Goal: Information Seeking & Learning: Learn about a topic

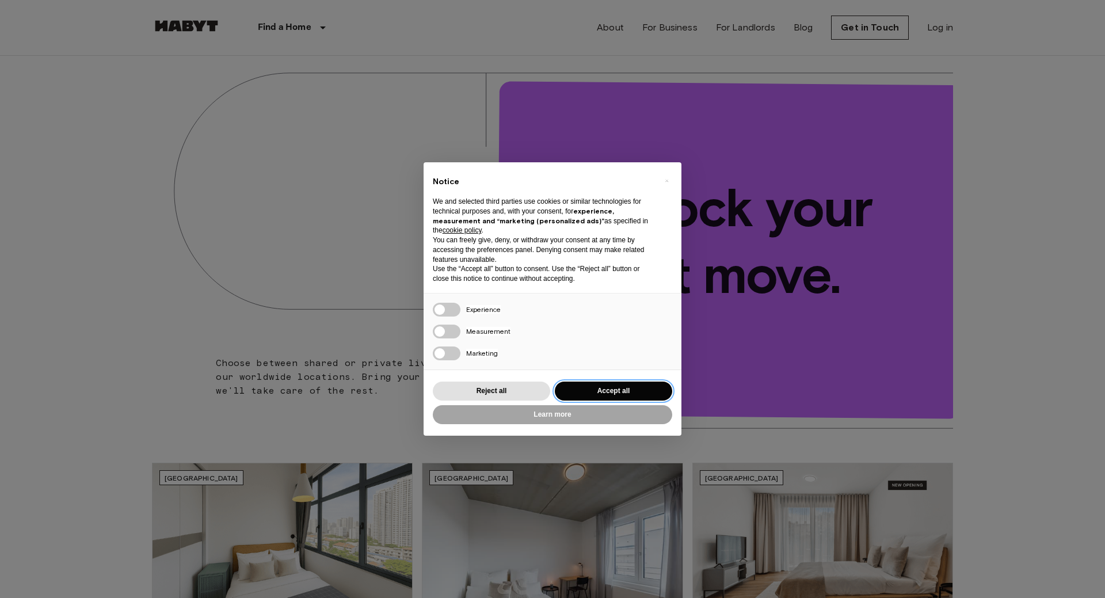
click at [608, 390] on button "Accept all" at bounding box center [613, 390] width 117 height 19
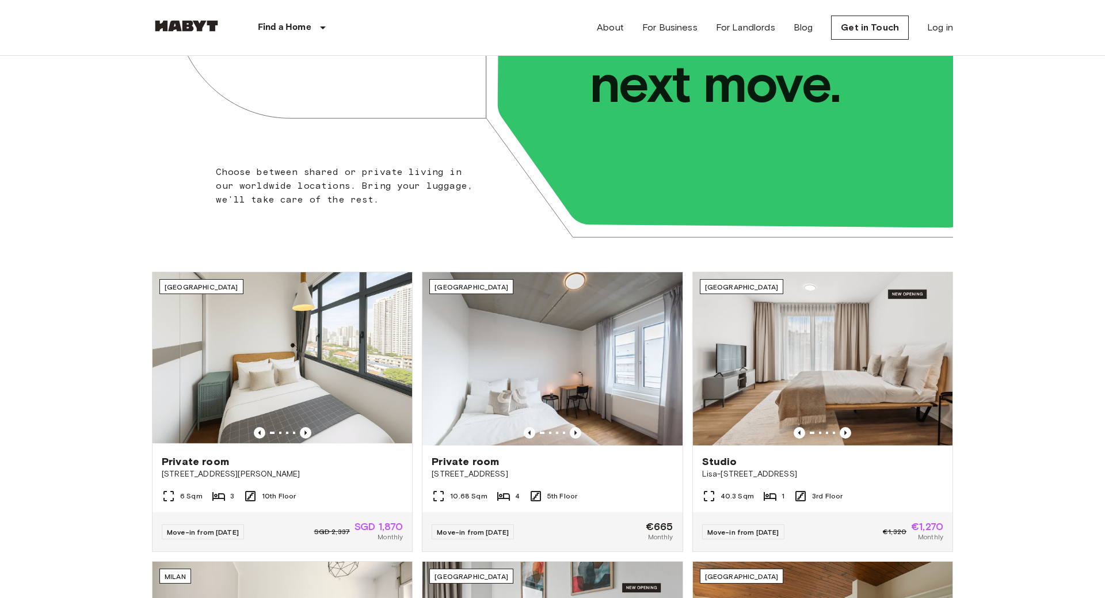
scroll to position [293, 0]
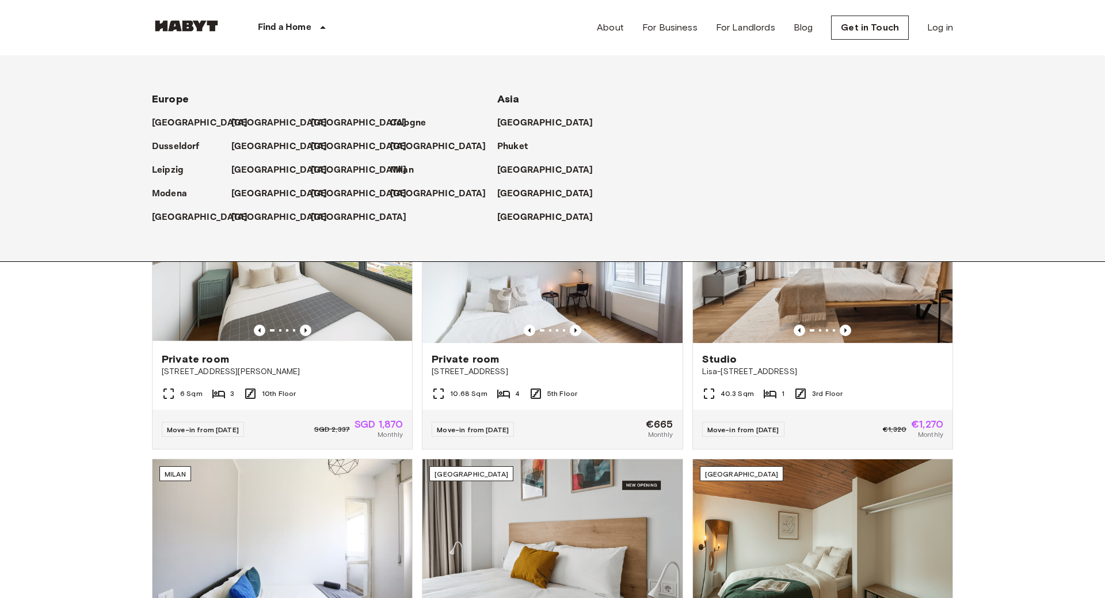
click at [293, 29] on p "Find a Home" at bounding box center [285, 28] width 54 height 14
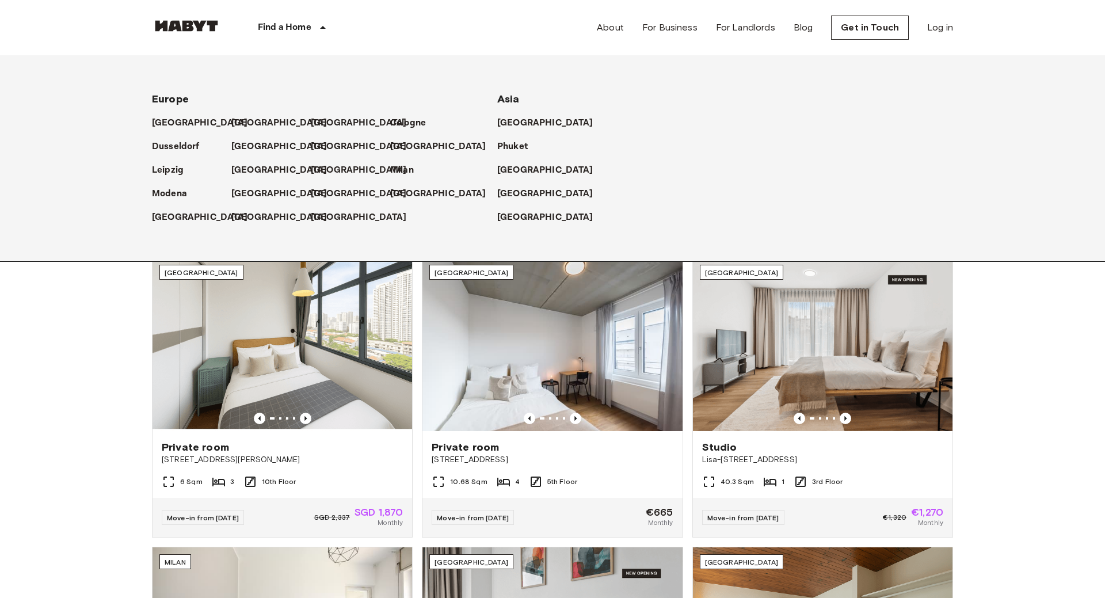
scroll to position [0, 0]
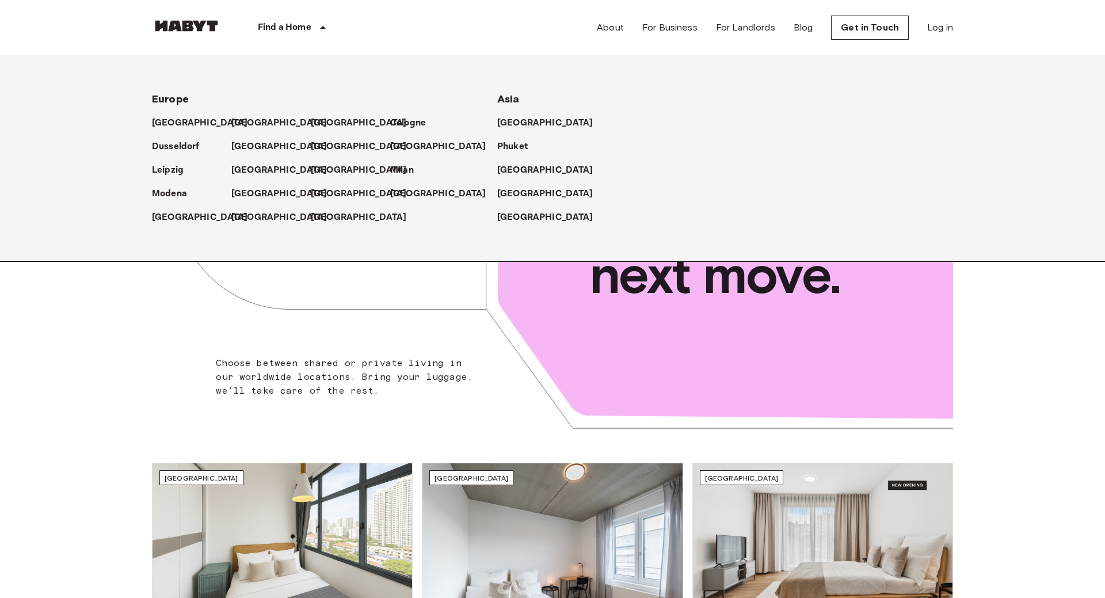
click at [153, 299] on div "Phuket" at bounding box center [352, 188] width 400 height 264
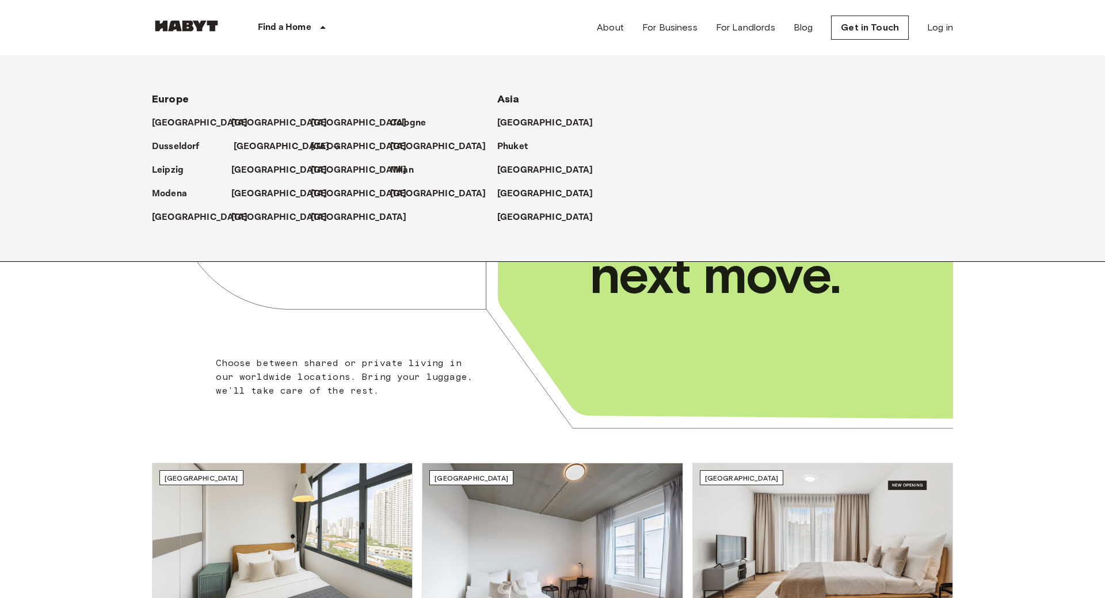
click at [246, 145] on p "[GEOGRAPHIC_DATA]" at bounding box center [282, 147] width 96 height 14
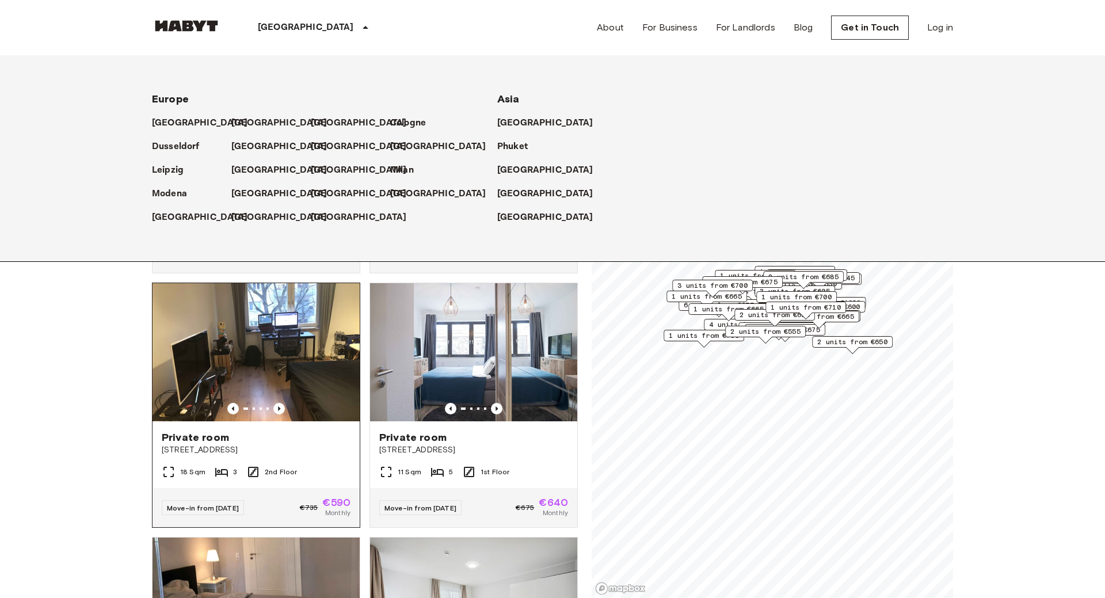
scroll to position [66, 0]
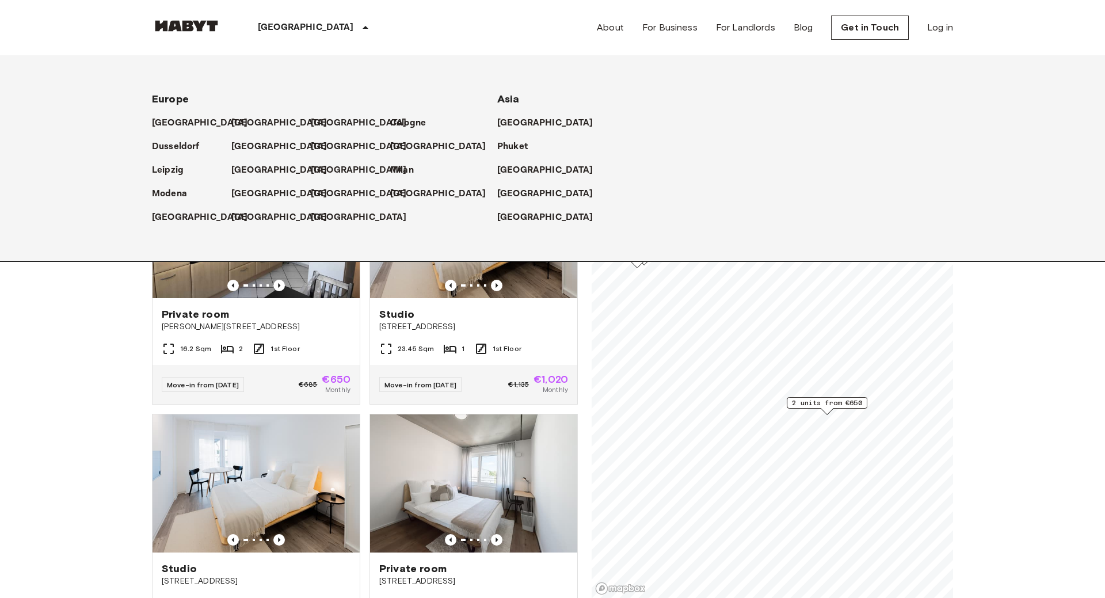
click at [816, 399] on span "2 units from €650" at bounding box center [827, 403] width 70 height 10
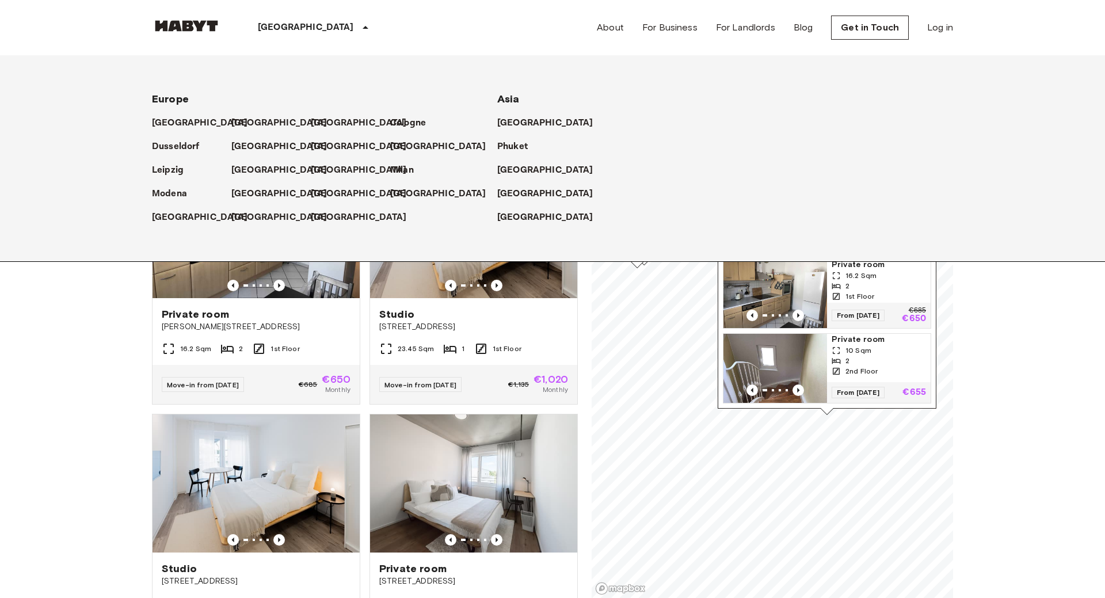
click at [637, 265] on div "Map marker" at bounding box center [637, 264] width 13 height 6
click at [785, 294] on img "Map marker" at bounding box center [775, 293] width 104 height 69
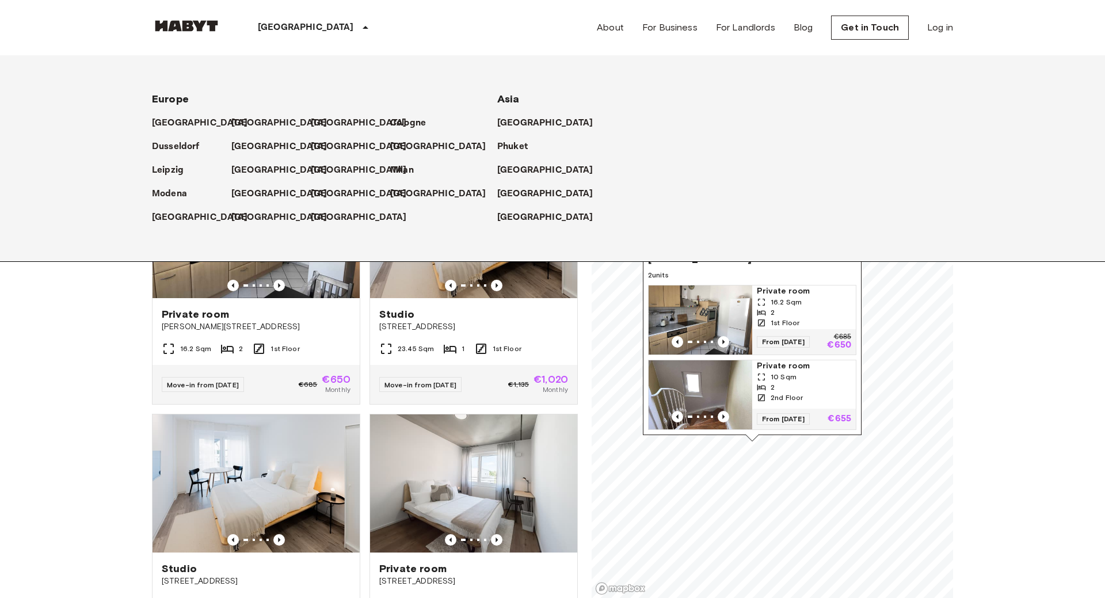
click at [757, 436] on div "Map marker" at bounding box center [752, 437] width 13 height 6
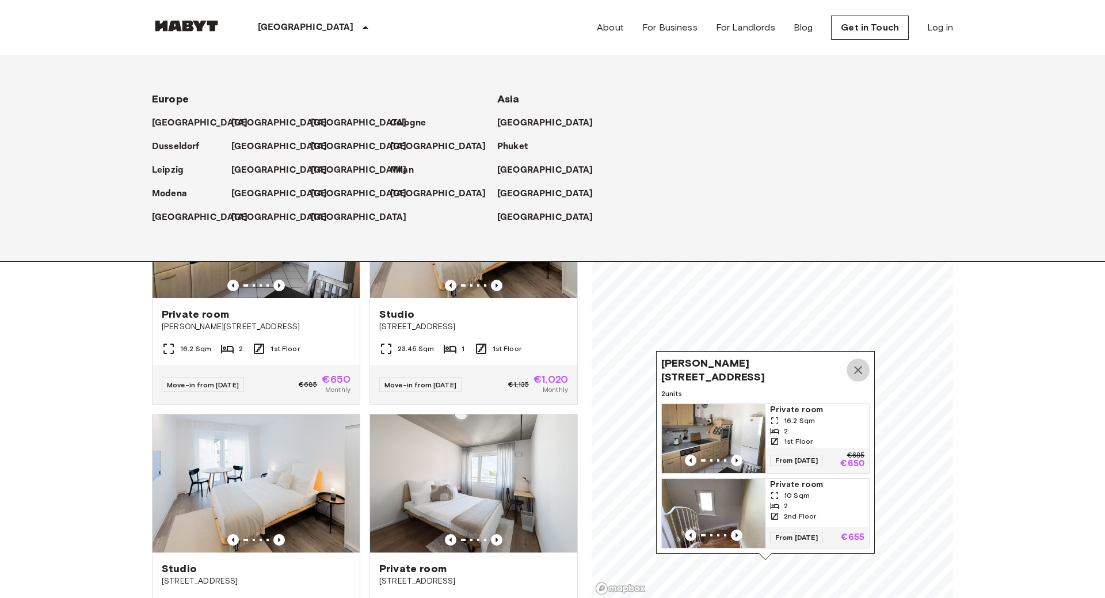
click at [857, 366] on icon "Map marker" at bounding box center [858, 370] width 14 height 14
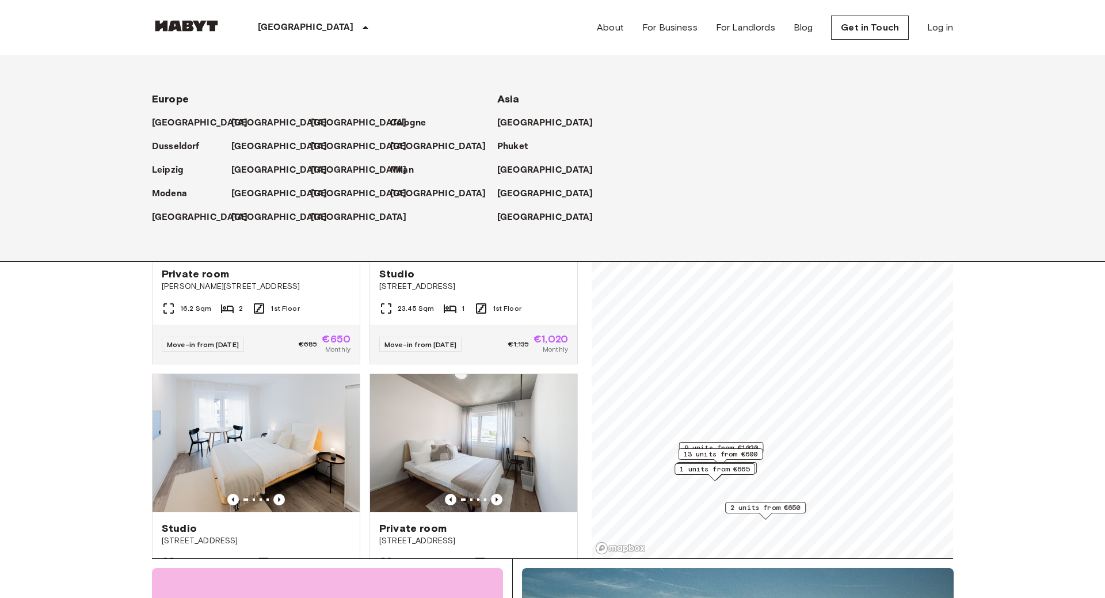
scroll to position [59, 0]
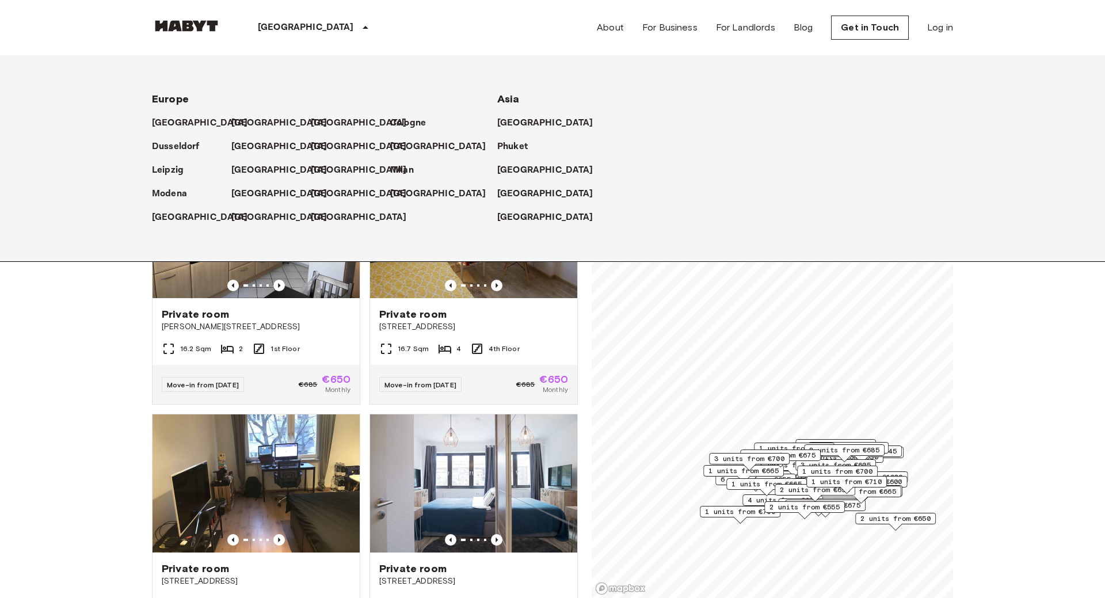
click at [818, 507] on span "2 units from €555" at bounding box center [804, 507] width 70 height 10
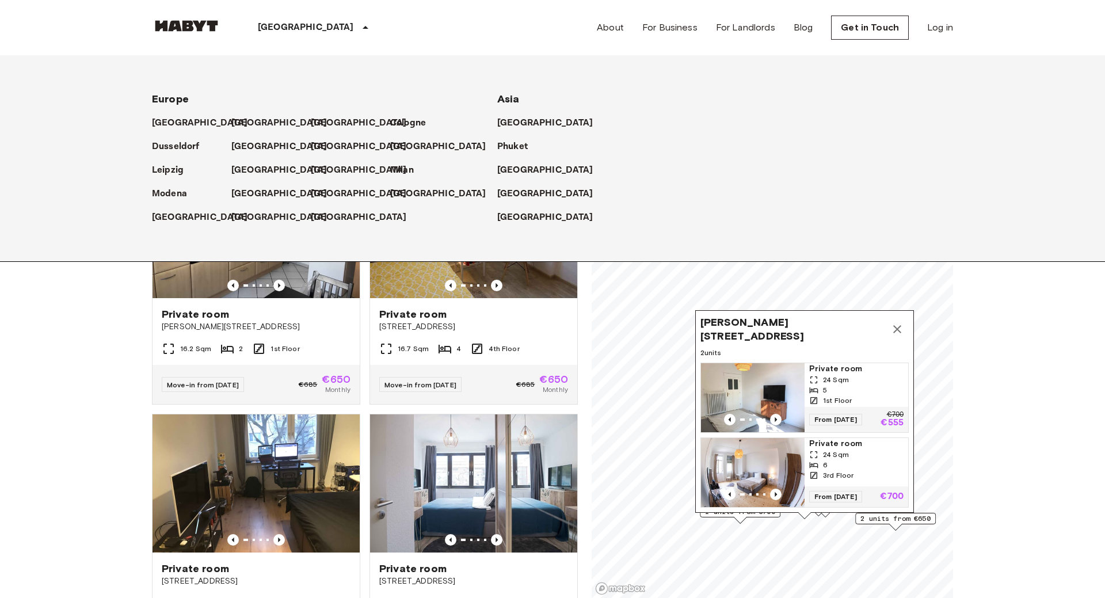
click at [747, 511] on div "Schweizer Straße 10, 60594 Frankfurt, GER 2 units Private room 24 Sqm 5 1st Flo…" at bounding box center [804, 411] width 219 height 203
click at [742, 516] on div "Schweizer Straße 10, 60594 Frankfurt, GER 2 units Private room 24 Sqm 5 1st Flo…" at bounding box center [804, 414] width 219 height 209
click at [901, 329] on icon "Map marker" at bounding box center [897, 329] width 14 height 14
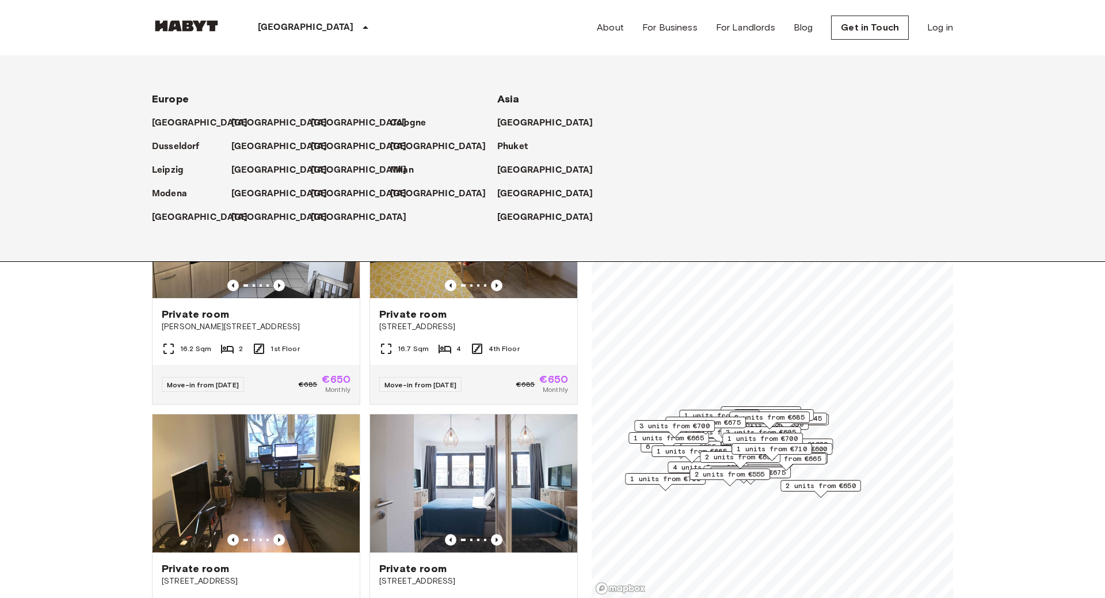
click at [664, 478] on span "1 units from €700" at bounding box center [665, 479] width 70 height 10
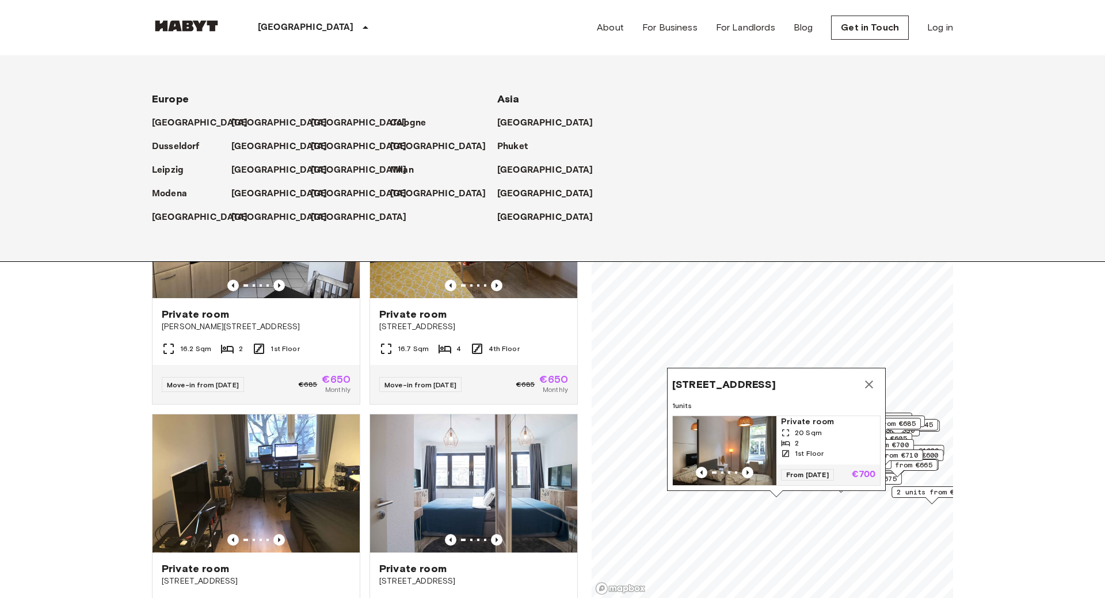
click at [749, 456] on img "Map marker" at bounding box center [725, 450] width 104 height 69
click at [251, 147] on p "[GEOGRAPHIC_DATA]" at bounding box center [282, 147] width 96 height 14
click at [870, 382] on icon "Map marker" at bounding box center [869, 384] width 14 height 14
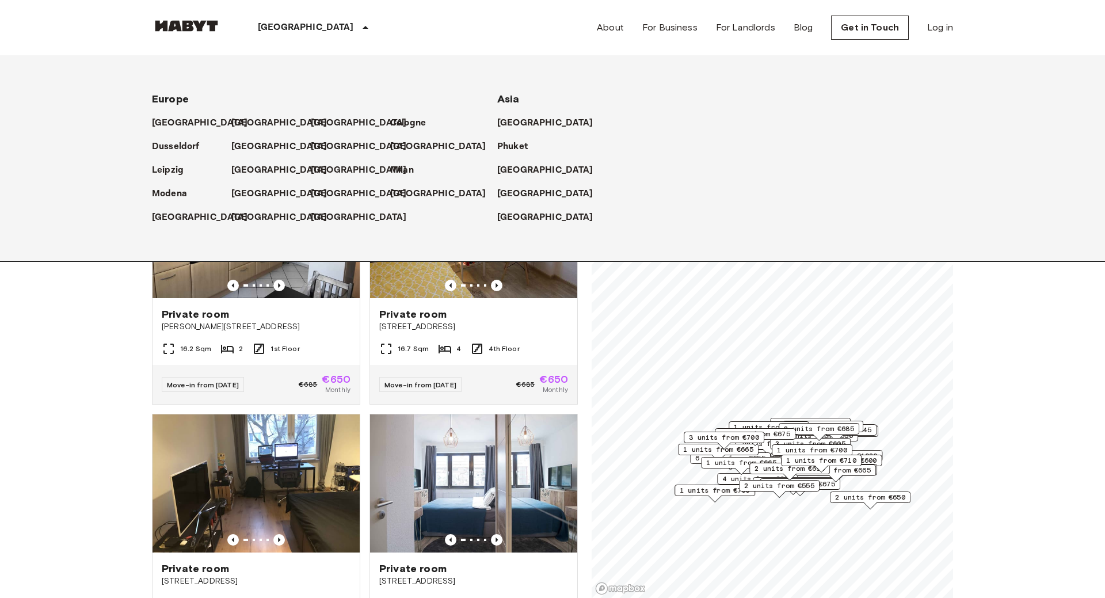
click at [713, 449] on span "1 units from €665" at bounding box center [718, 449] width 70 height 10
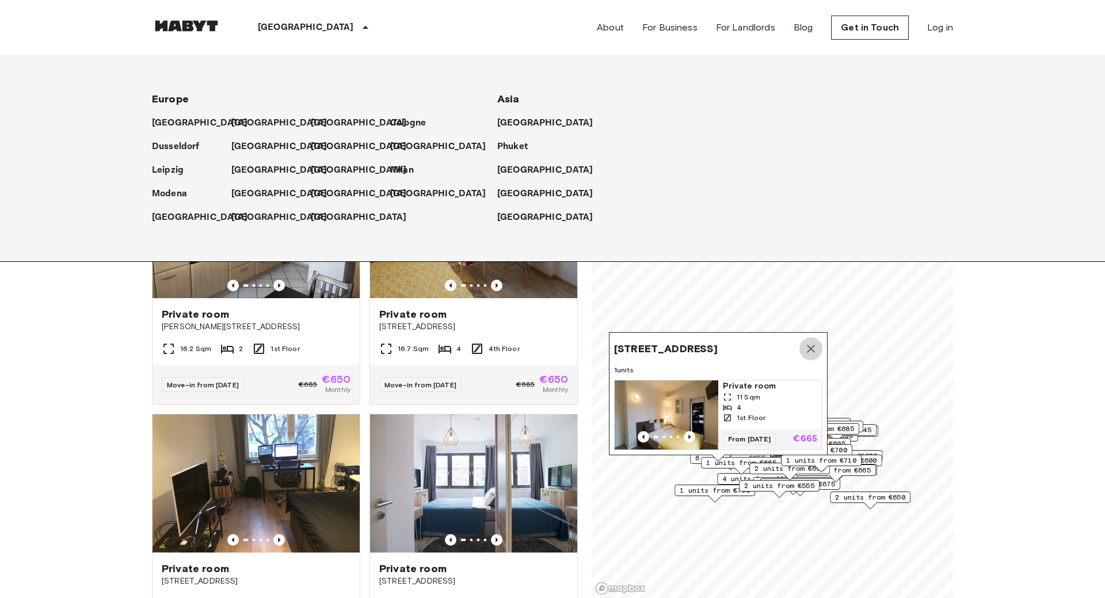
click at [812, 342] on icon "Map marker" at bounding box center [811, 349] width 14 height 14
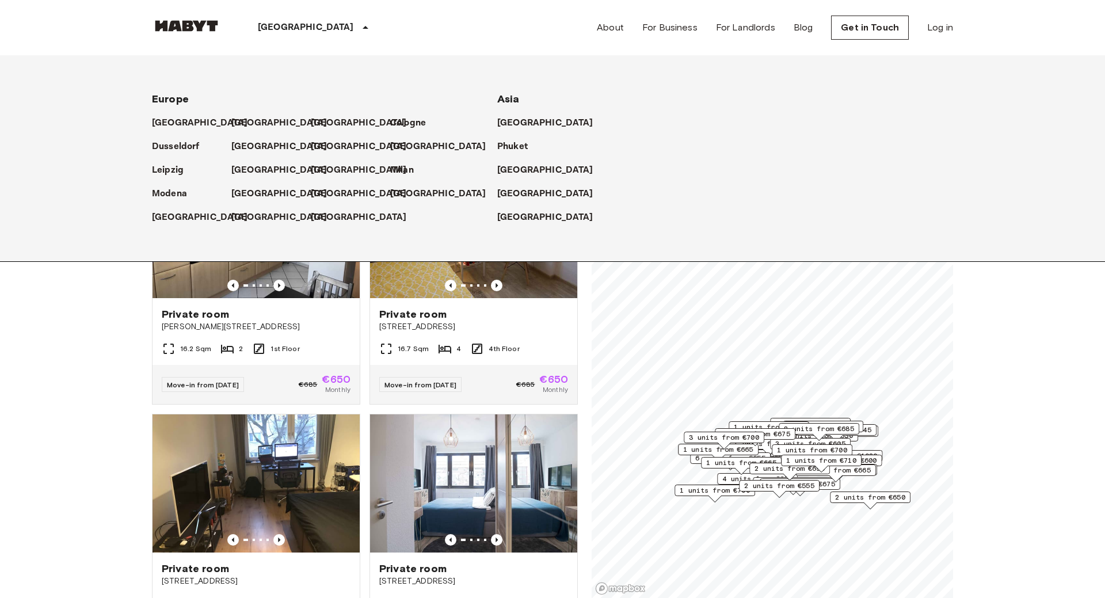
click at [886, 495] on span "2 units from €650" at bounding box center [870, 497] width 70 height 10
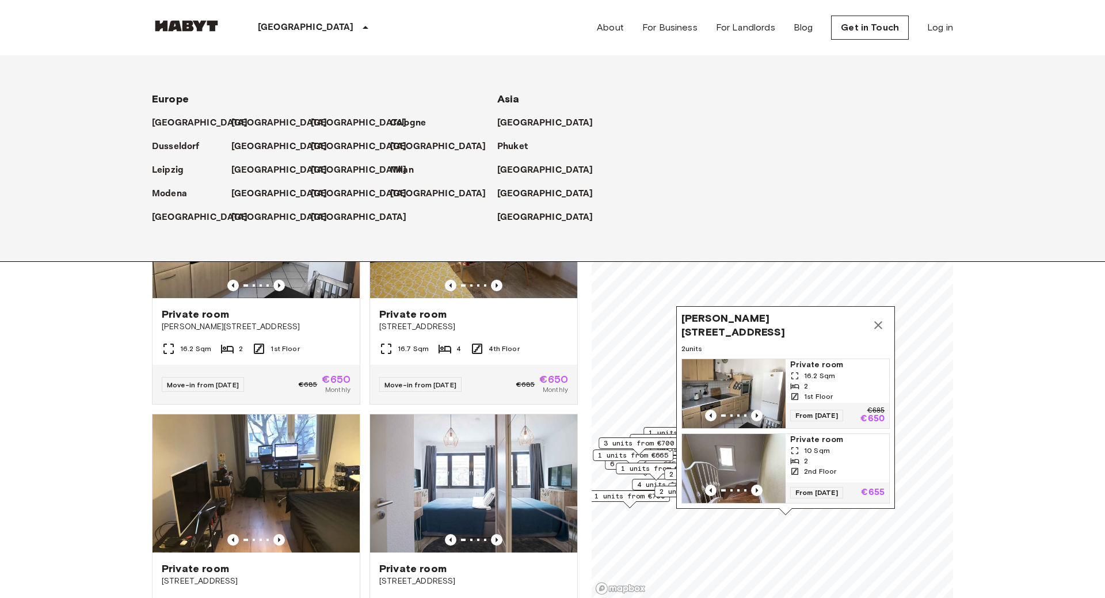
click at [881, 324] on icon "Map marker" at bounding box center [878, 325] width 14 height 14
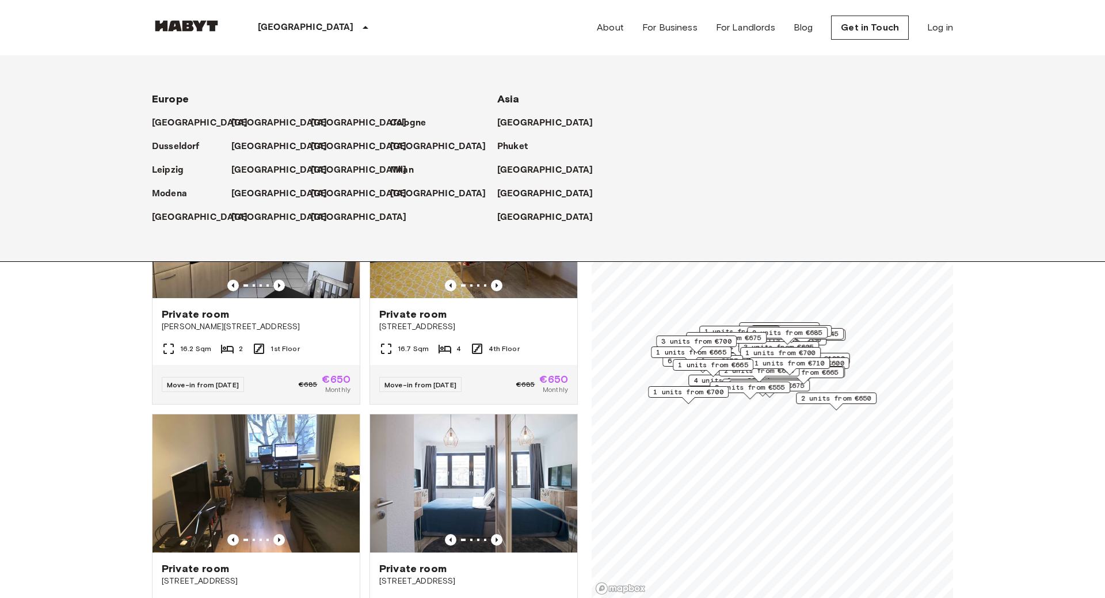
click at [797, 352] on span "1 units from €700" at bounding box center [780, 353] width 70 height 10
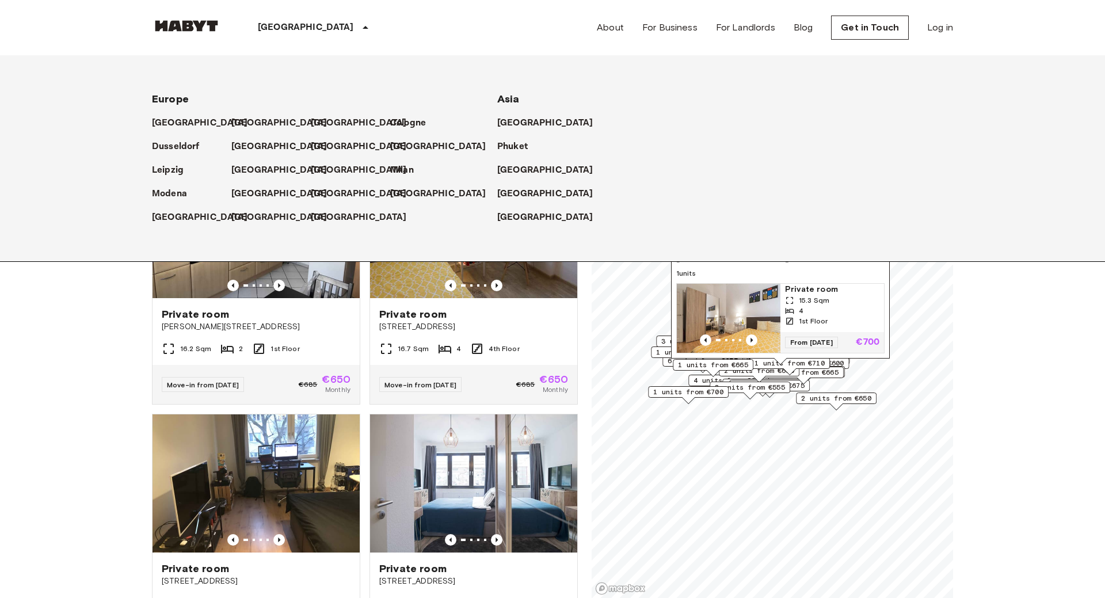
click at [811, 365] on span "1 units from €710" at bounding box center [789, 363] width 70 height 10
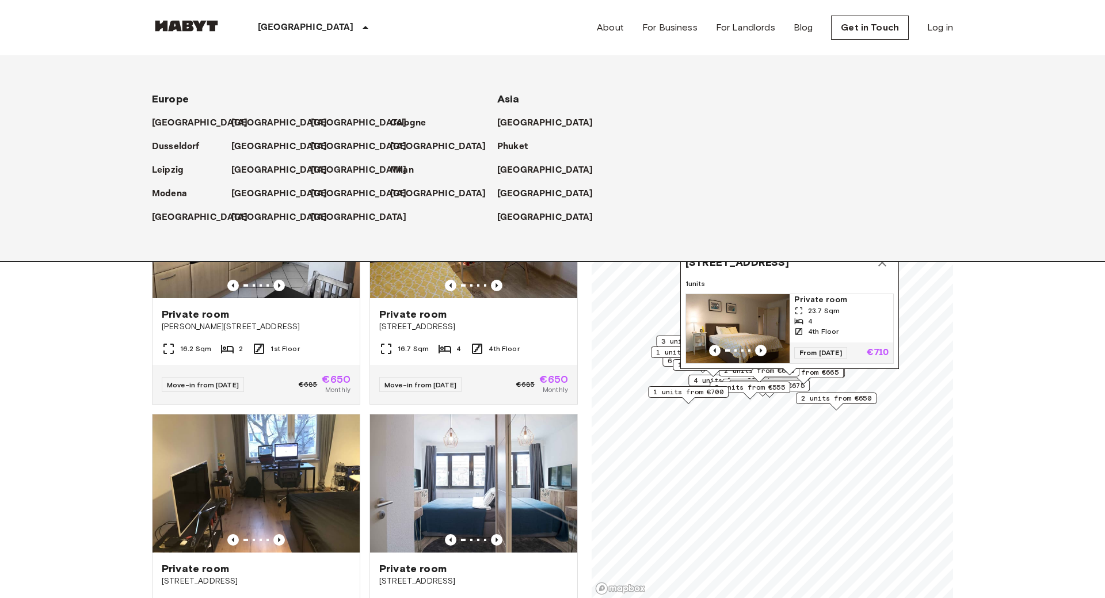
click at [818, 376] on span "1 units from €665" at bounding box center [803, 372] width 70 height 10
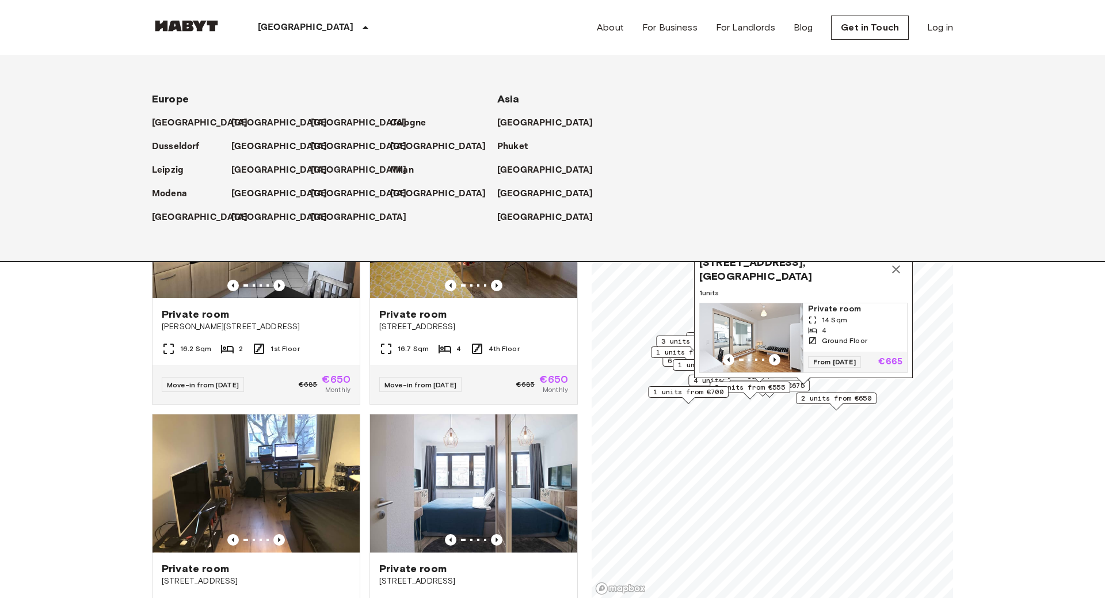
click at [772, 326] on img "Map marker" at bounding box center [752, 337] width 104 height 69
click at [893, 272] on icon "Map marker" at bounding box center [896, 269] width 8 height 8
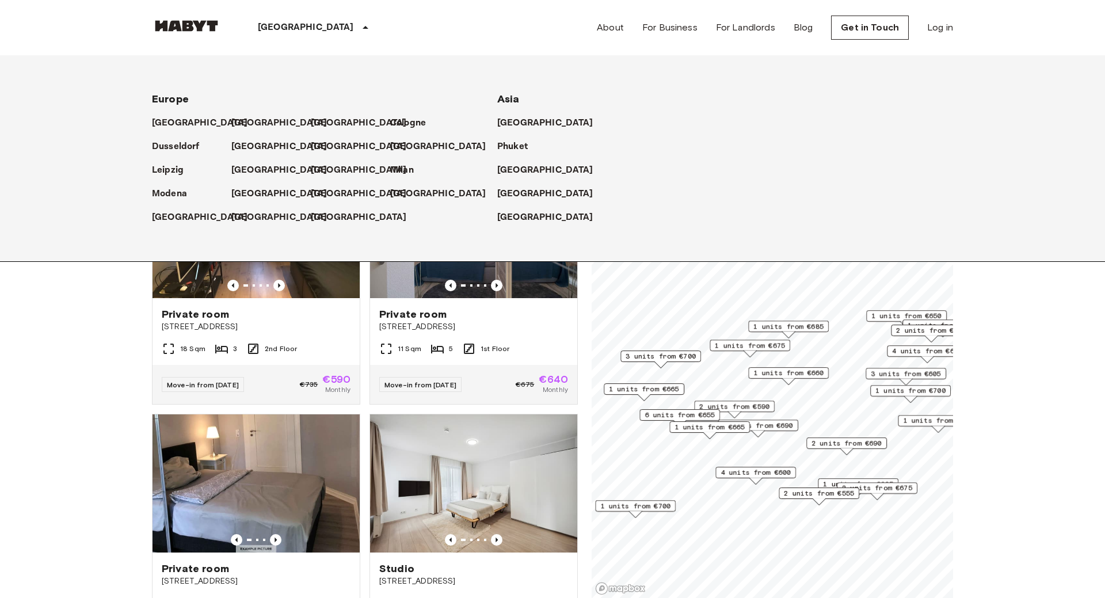
click at [807, 372] on span "1 units from €660" at bounding box center [788, 373] width 70 height 10
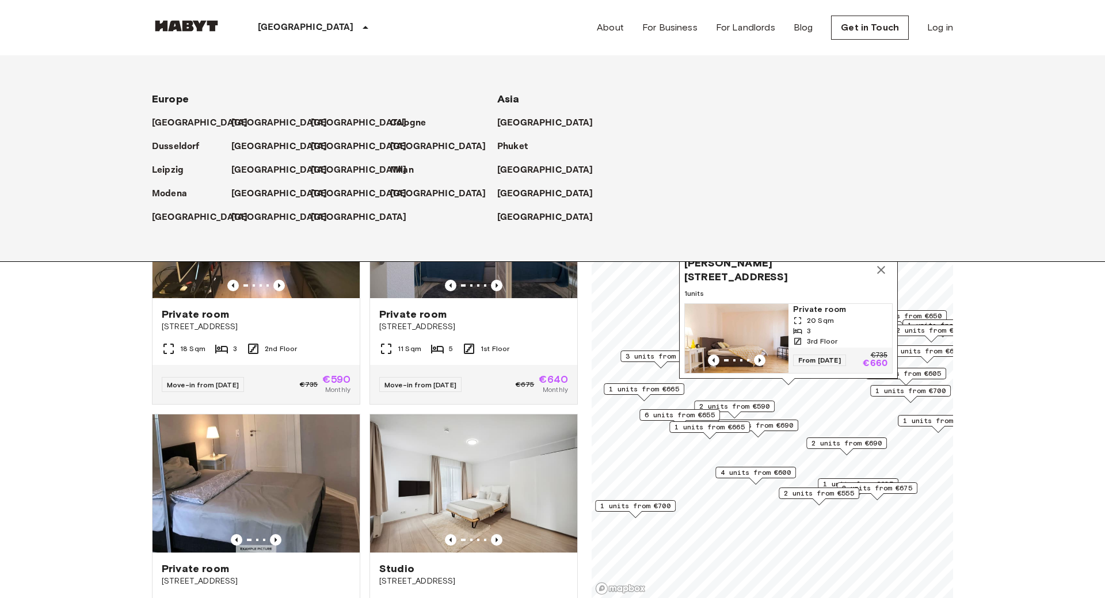
click at [885, 269] on icon "Map marker" at bounding box center [881, 270] width 14 height 14
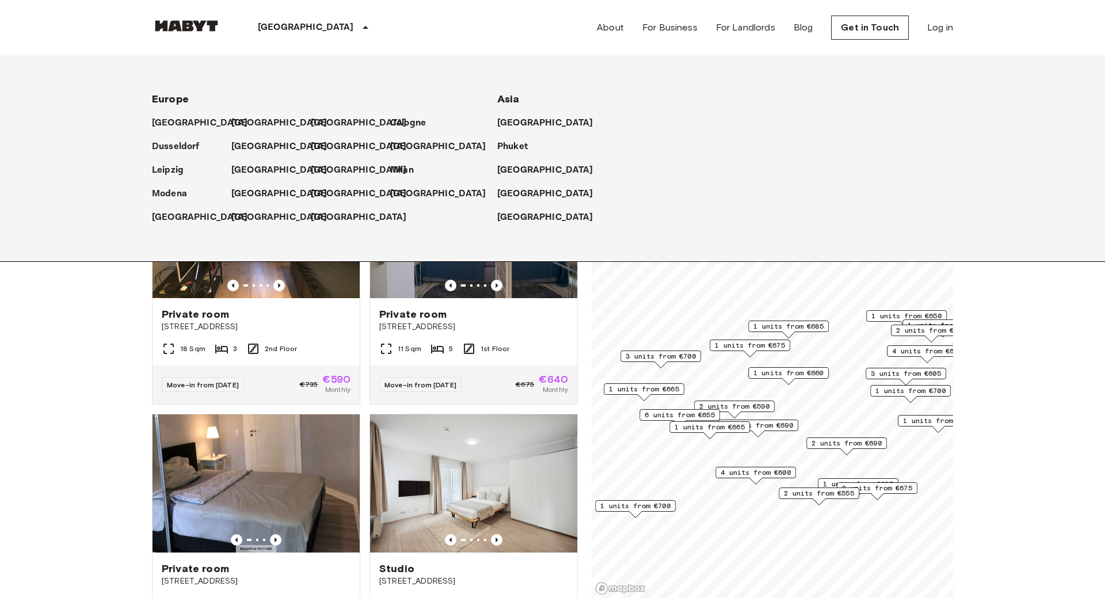
click at [775, 345] on span "1 units from €675" at bounding box center [750, 345] width 70 height 10
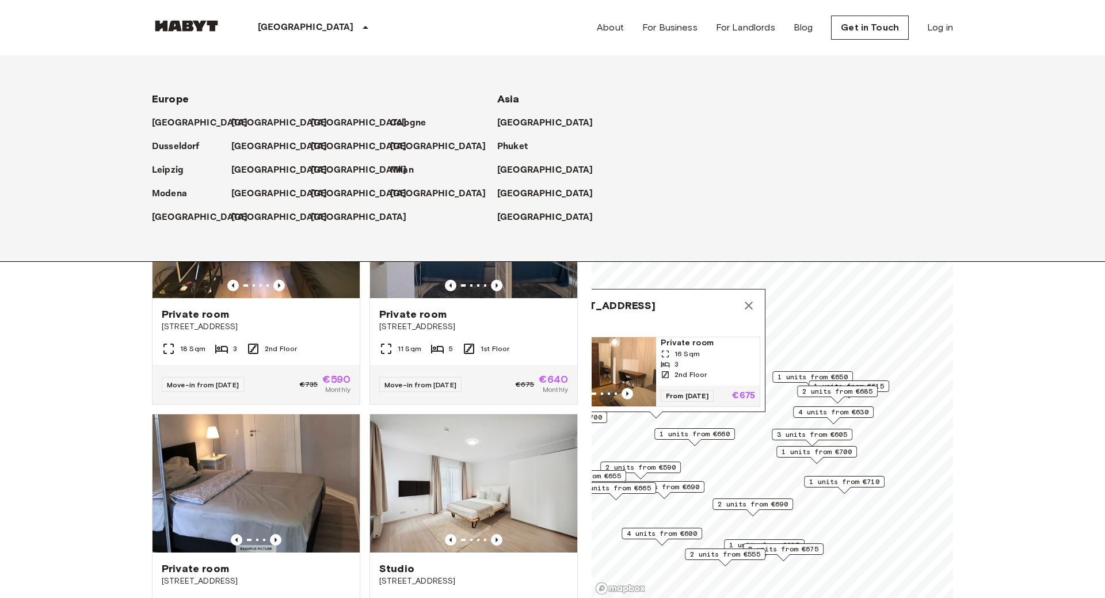
click at [749, 299] on icon "Map marker" at bounding box center [749, 306] width 14 height 14
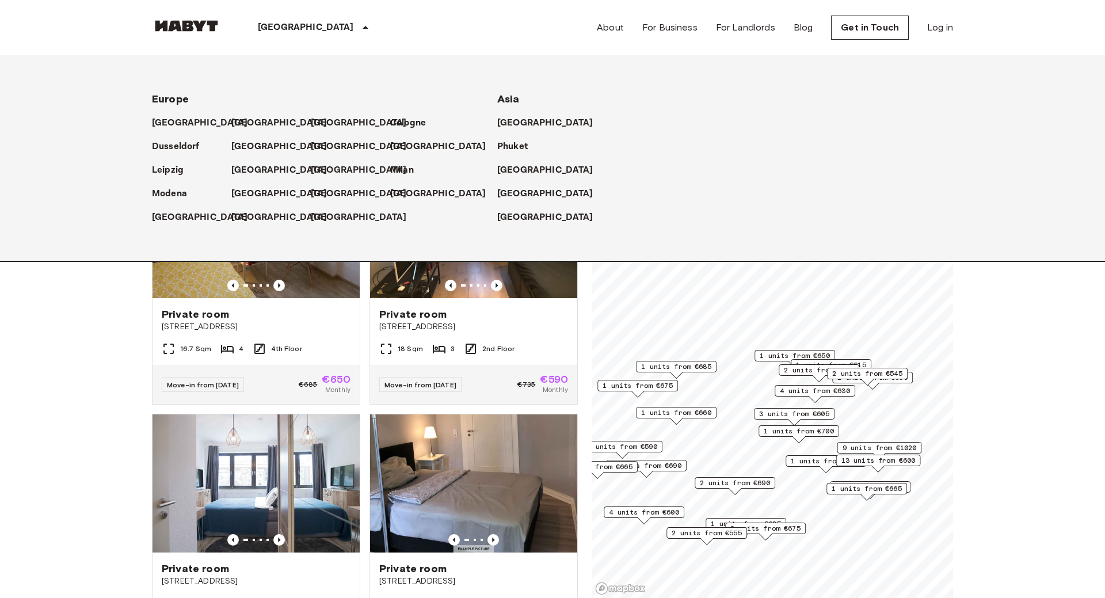
click at [765, 357] on span "1 units from €650" at bounding box center [794, 355] width 70 height 10
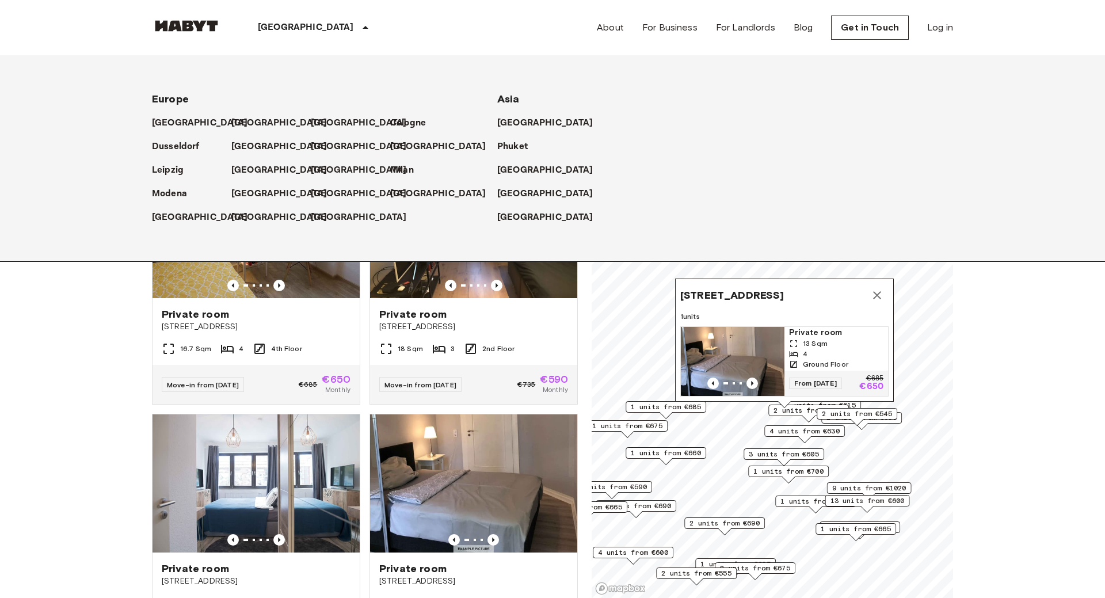
click at [881, 291] on icon "Map marker" at bounding box center [877, 295] width 14 height 14
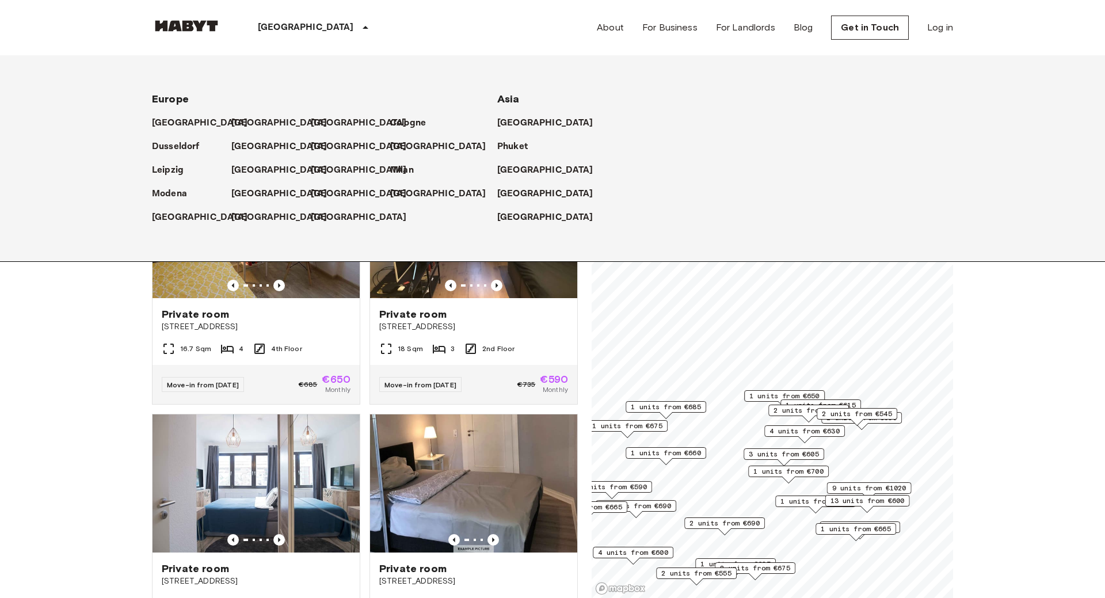
click at [870, 413] on span "2 units from €545" at bounding box center [857, 413] width 70 height 10
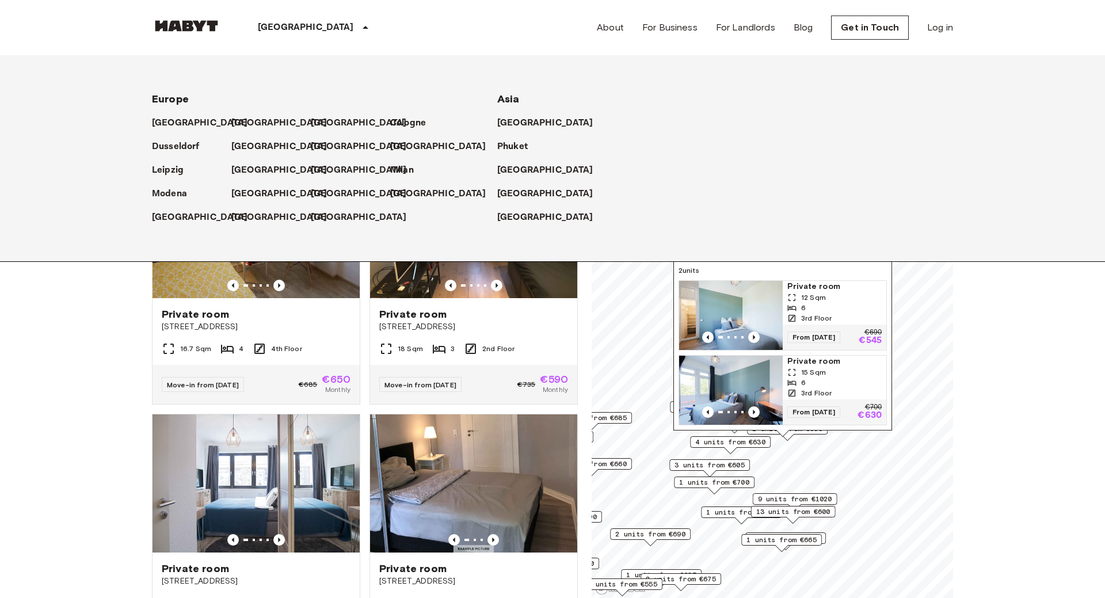
click at [741, 311] on img "Map marker" at bounding box center [731, 315] width 104 height 69
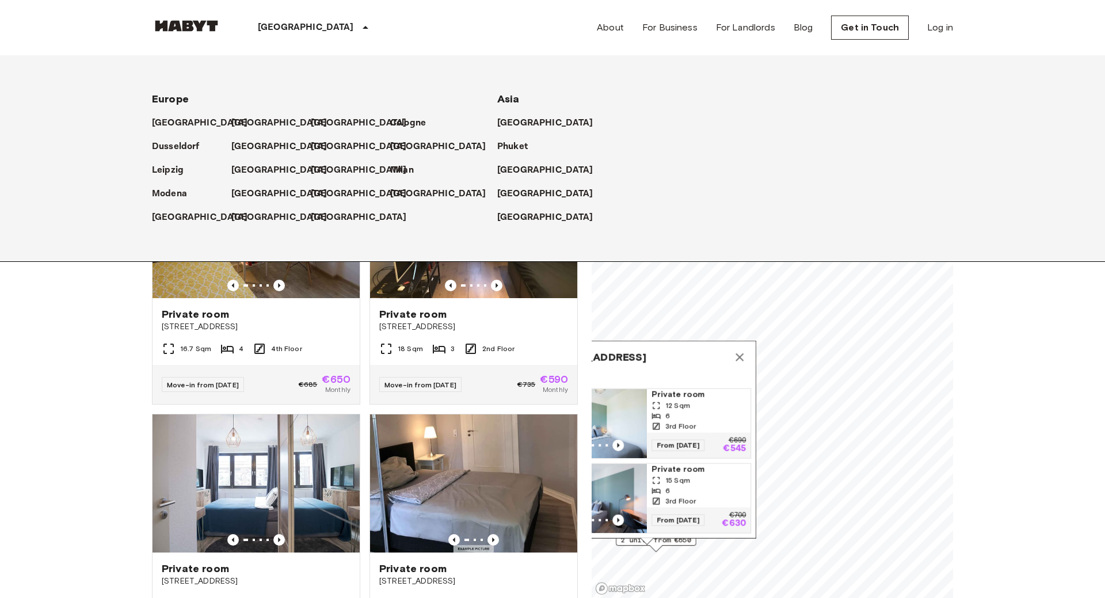
drag, startPoint x: 986, startPoint y: 295, endPoint x: 985, endPoint y: 304, distance: 9.3
drag, startPoint x: 985, startPoint y: 304, endPoint x: 992, endPoint y: 344, distance: 41.0
click at [733, 353] on icon "Map marker" at bounding box center [737, 359] width 14 height 14
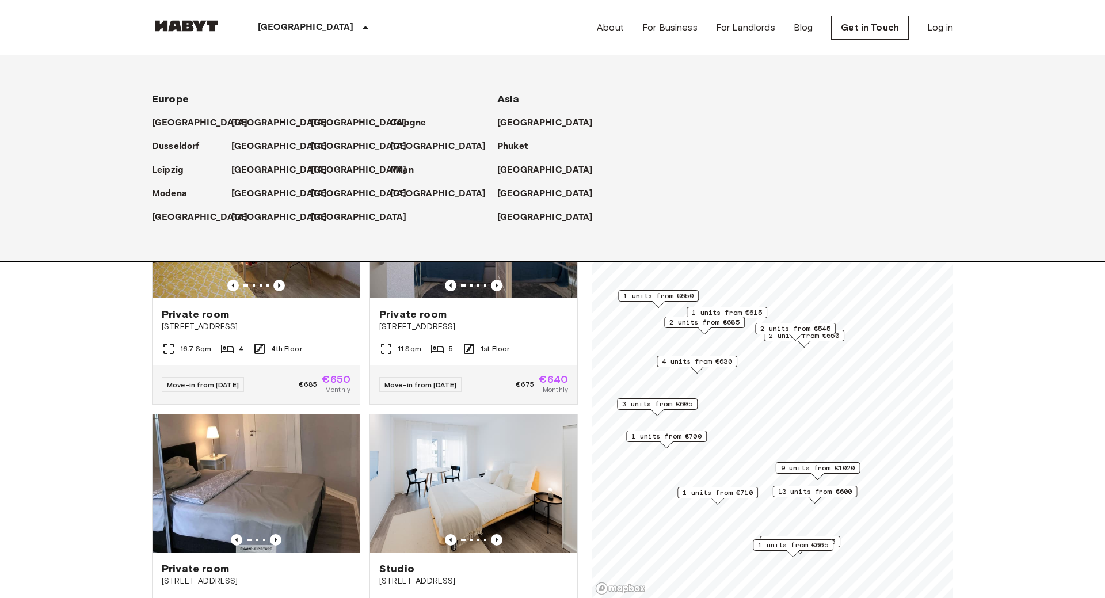
click at [811, 326] on span "2 units from €545" at bounding box center [795, 328] width 70 height 10
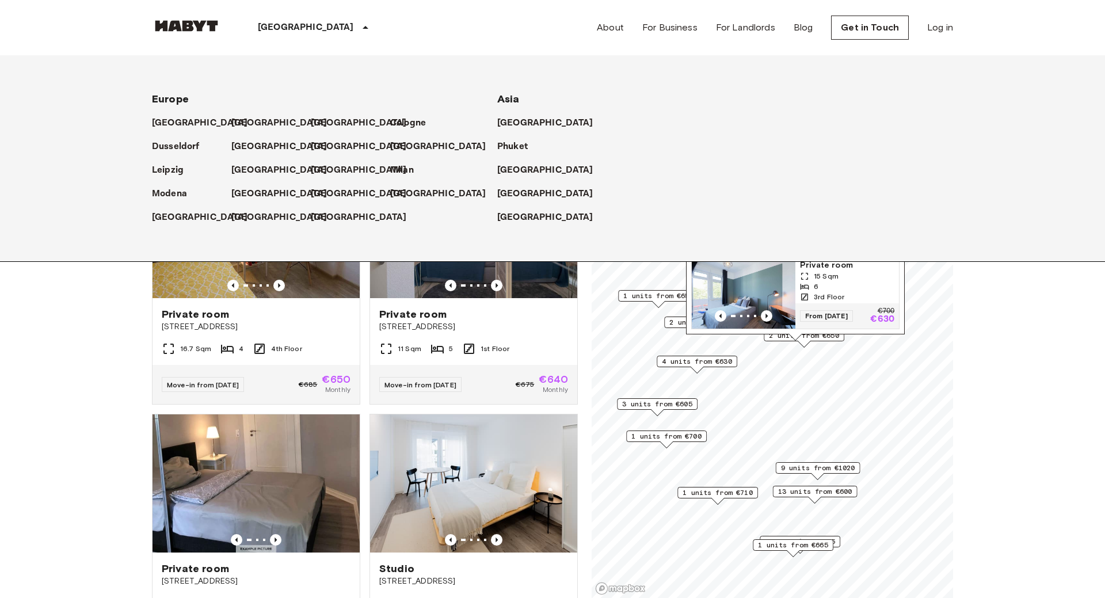
click at [812, 336] on div "Saalburgallee 2, 60385 Frankfurt, GER 2 units Private room 12 Sqm 6 3rd Floor F…" at bounding box center [795, 238] width 219 height 204
click at [821, 338] on div "Saalburgallee 2, 60385 Frankfurt, GER 2 units Private room 12 Sqm 6 3rd Floor F…" at bounding box center [795, 238] width 219 height 204
click at [724, 361] on span "4 units from €630" at bounding box center [697, 361] width 70 height 10
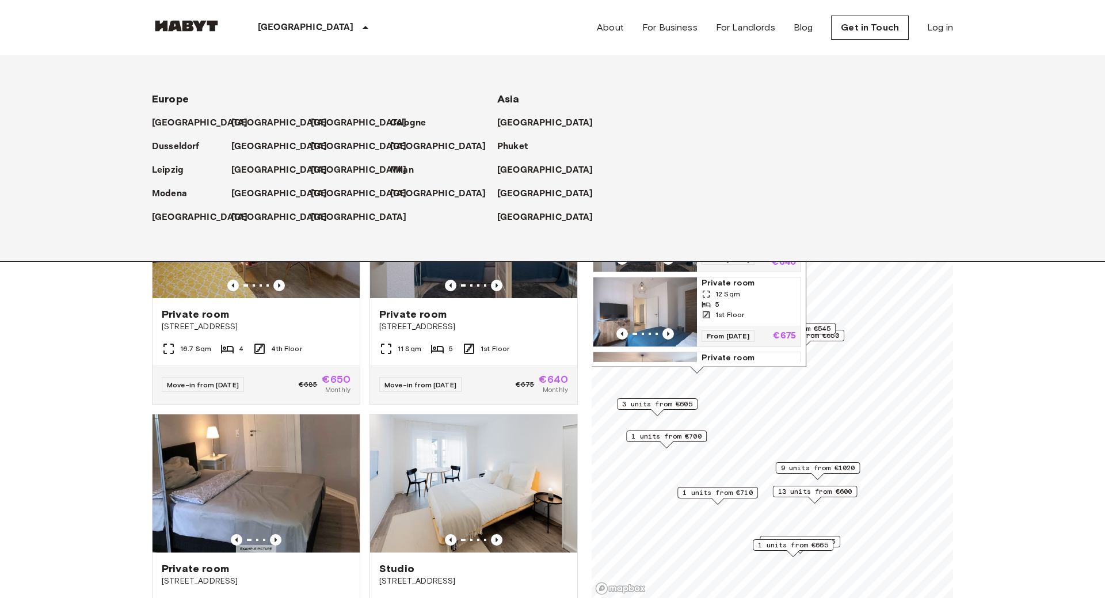
click at [746, 310] on div "5" at bounding box center [748, 304] width 94 height 10
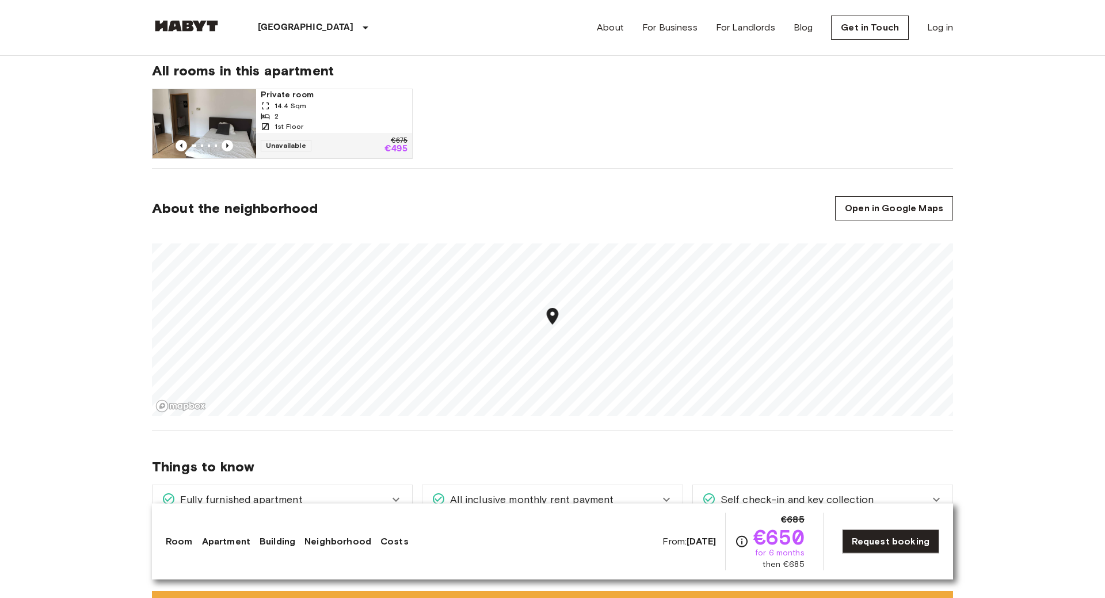
scroll to position [587, 0]
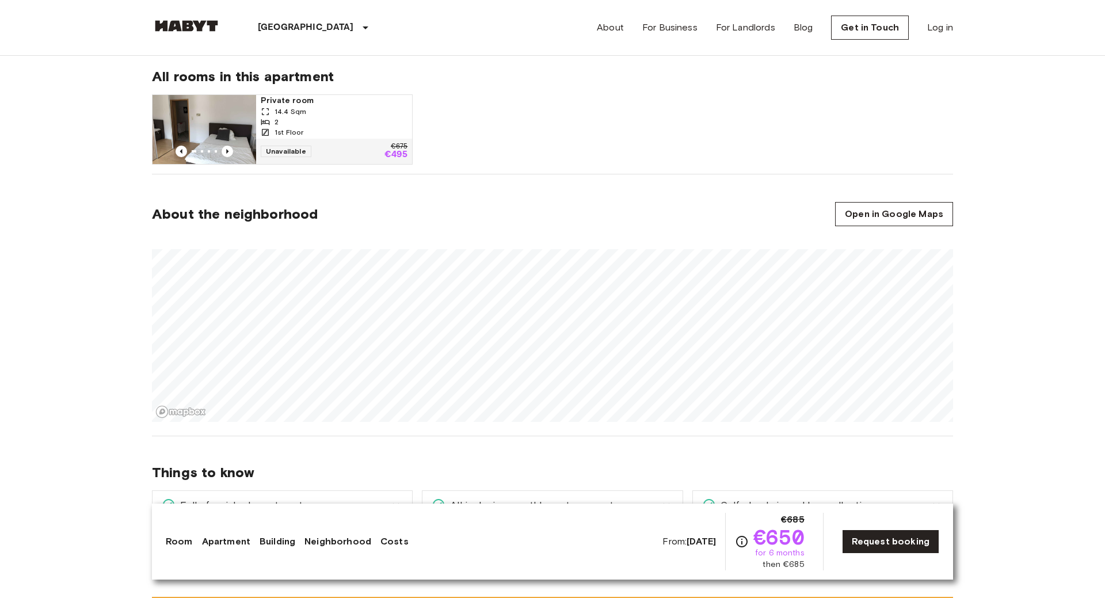
click at [209, 127] on img at bounding box center [204, 129] width 104 height 69
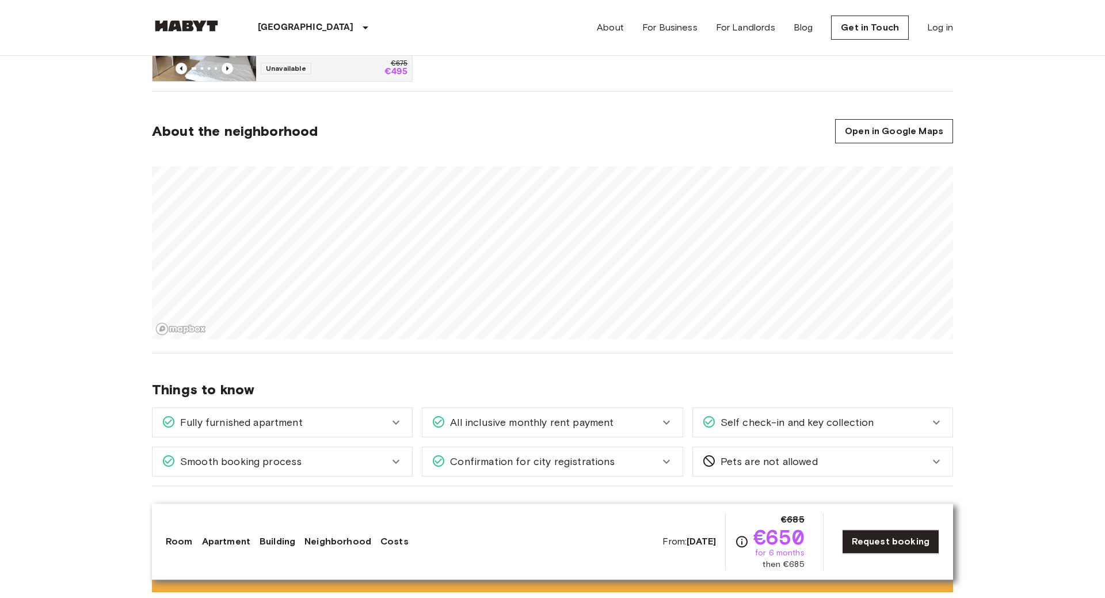
scroll to position [822, 0]
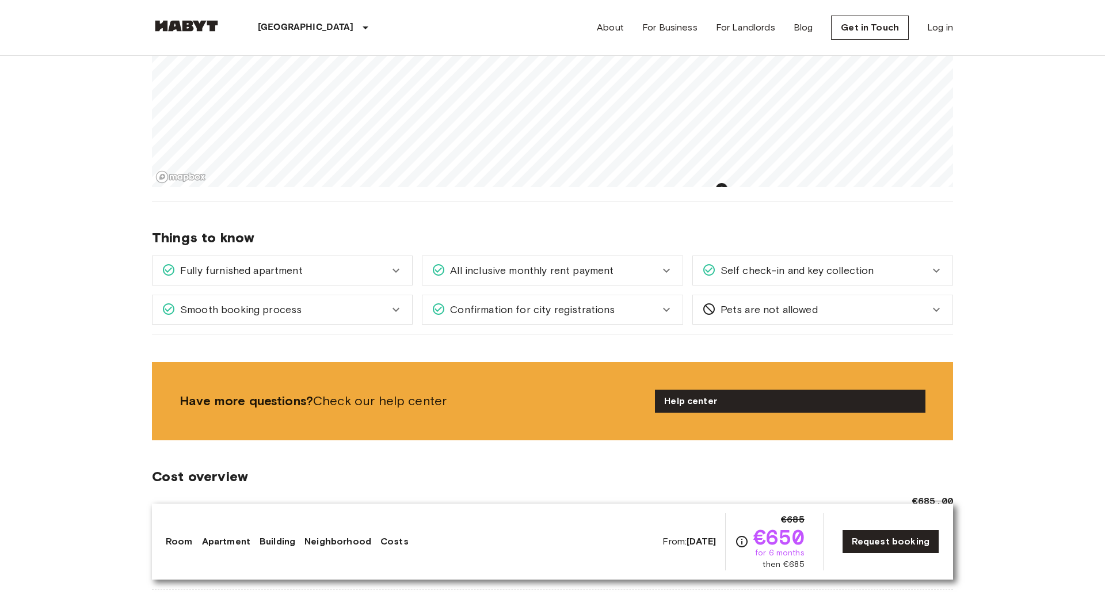
click at [756, 199] on section "About the neighborhood Open in Google Maps" at bounding box center [552, 71] width 801 height 262
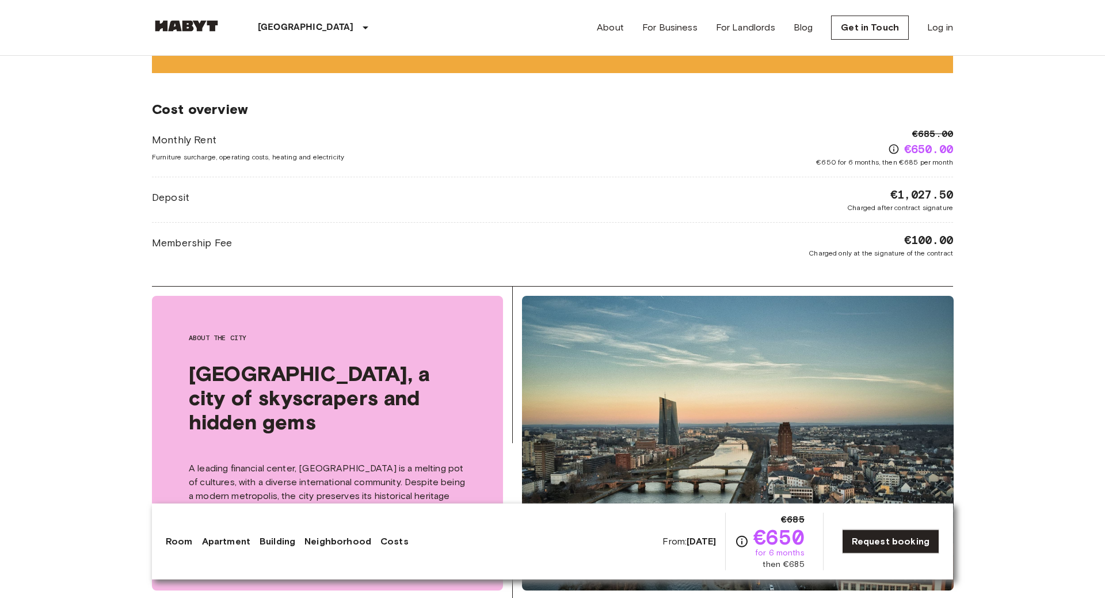
scroll to position [1174, 0]
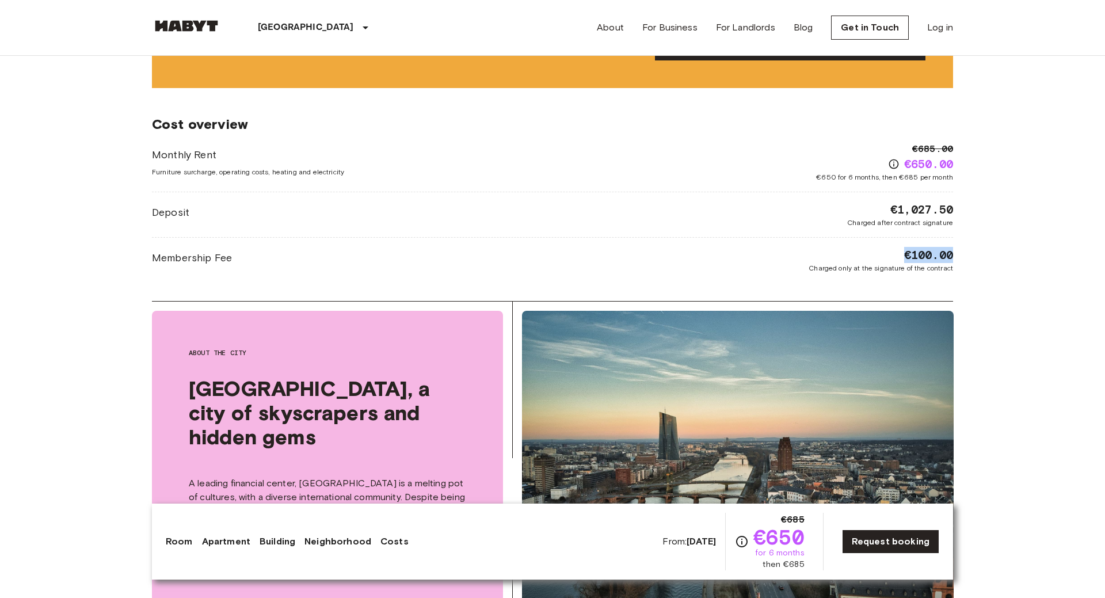
drag, startPoint x: 906, startPoint y: 256, endPoint x: 968, endPoint y: 254, distance: 61.6
click at [968, 254] on body "Frankfurt Europe Amsterdam Berlin Brussels Cologne Dusseldorf Frankfurt Graz Ha…" at bounding box center [552, 341] width 1105 height 3030
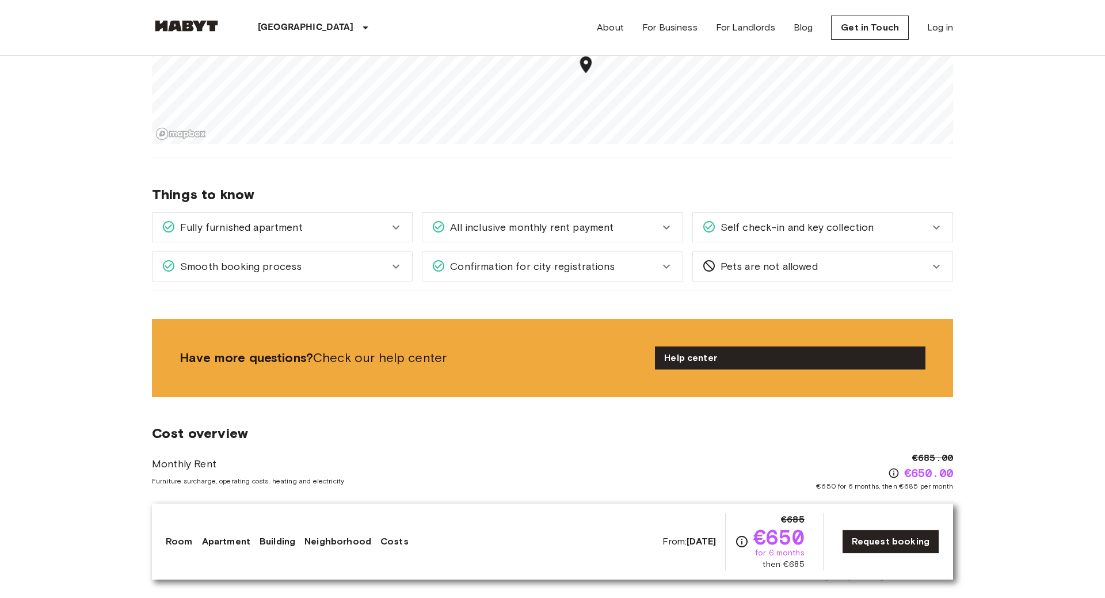
scroll to position [704, 0]
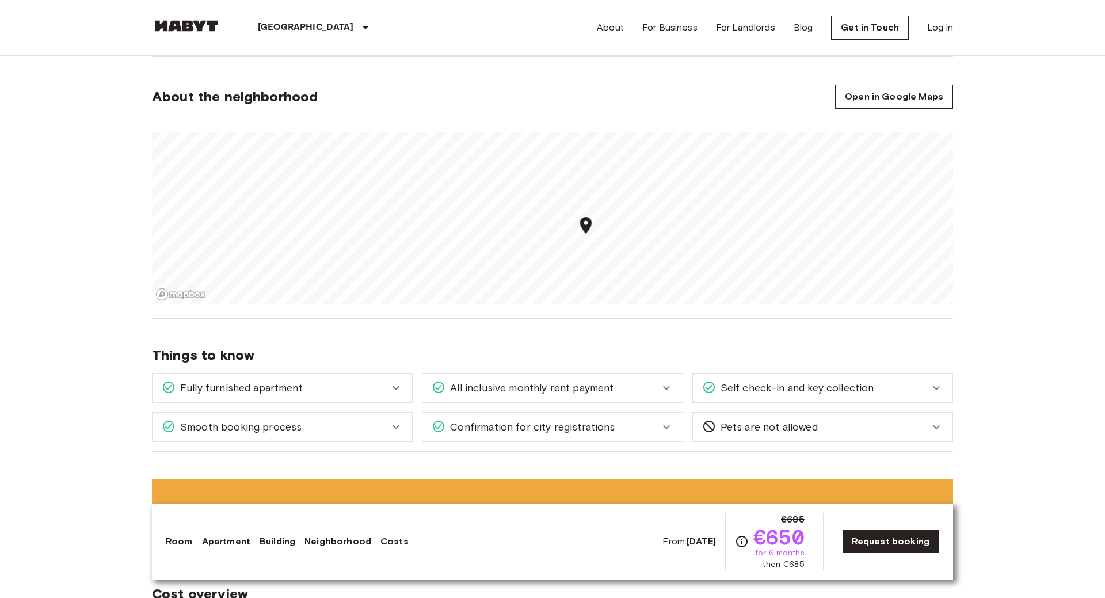
click at [933, 386] on icon at bounding box center [936, 388] width 7 height 4
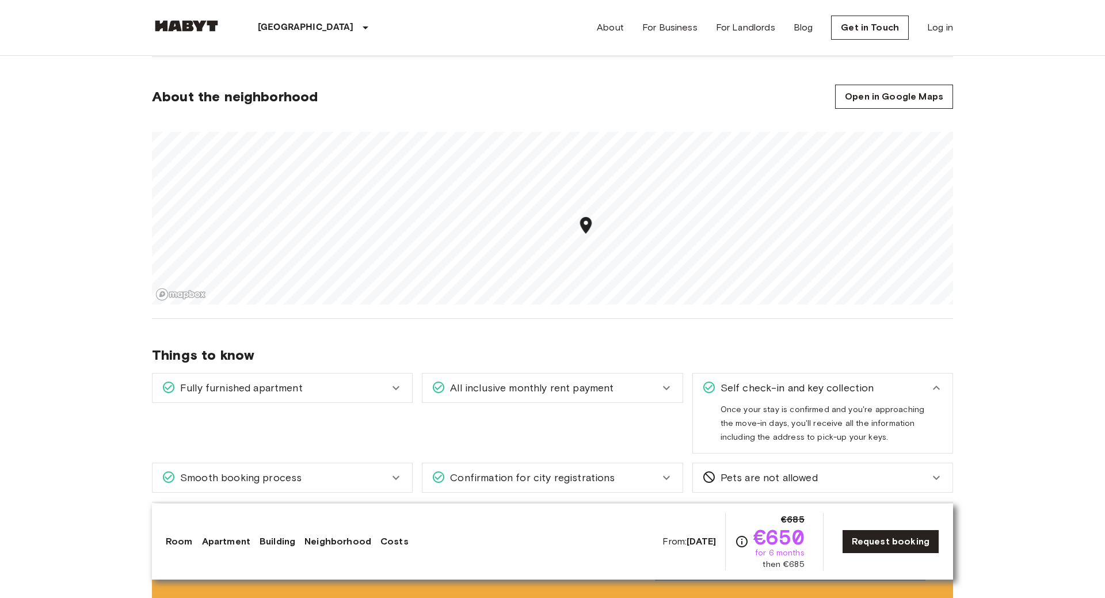
click at [938, 385] on icon at bounding box center [936, 388] width 14 height 14
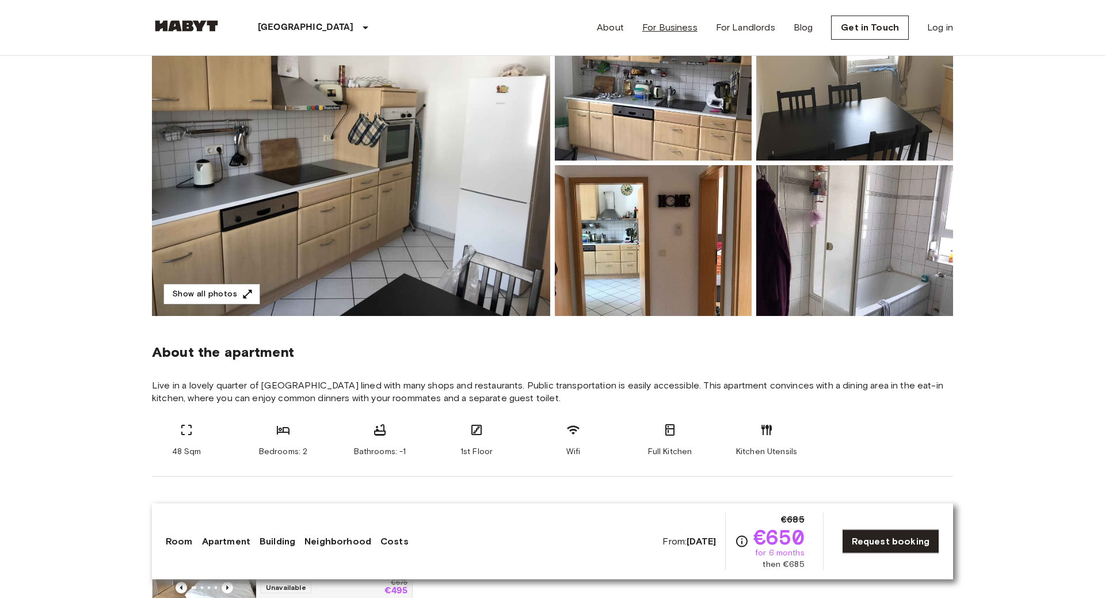
scroll to position [59, 0]
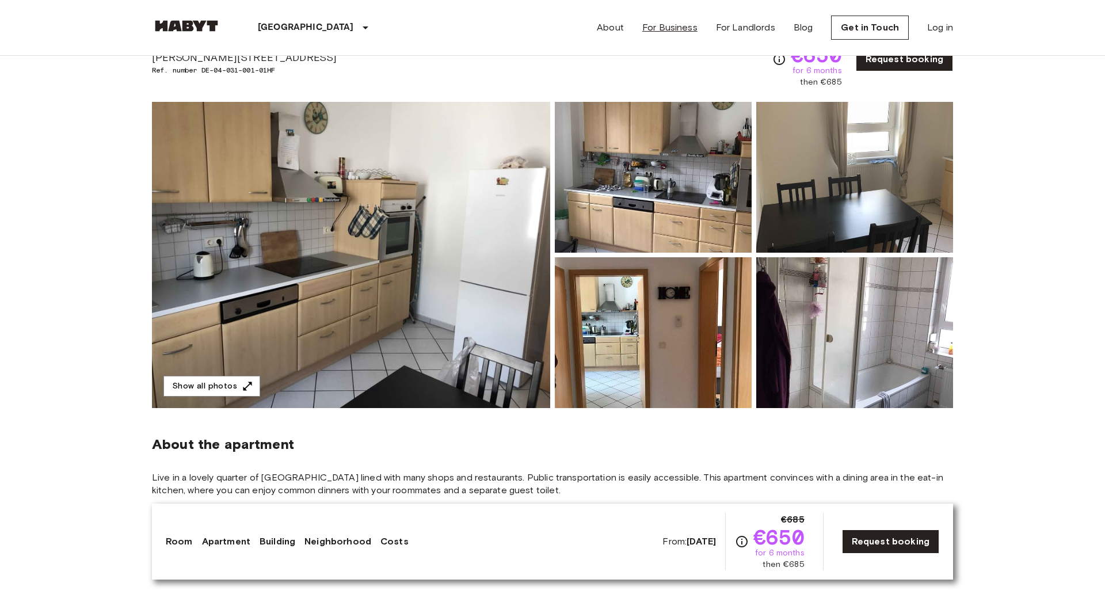
click at [681, 32] on link "For Business" at bounding box center [669, 28] width 55 height 14
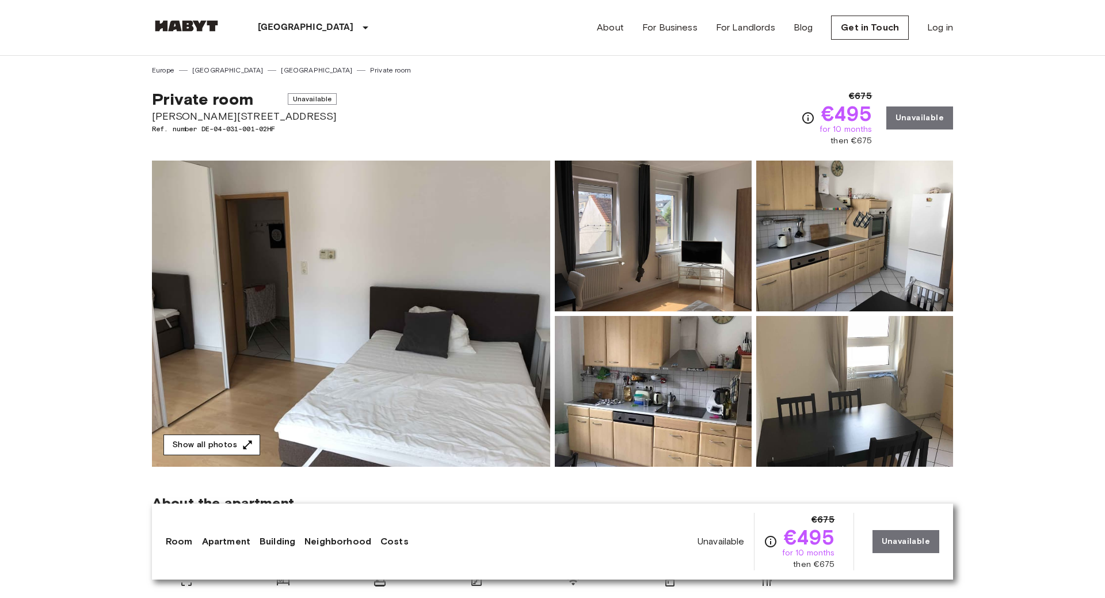
click at [226, 445] on button "Show all photos" at bounding box center [211, 444] width 97 height 21
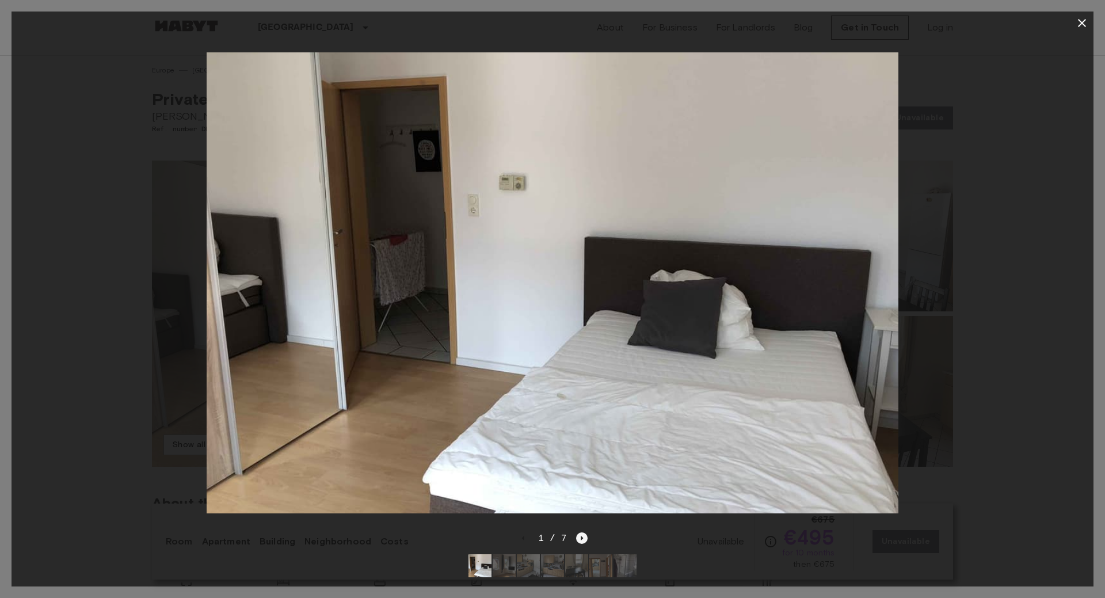
click at [581, 537] on icon "Next image" at bounding box center [582, 538] width 2 height 5
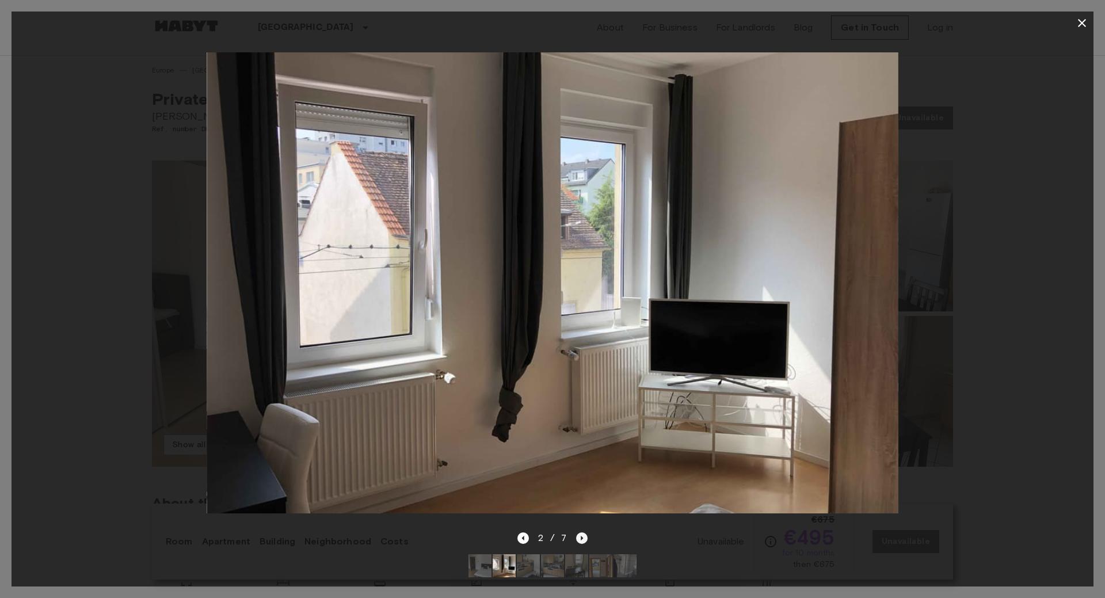
click at [581, 537] on icon "Next image" at bounding box center [582, 538] width 2 height 5
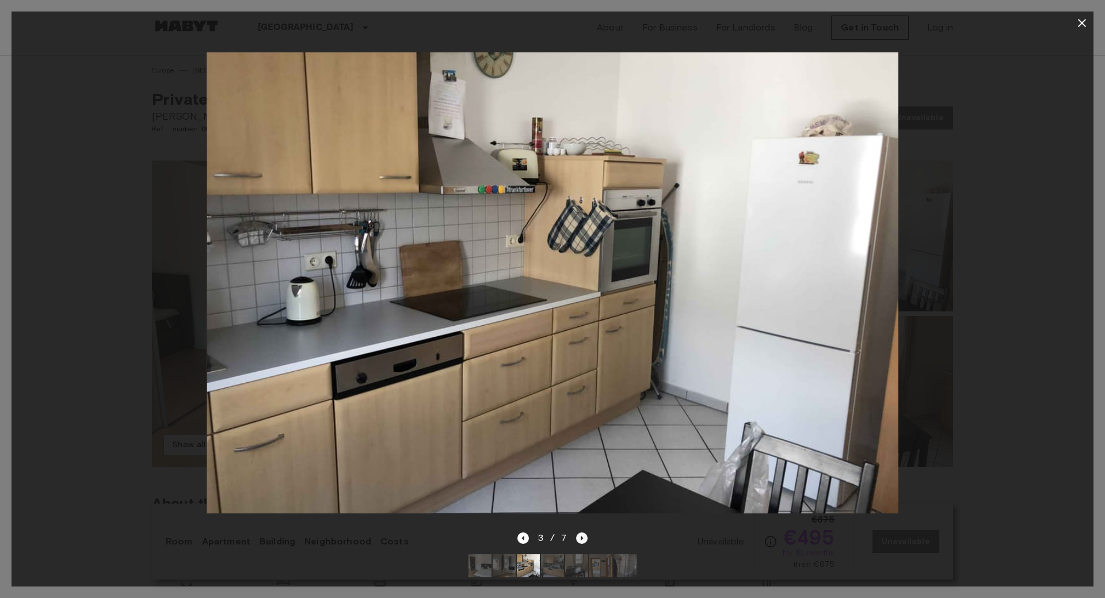
click at [581, 537] on icon "Next image" at bounding box center [582, 538] width 2 height 5
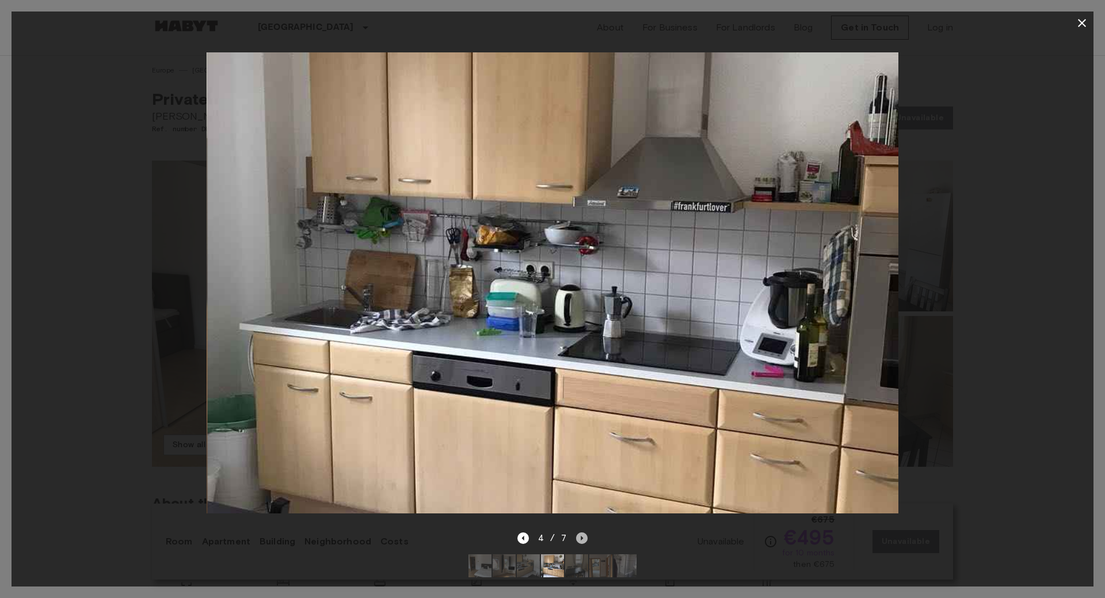
click at [581, 537] on icon "Next image" at bounding box center [582, 538] width 2 height 5
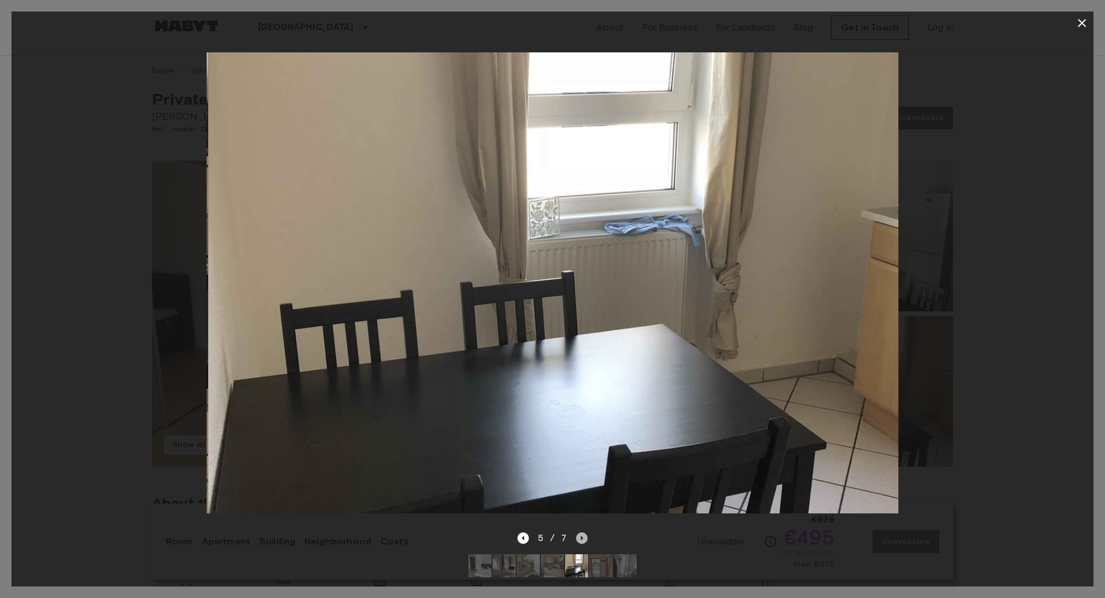
click at [581, 537] on icon "Next image" at bounding box center [582, 538] width 2 height 5
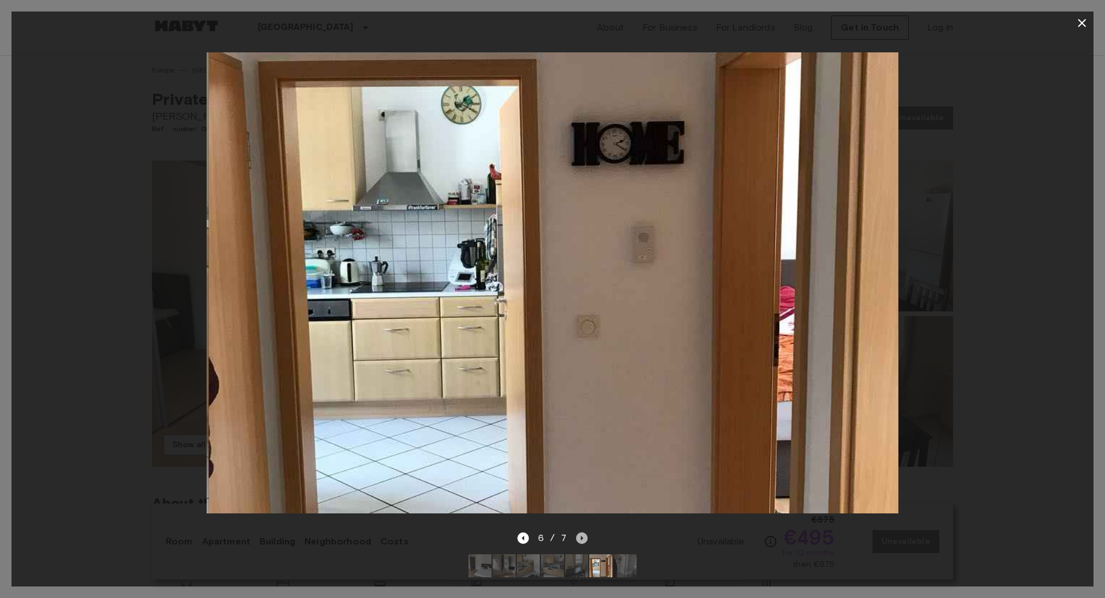
click at [581, 537] on icon "Next image" at bounding box center [582, 538] width 2 height 5
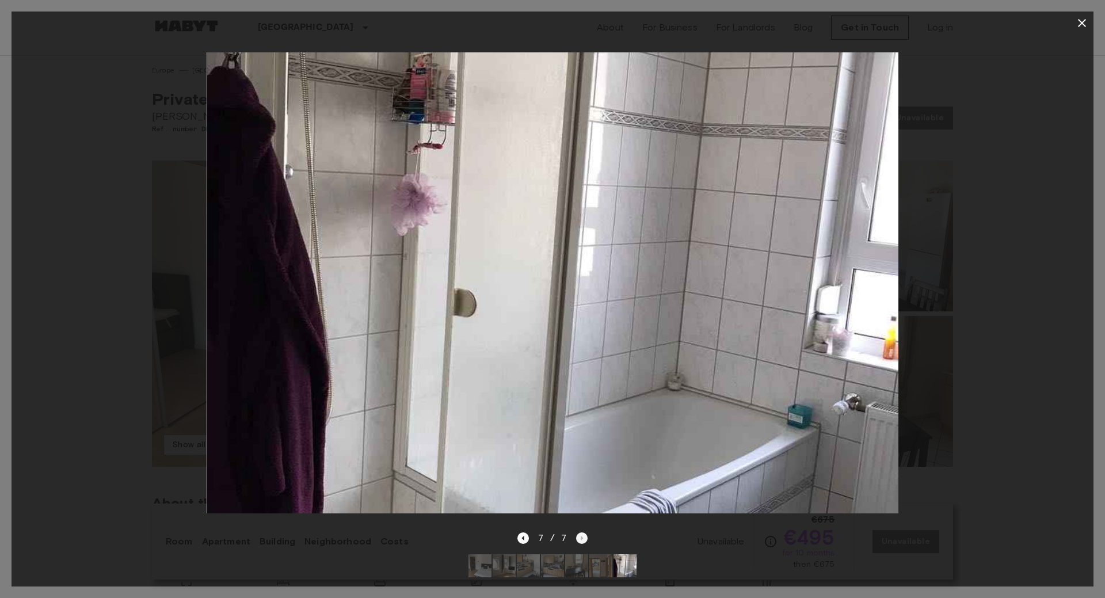
click at [581, 537] on div "7 / 7" at bounding box center [552, 538] width 71 height 14
click at [526, 540] on icon "Previous image" at bounding box center [523, 538] width 12 height 12
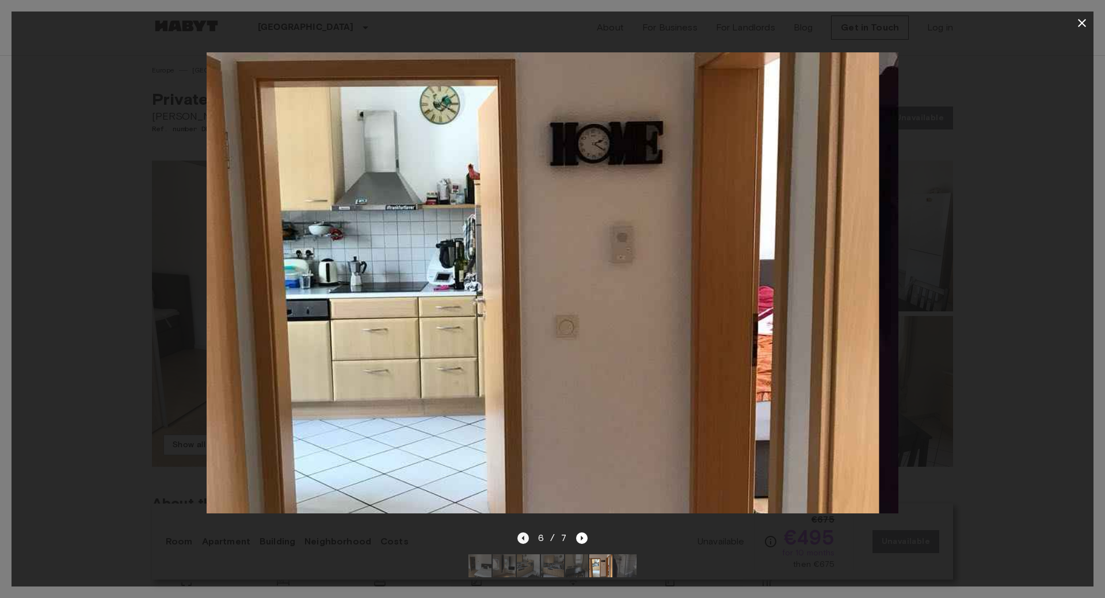
click at [526, 540] on icon "Previous image" at bounding box center [523, 538] width 12 height 12
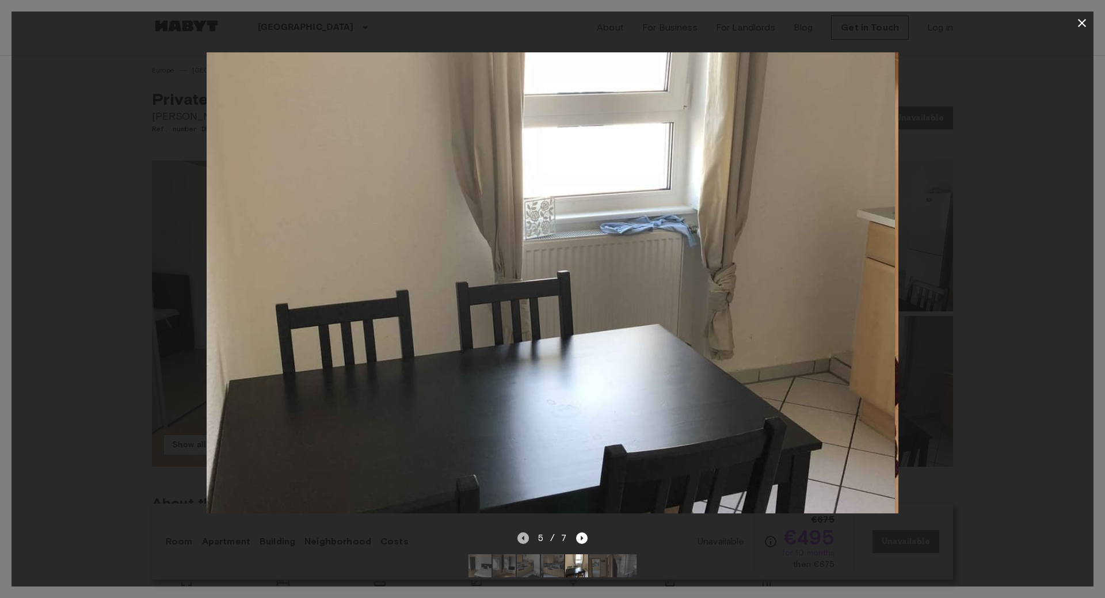
click at [526, 540] on icon "Previous image" at bounding box center [523, 538] width 12 height 12
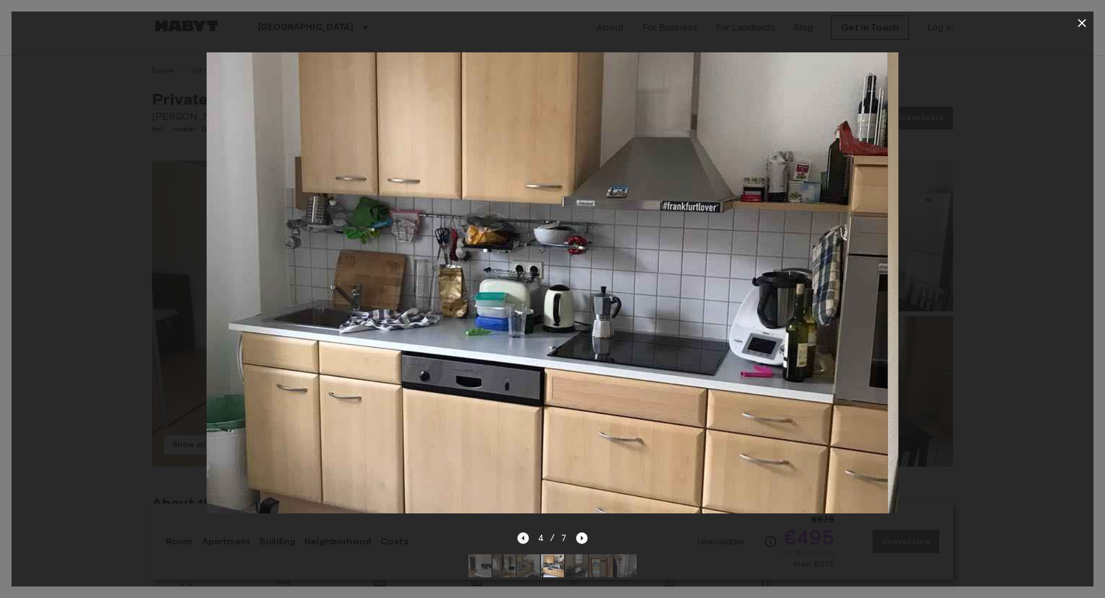
click at [526, 540] on icon "Previous image" at bounding box center [523, 538] width 12 height 12
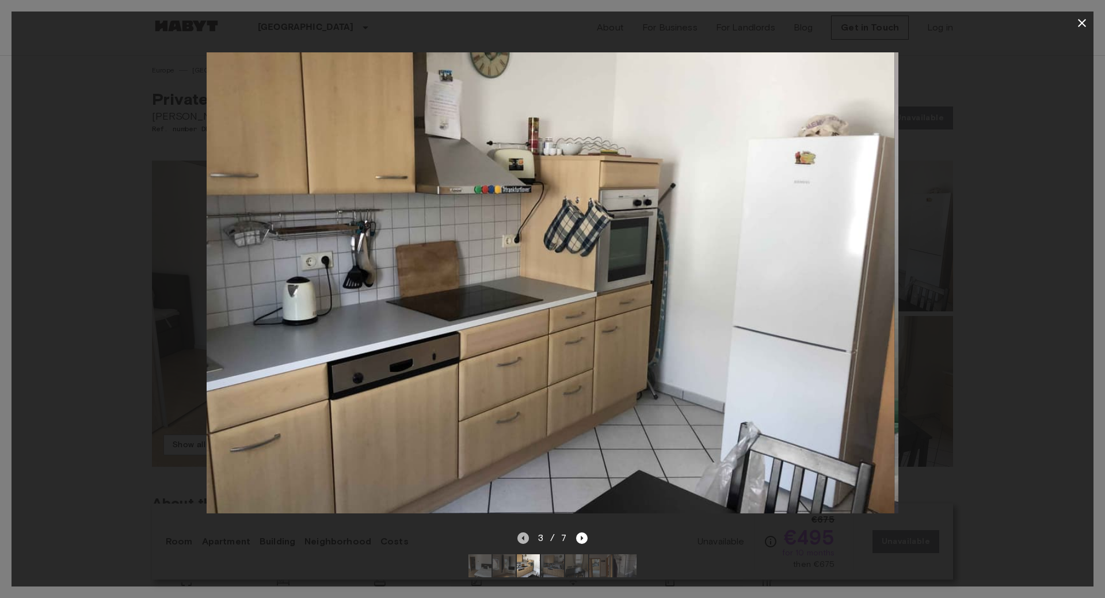
click at [526, 540] on icon "Previous image" at bounding box center [523, 538] width 12 height 12
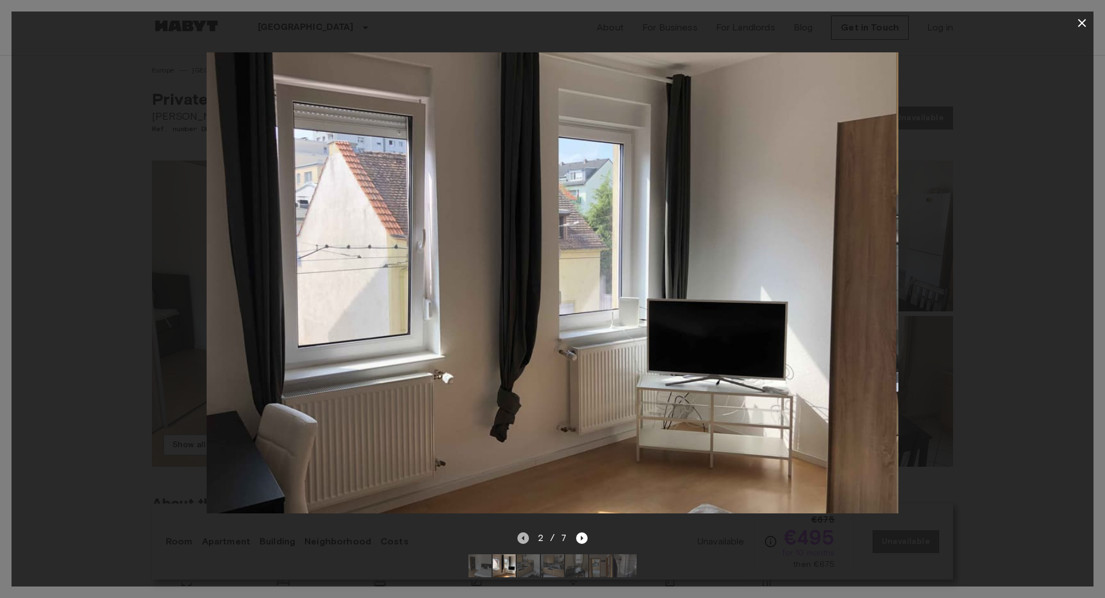
click at [526, 540] on icon "Previous image" at bounding box center [523, 538] width 12 height 12
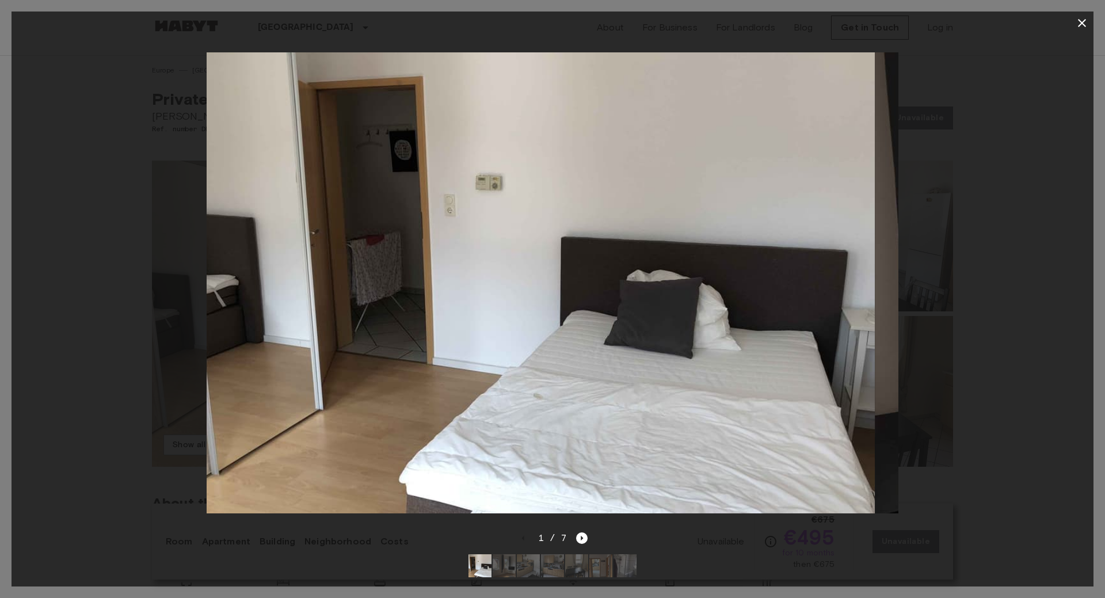
drag, startPoint x: 610, startPoint y: 387, endPoint x: 612, endPoint y: 339, distance: 47.8
click at [610, 339] on img at bounding box center [529, 282] width 691 height 461
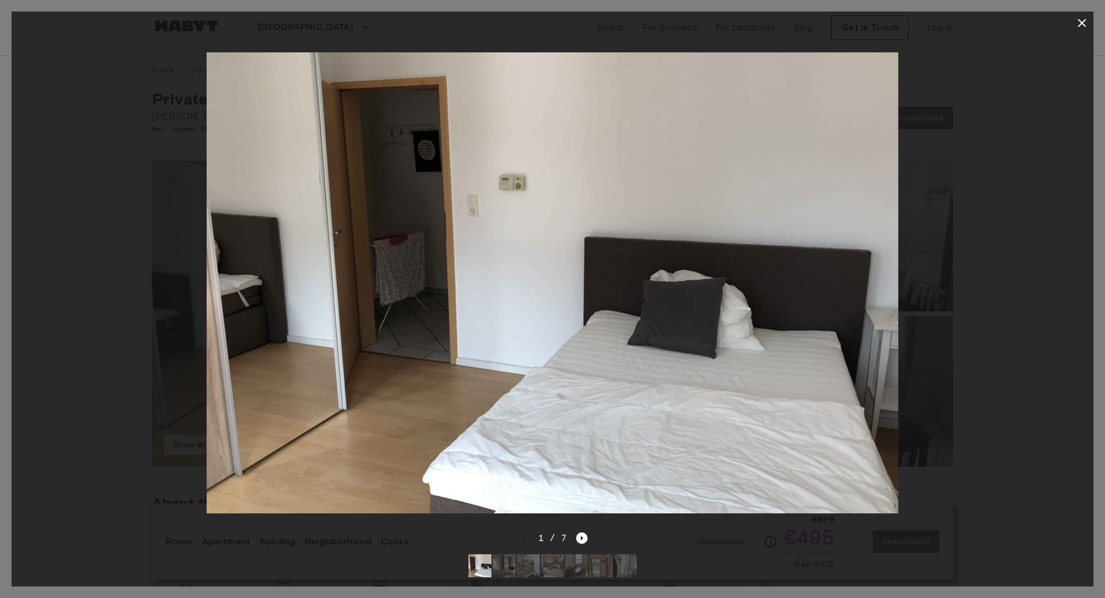
click at [1078, 21] on icon "button" at bounding box center [1082, 23] width 14 height 14
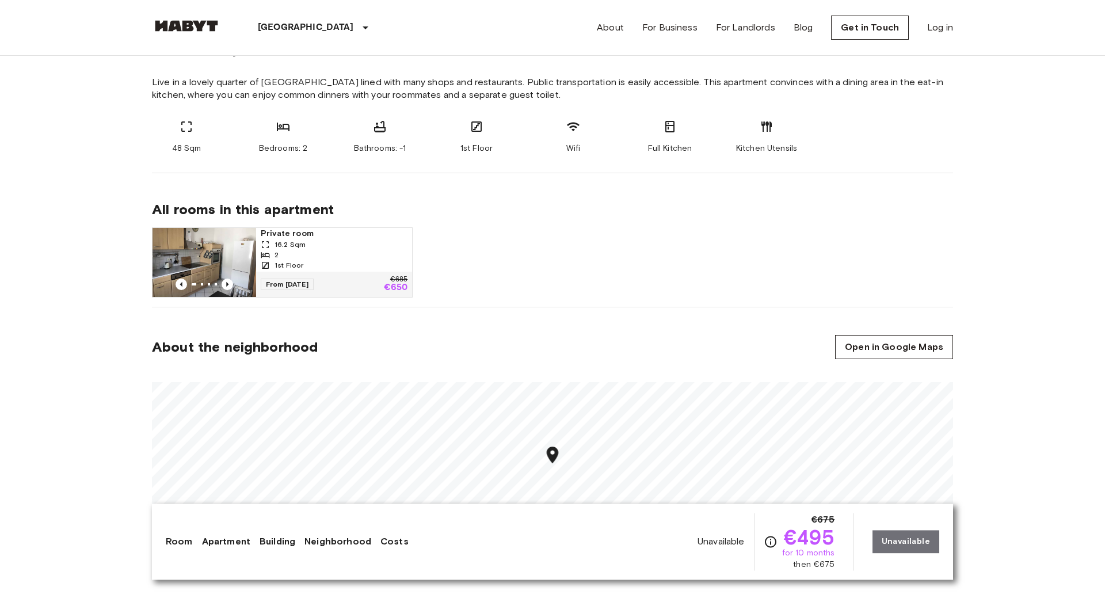
scroll to position [469, 0]
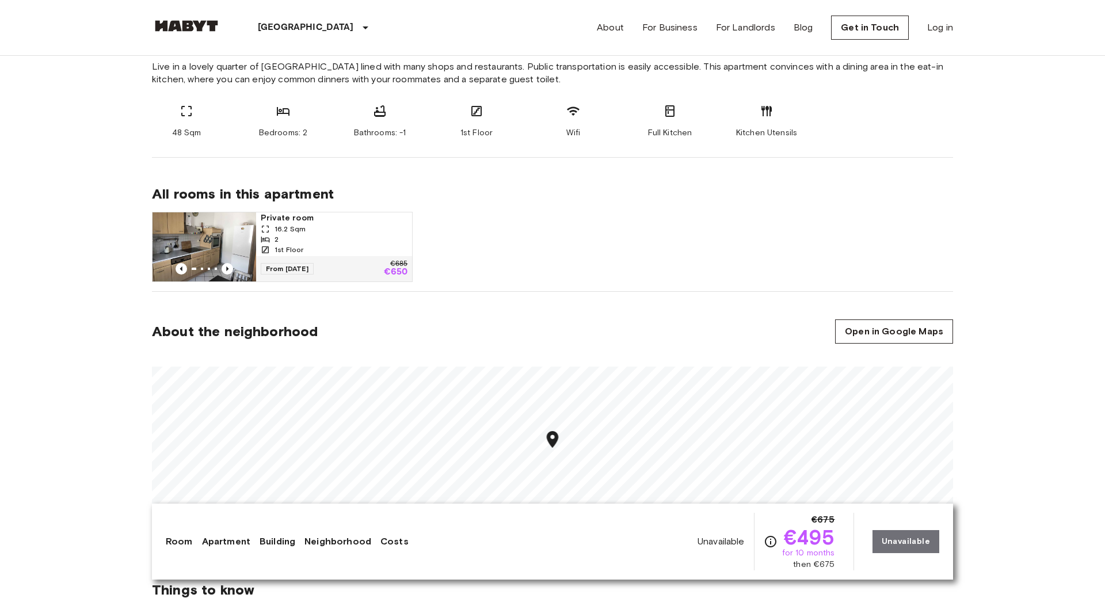
click at [310, 234] on div "16.2 Sqm" at bounding box center [334, 229] width 147 height 10
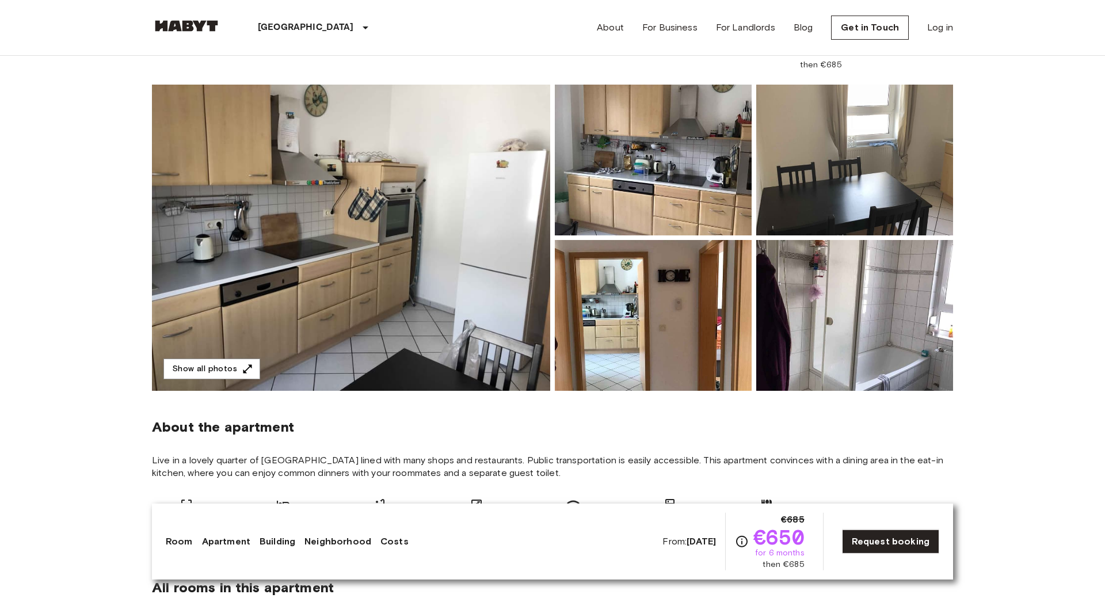
scroll to position [59, 0]
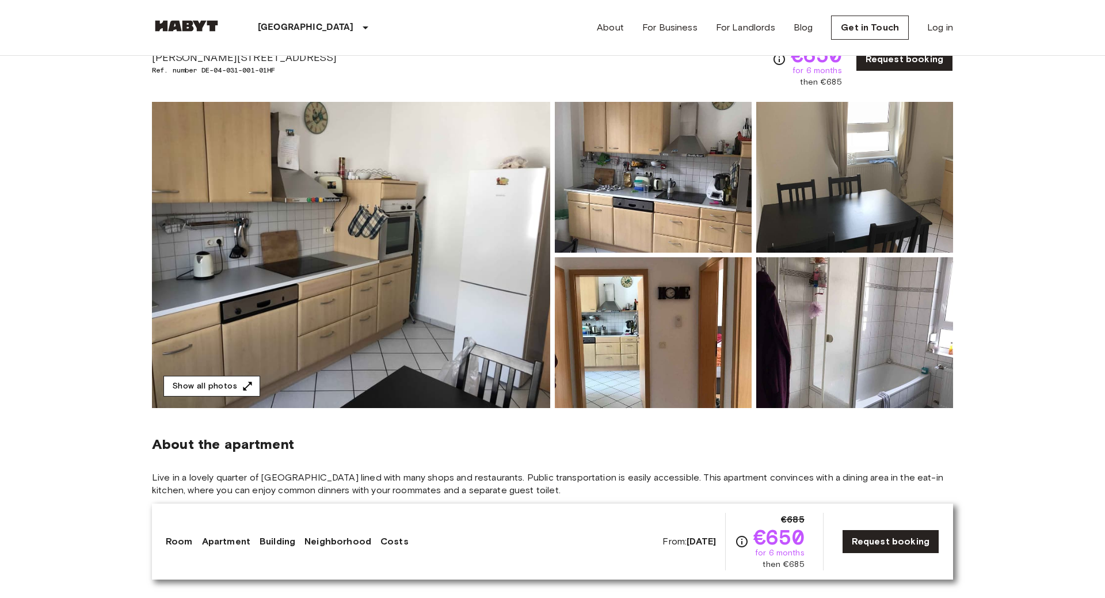
click at [229, 381] on button "Show all photos" at bounding box center [211, 386] width 97 height 21
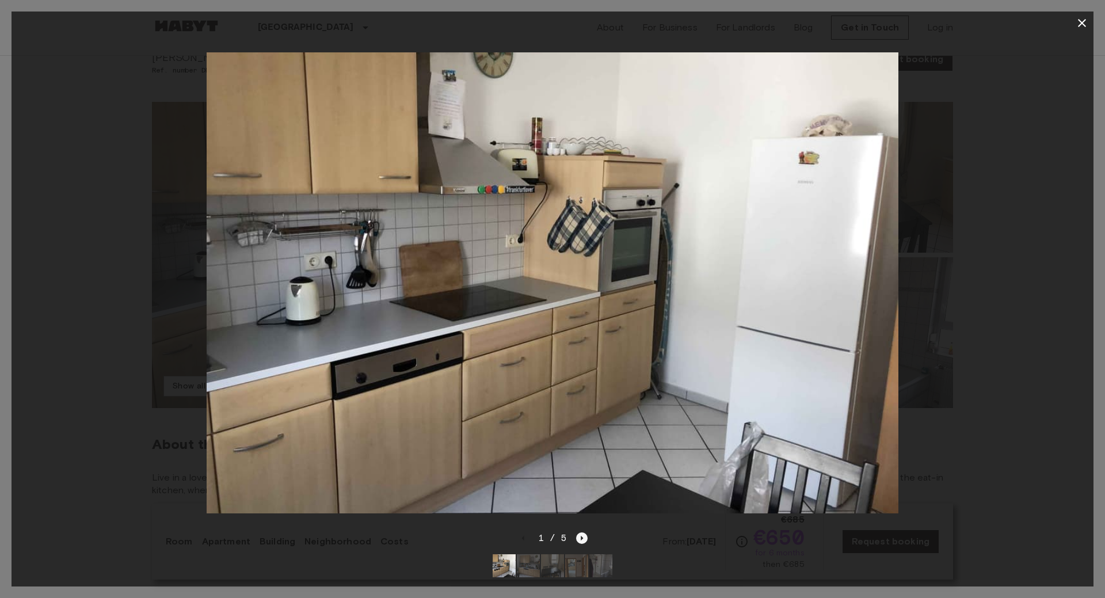
click at [581, 536] on icon "Next image" at bounding box center [582, 538] width 12 height 12
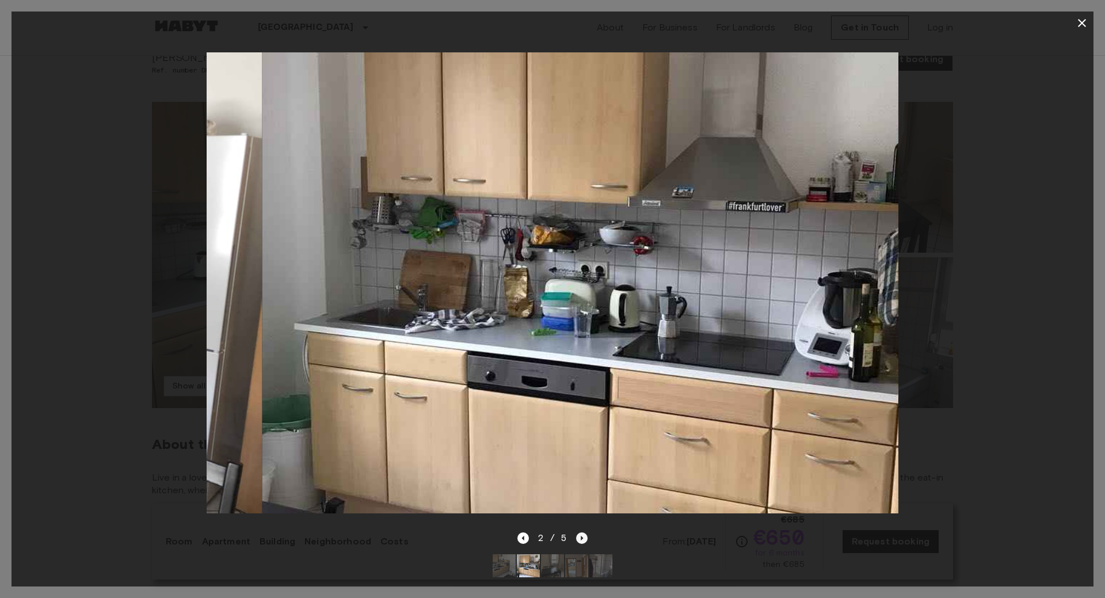
click at [581, 535] on icon "Next image" at bounding box center [582, 538] width 12 height 12
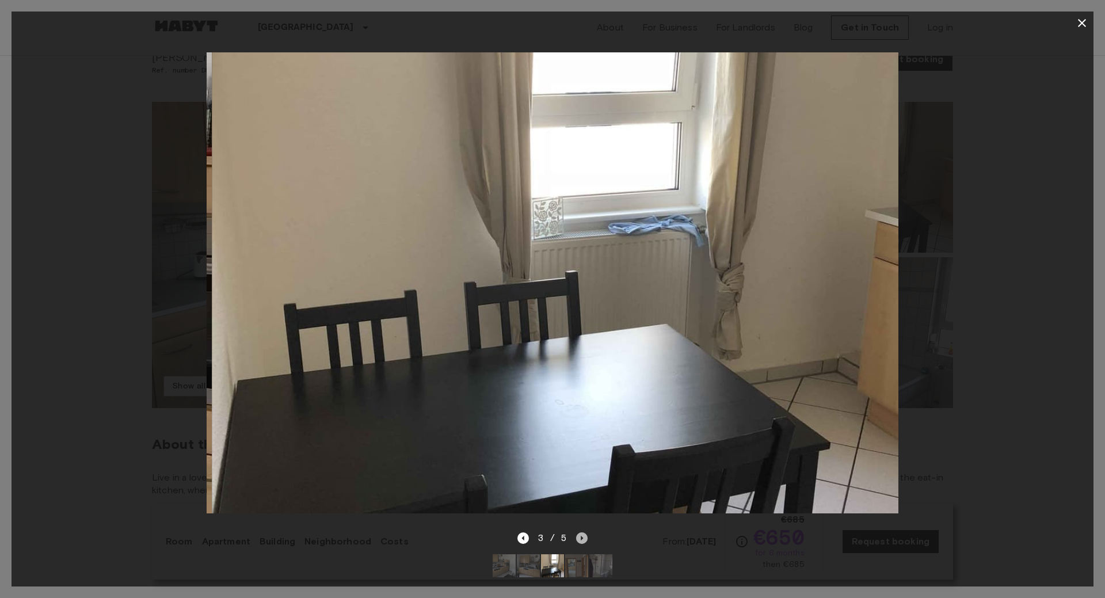
click at [581, 535] on icon "Next image" at bounding box center [582, 538] width 12 height 12
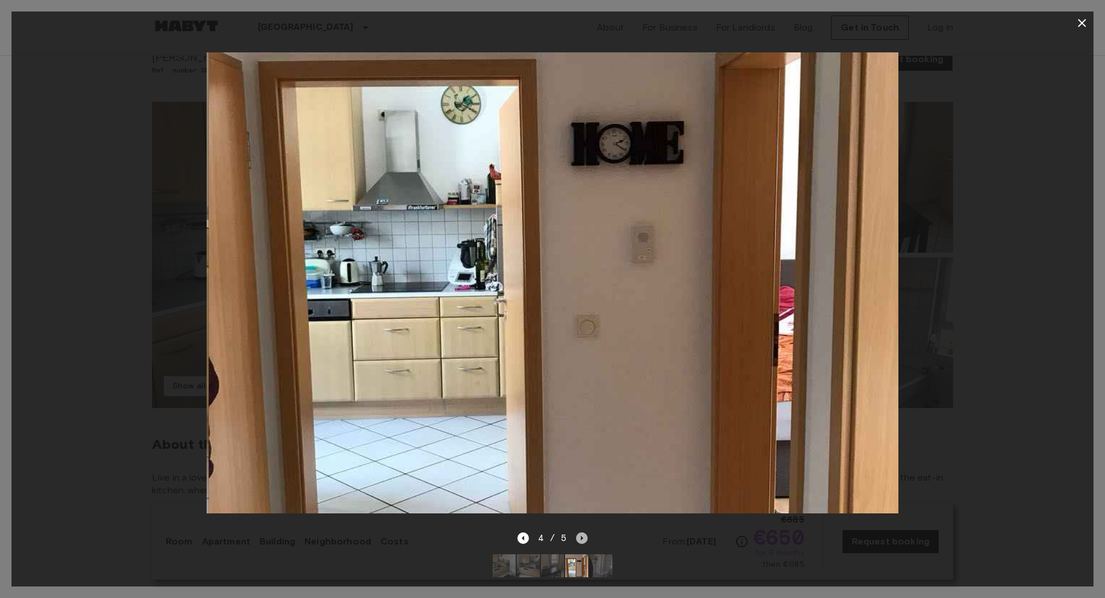
click at [580, 535] on icon "Next image" at bounding box center [582, 538] width 12 height 12
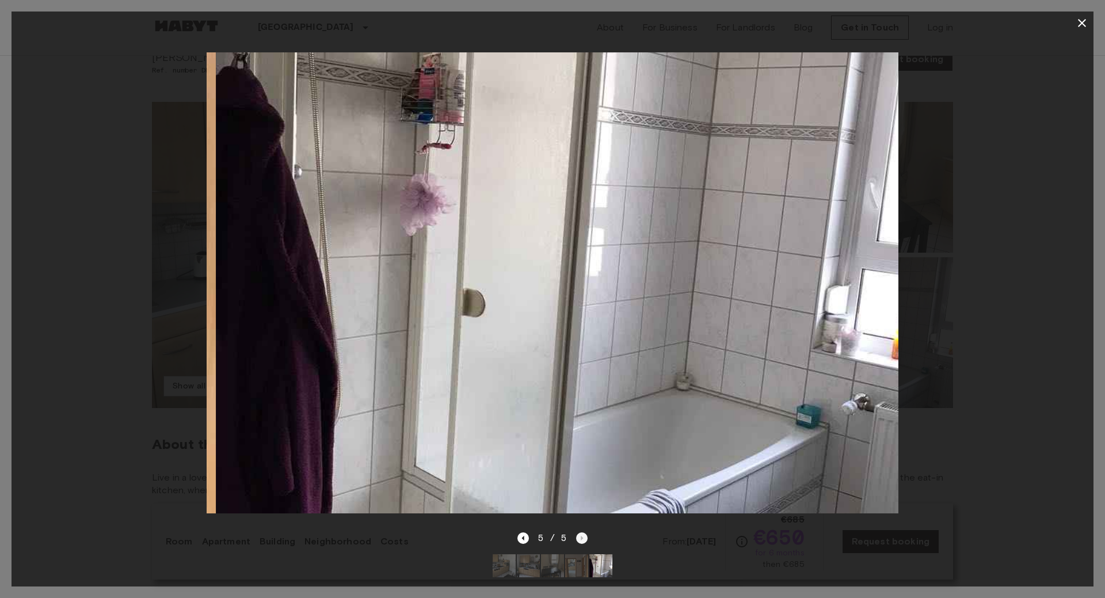
click at [580, 535] on div "5 / 5" at bounding box center [552, 538] width 71 height 14
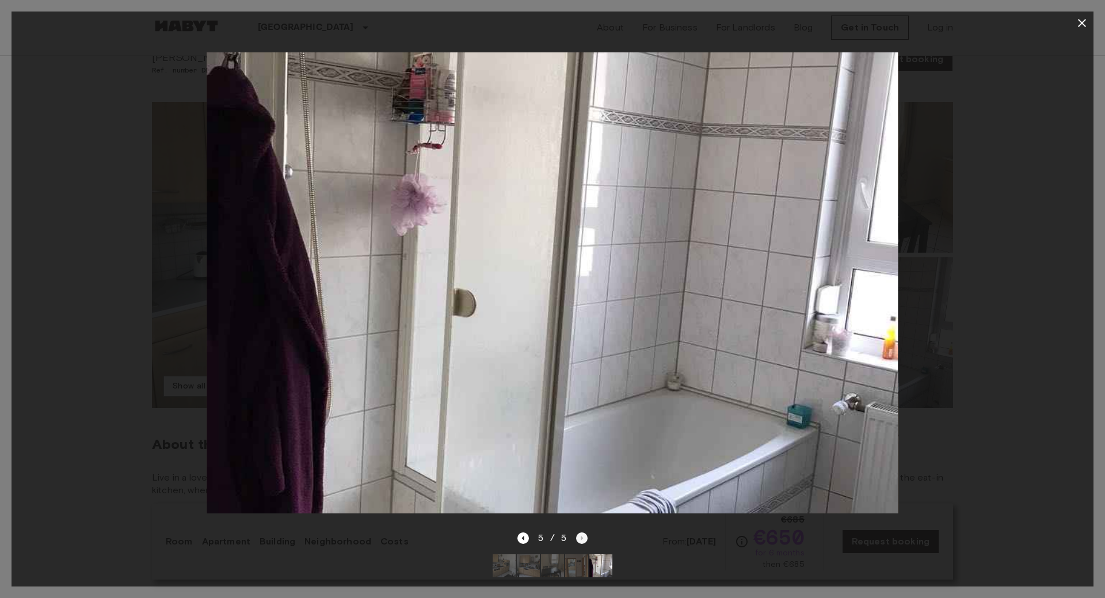
click at [580, 535] on div "5 / 5" at bounding box center [552, 538] width 71 height 14
click at [1070, 24] on div at bounding box center [553, 23] width 1082 height 23
click at [1086, 26] on icon "button" at bounding box center [1082, 23] width 14 height 14
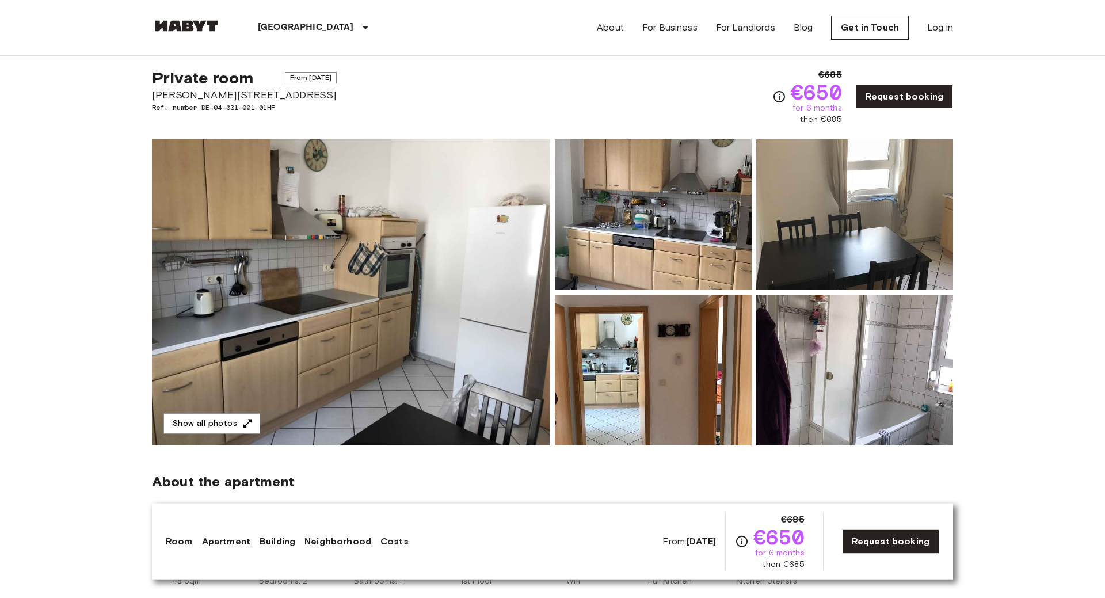
scroll to position [0, 0]
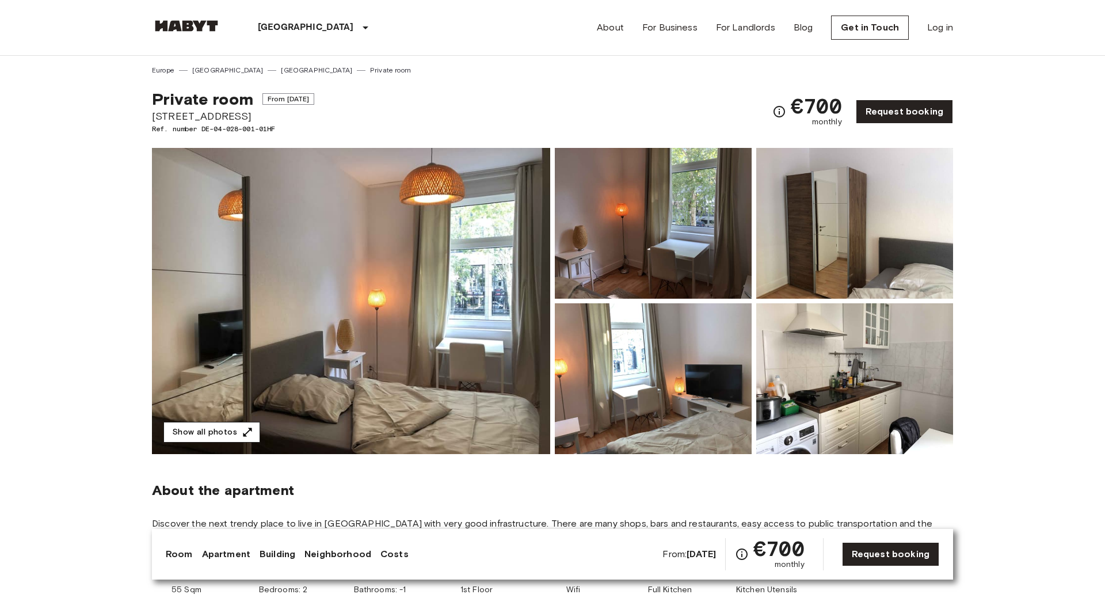
click at [233, 426] on button "Show all photos" at bounding box center [211, 432] width 97 height 21
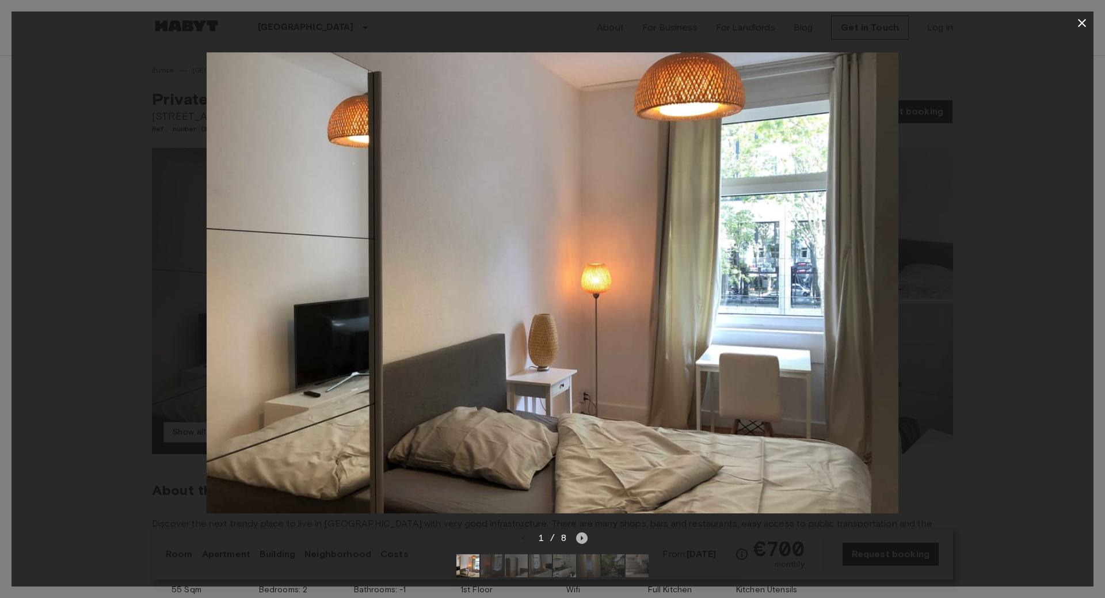
click at [581, 533] on icon "Next image" at bounding box center [582, 538] width 12 height 12
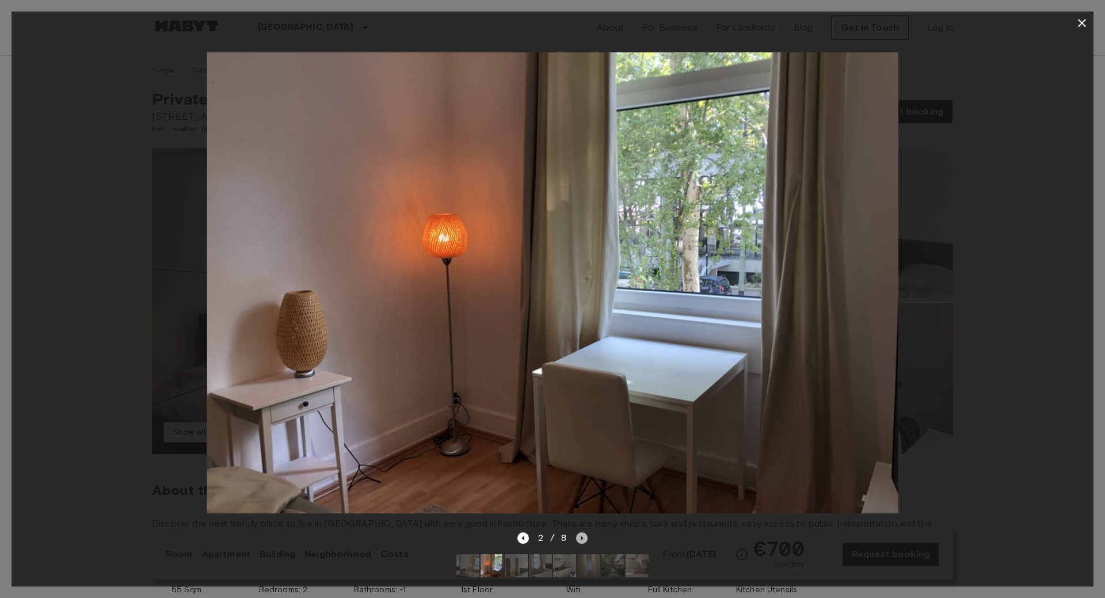
click at [581, 533] on icon "Next image" at bounding box center [582, 538] width 12 height 12
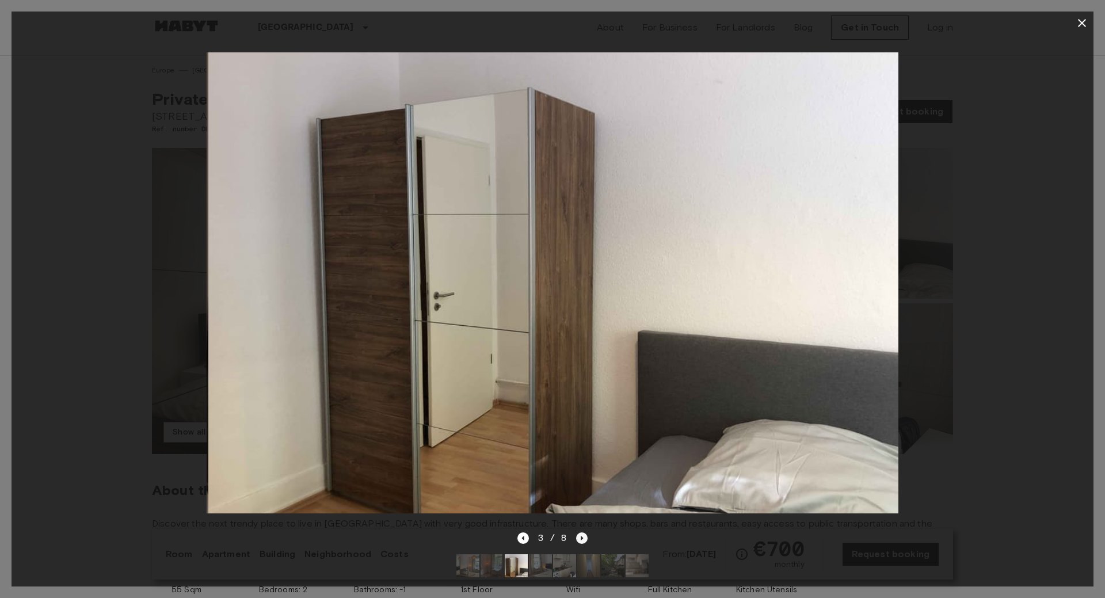
click at [581, 533] on icon "Next image" at bounding box center [582, 538] width 12 height 12
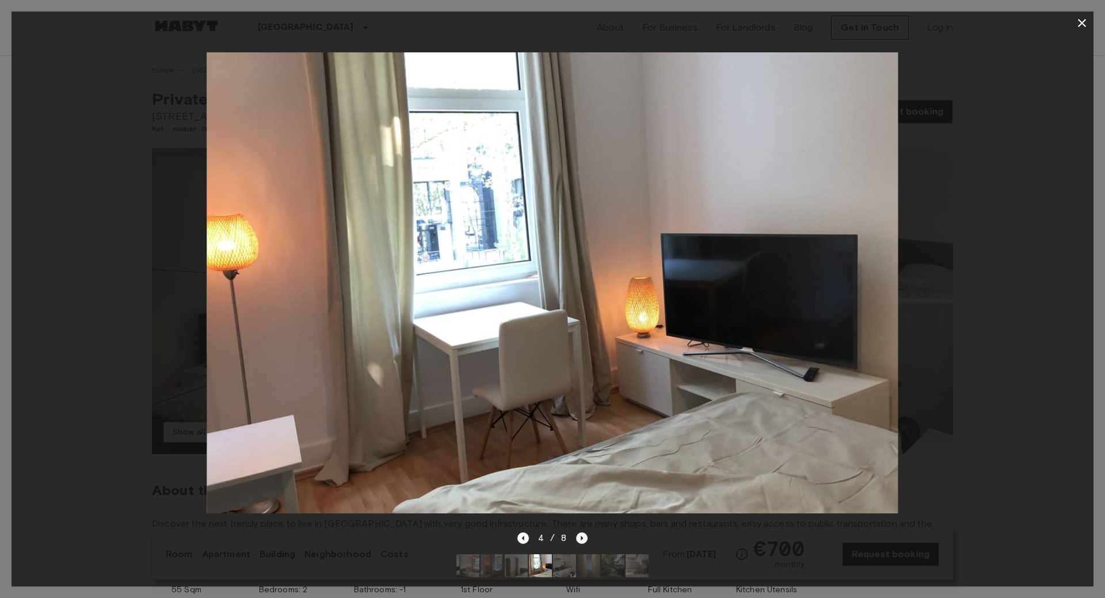
click at [581, 533] on icon "Next image" at bounding box center [582, 538] width 12 height 12
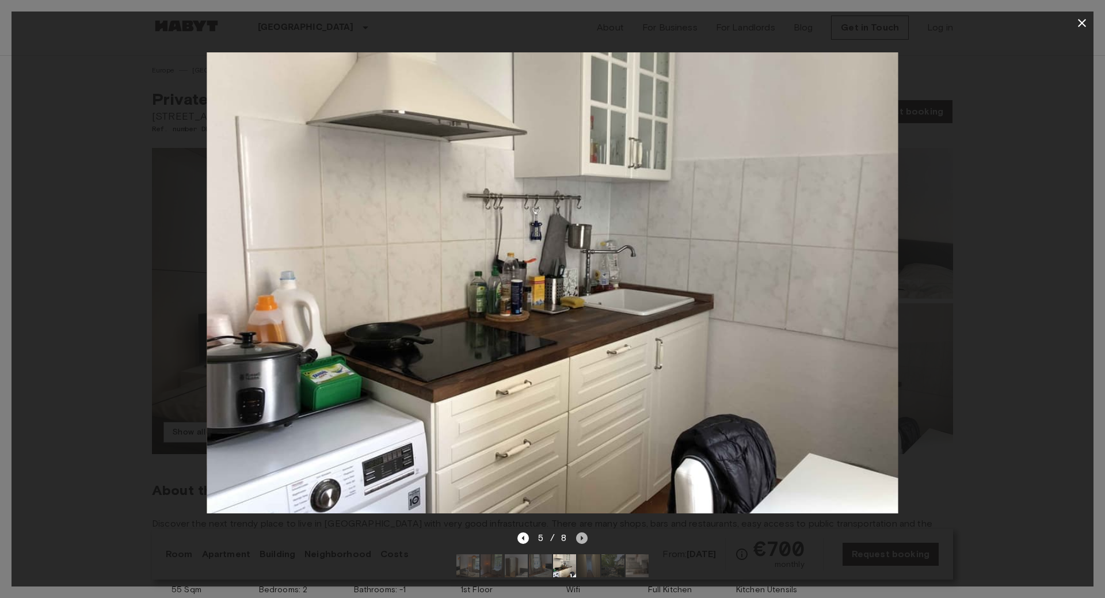
click at [581, 533] on icon "Next image" at bounding box center [582, 538] width 12 height 12
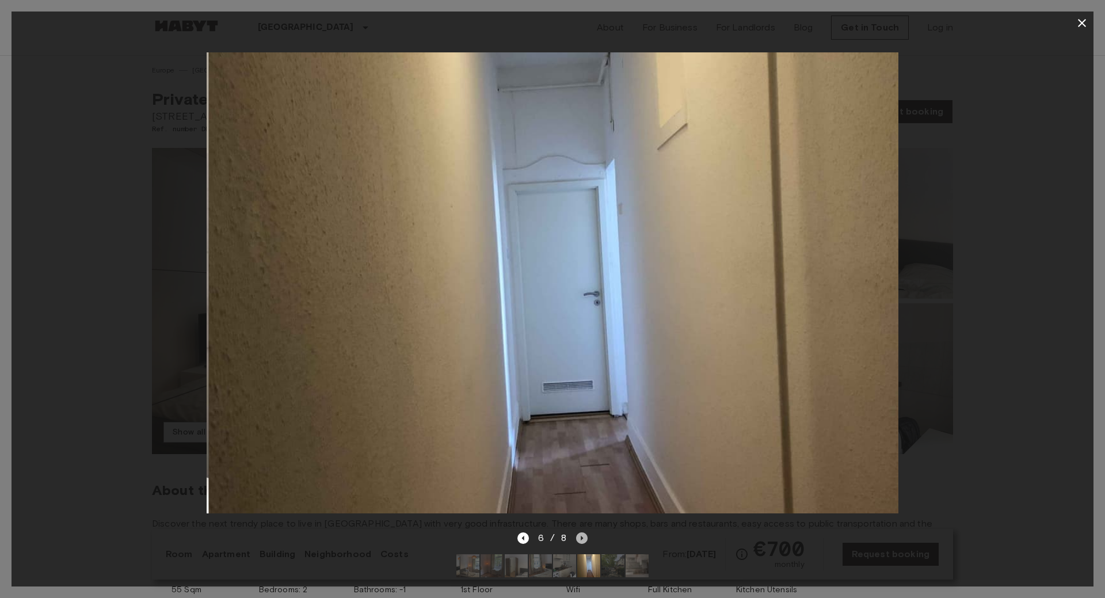
click at [581, 533] on icon "Next image" at bounding box center [582, 538] width 12 height 12
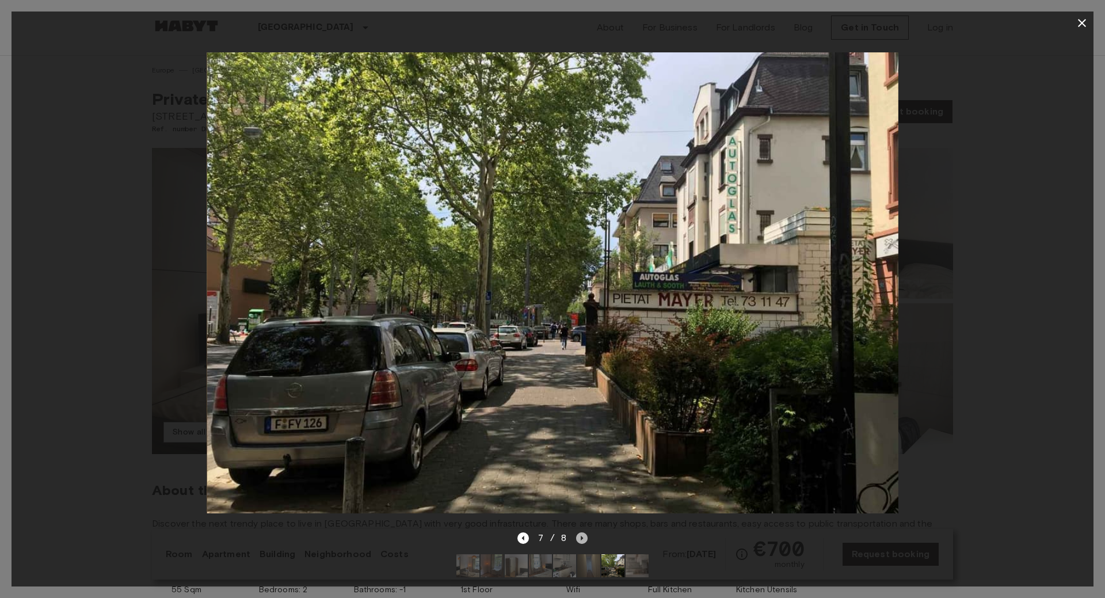
click at [581, 533] on icon "Next image" at bounding box center [582, 538] width 12 height 12
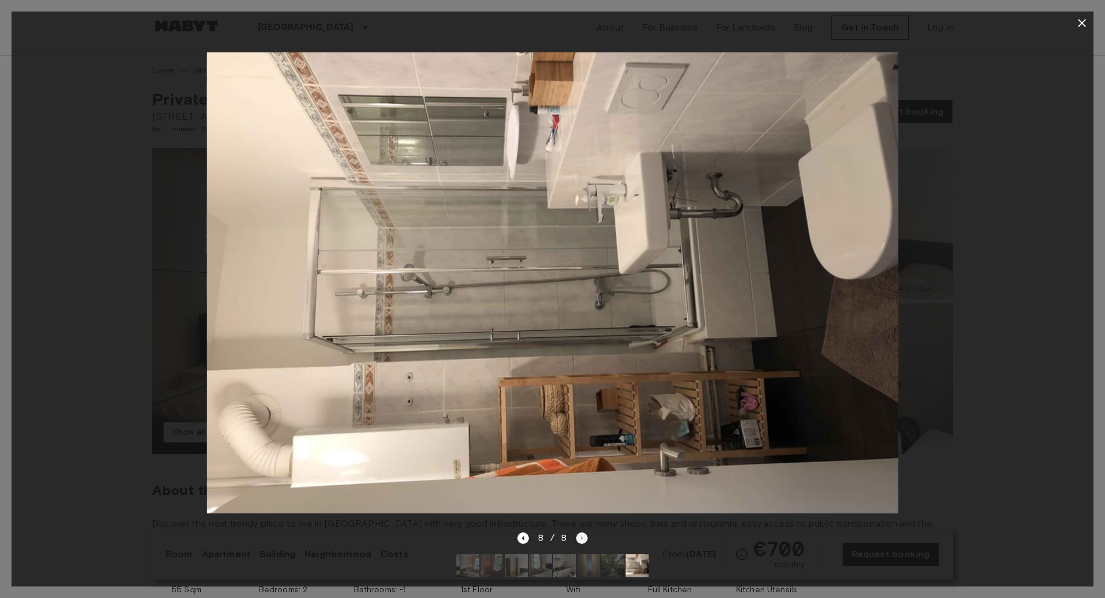
click at [581, 533] on div "8 / 8" at bounding box center [552, 538] width 71 height 14
click at [1085, 20] on icon "button" at bounding box center [1082, 23] width 8 height 8
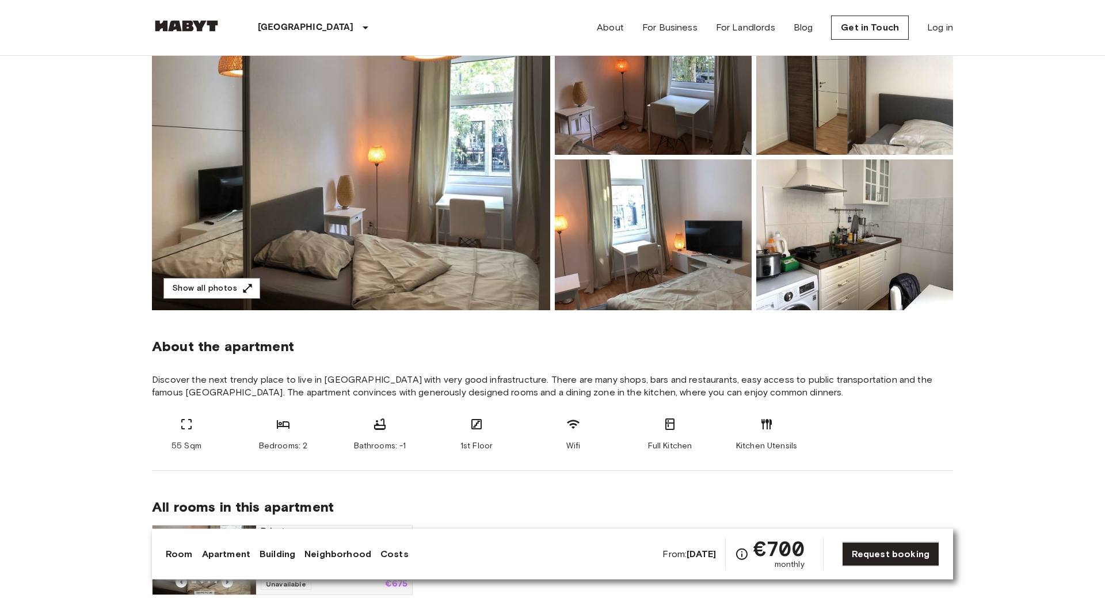
scroll to position [176, 0]
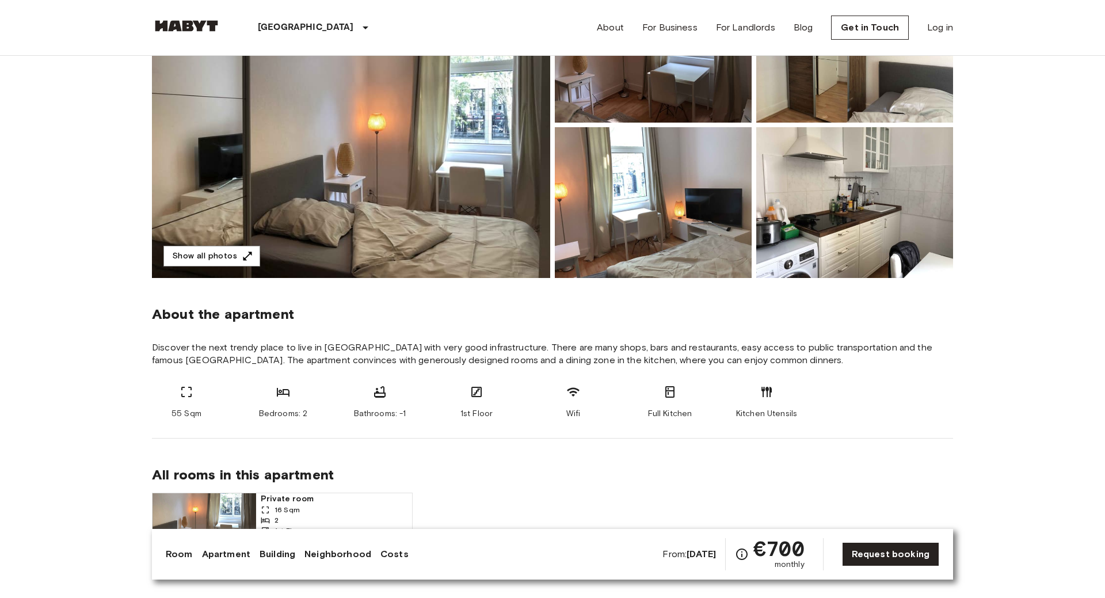
click at [188, 553] on link "Room" at bounding box center [179, 554] width 27 height 14
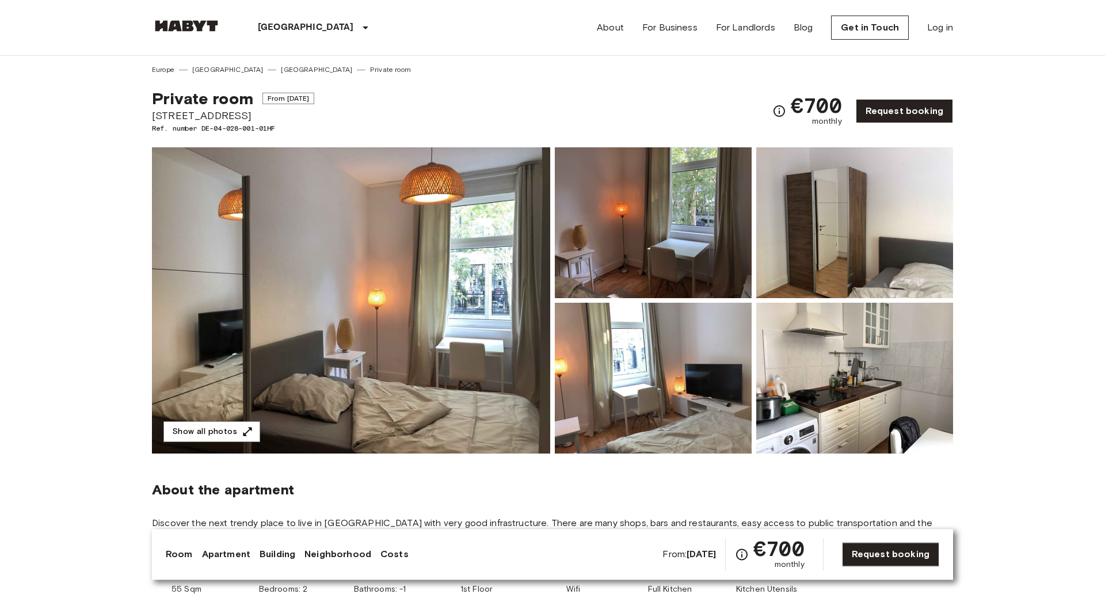
scroll to position [0, 0]
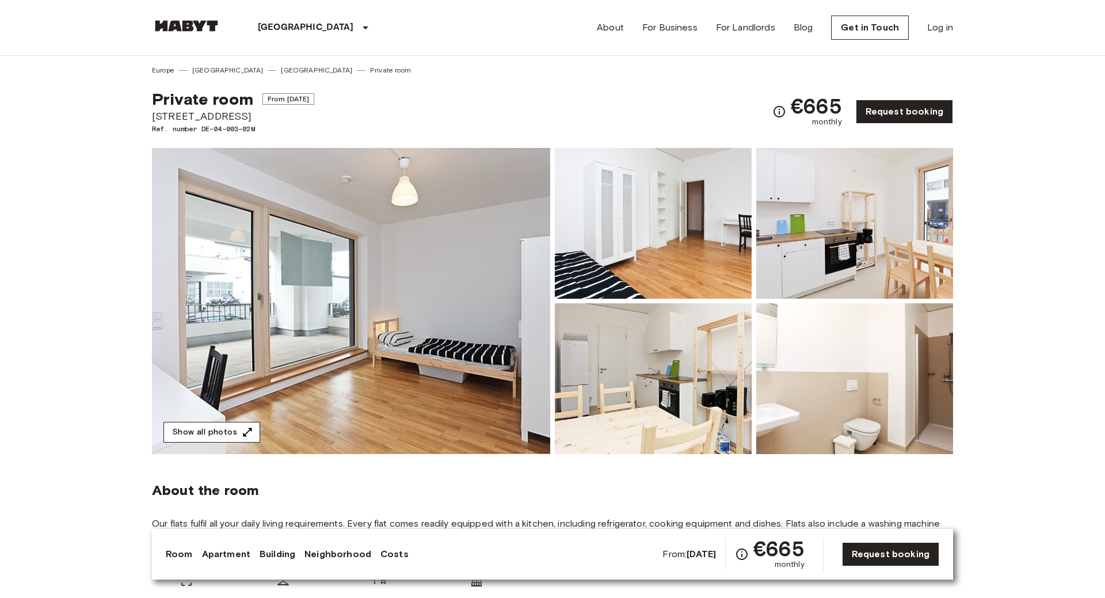
click at [220, 433] on button "Show all photos" at bounding box center [211, 432] width 97 height 21
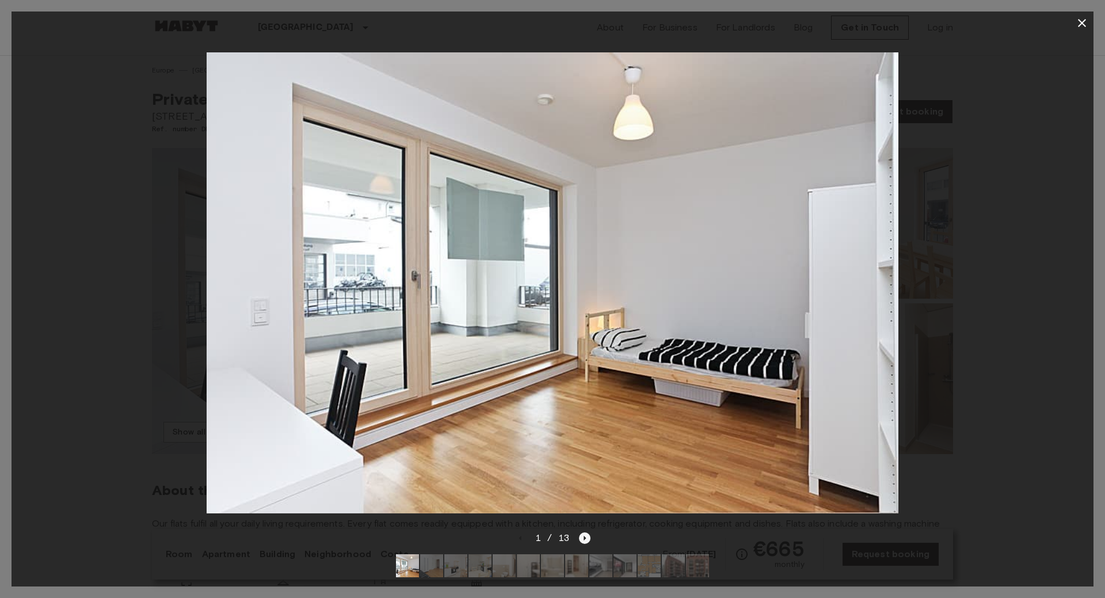
click at [584, 539] on icon "Next image" at bounding box center [585, 538] width 2 height 5
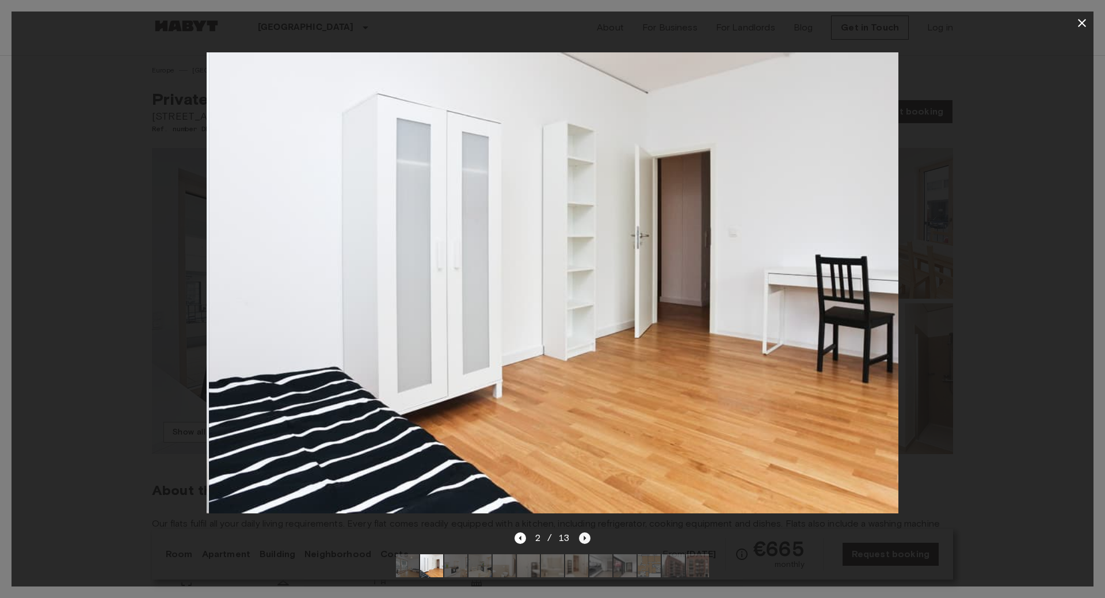
click at [584, 539] on icon "Next image" at bounding box center [585, 538] width 2 height 5
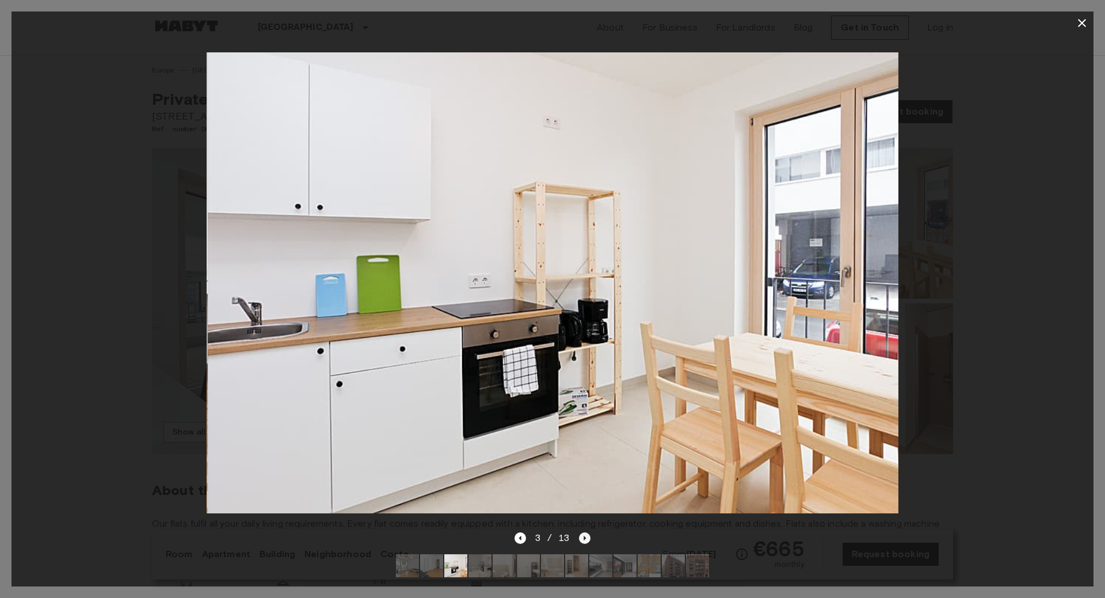
click at [584, 539] on icon "Next image" at bounding box center [585, 538] width 2 height 5
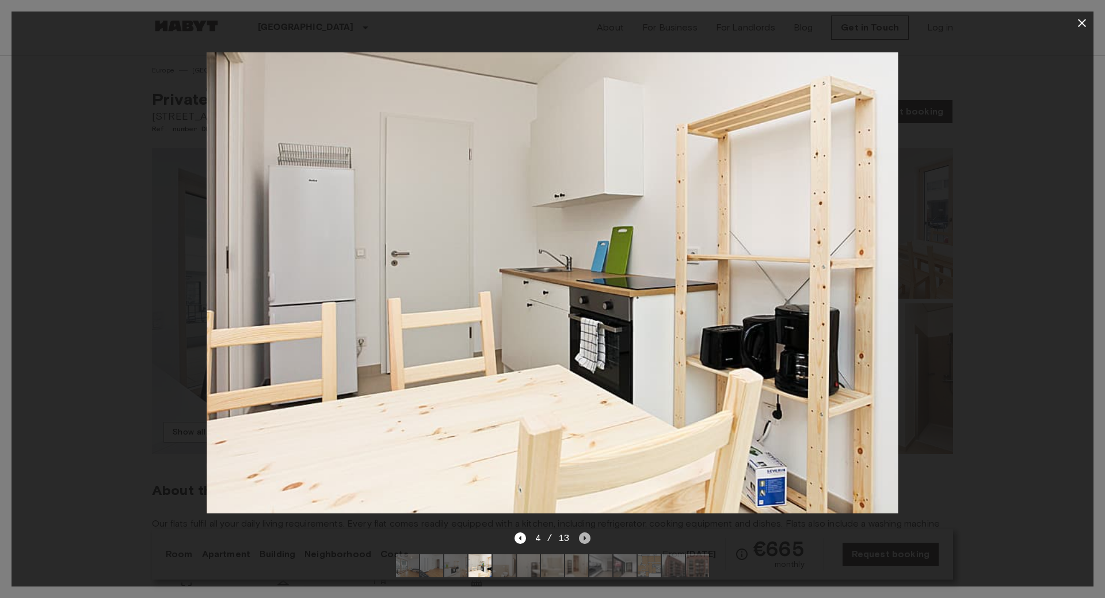
click at [584, 539] on icon "Next image" at bounding box center [585, 538] width 2 height 5
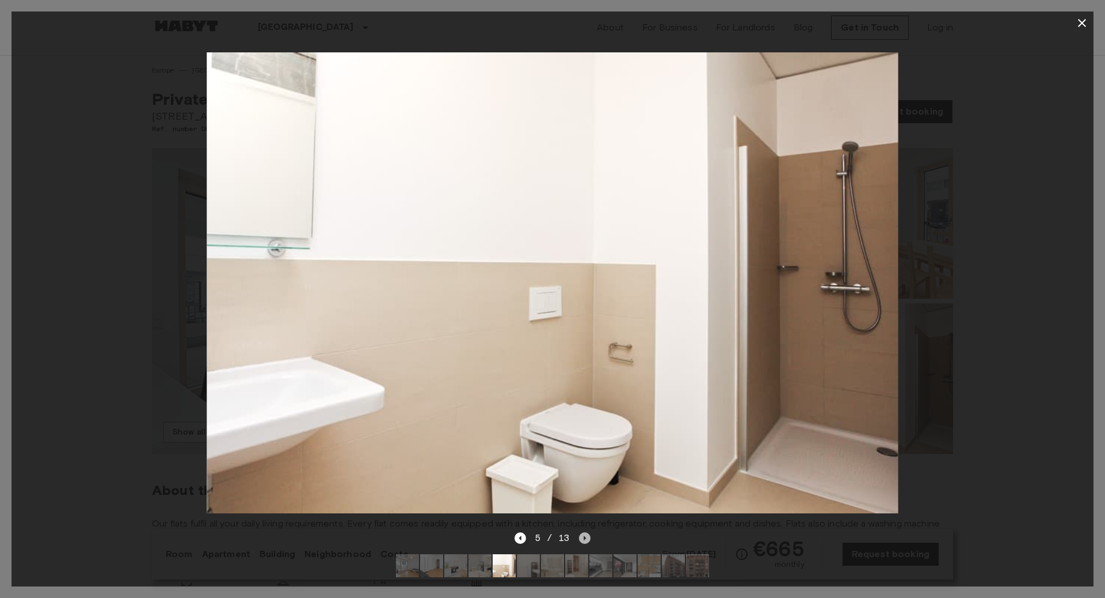
click at [584, 539] on icon "Next image" at bounding box center [585, 538] width 2 height 5
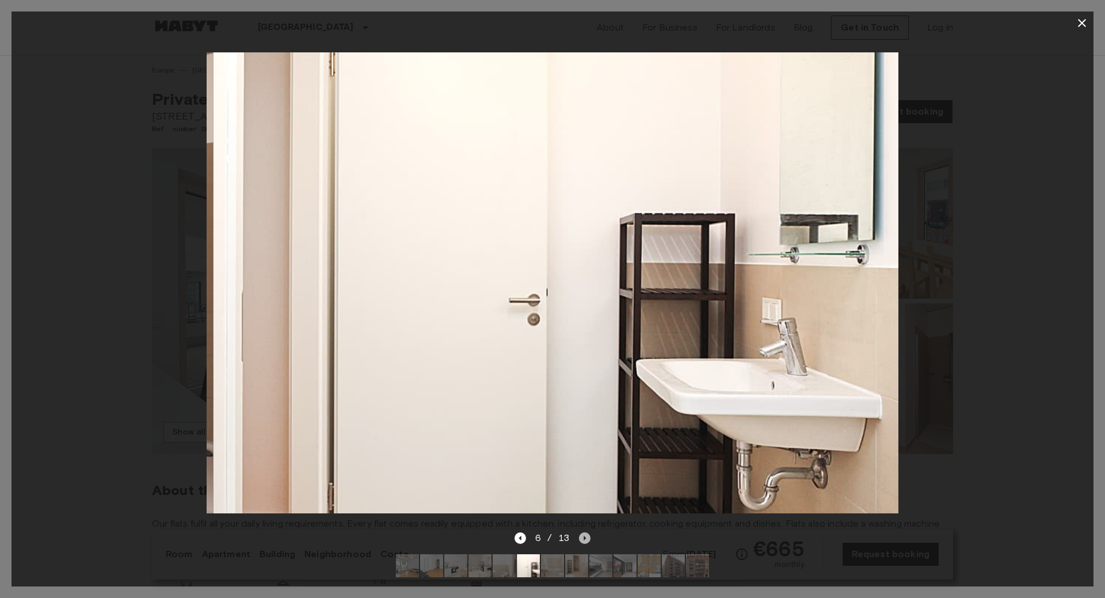
click at [584, 539] on icon "Next image" at bounding box center [585, 538] width 2 height 5
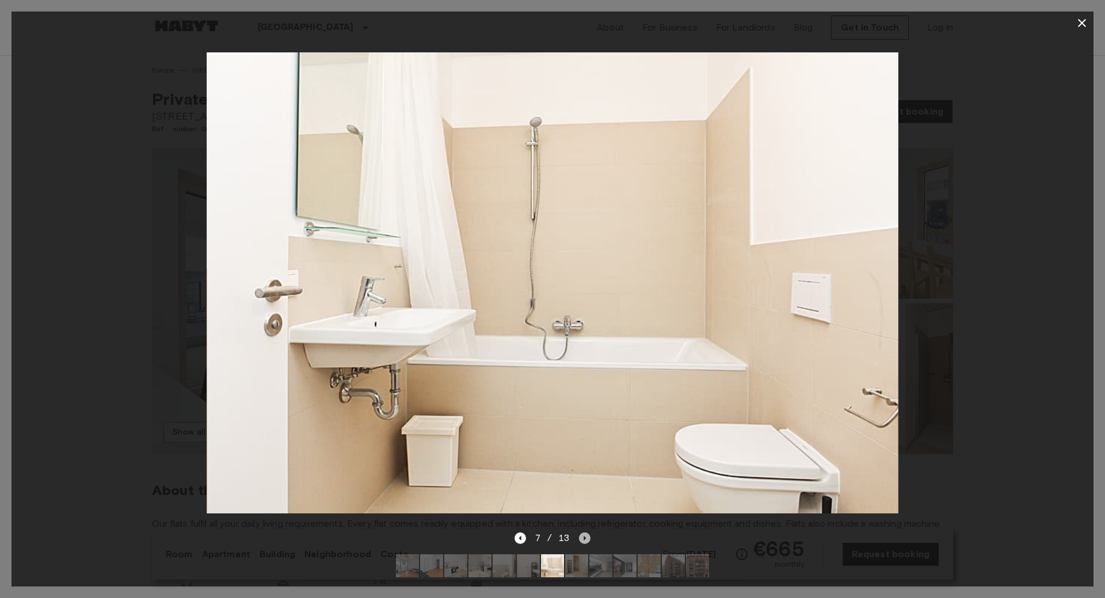
click at [584, 539] on icon "Next image" at bounding box center [585, 538] width 2 height 5
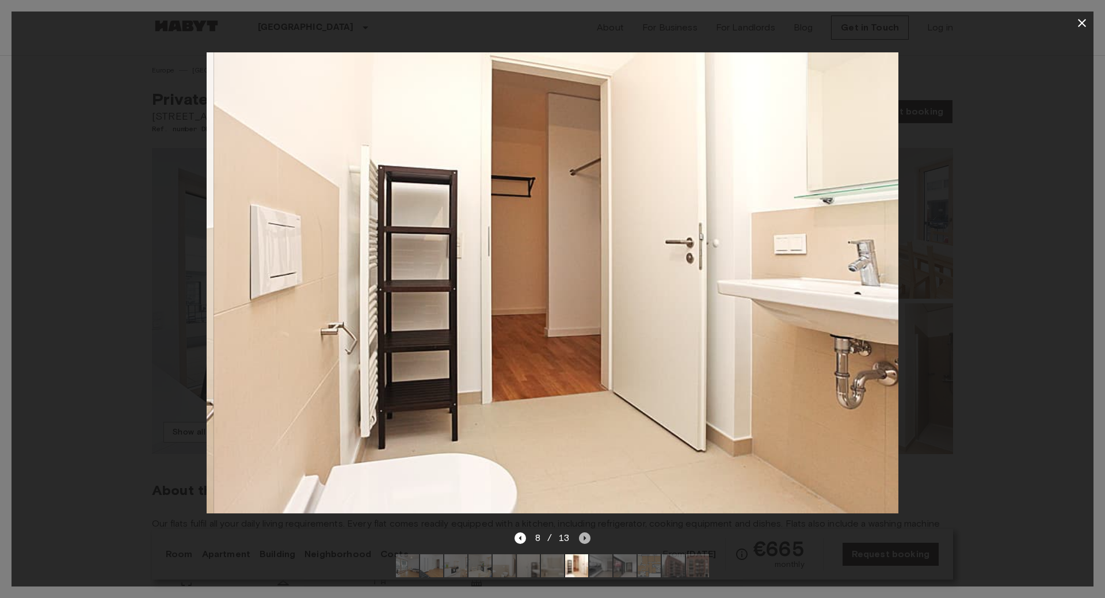
click at [584, 539] on icon "Next image" at bounding box center [585, 538] width 2 height 5
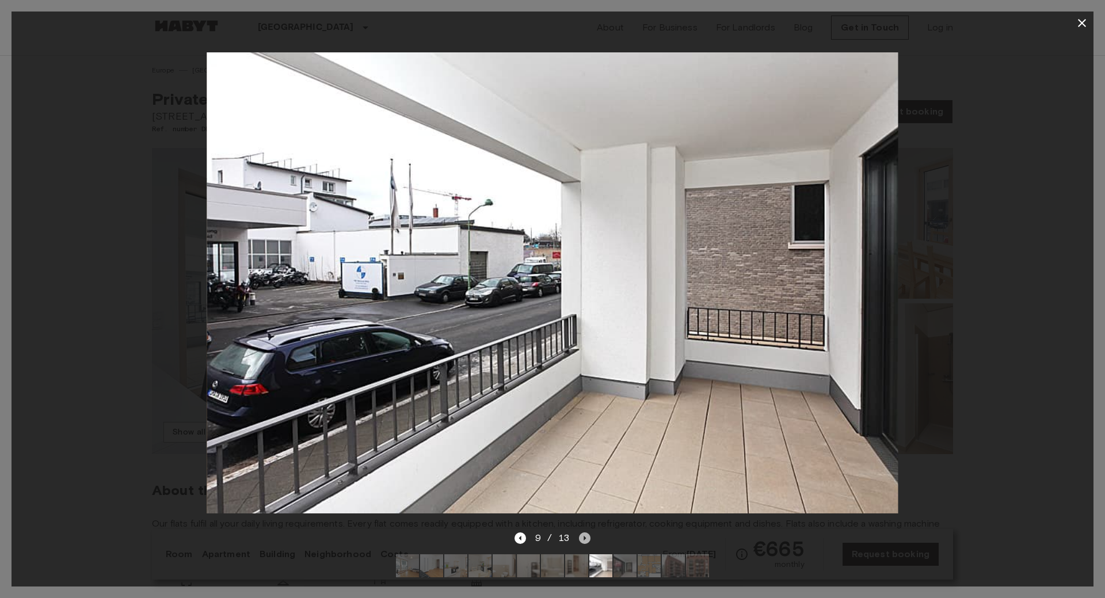
click at [584, 539] on icon "Next image" at bounding box center [585, 538] width 2 height 5
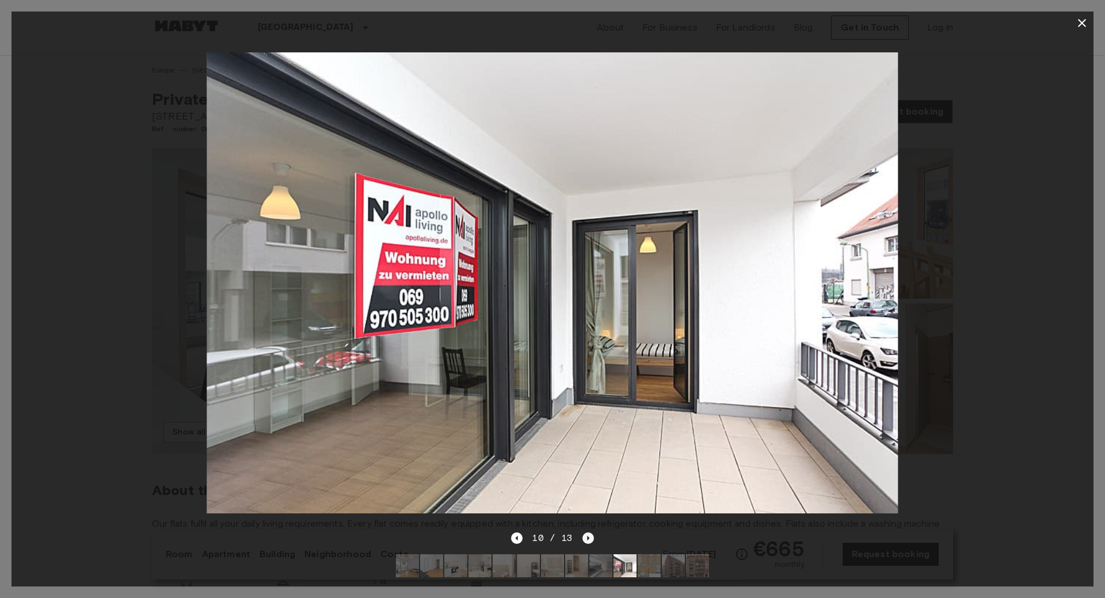
click at [583, 539] on icon "Next image" at bounding box center [588, 538] width 12 height 12
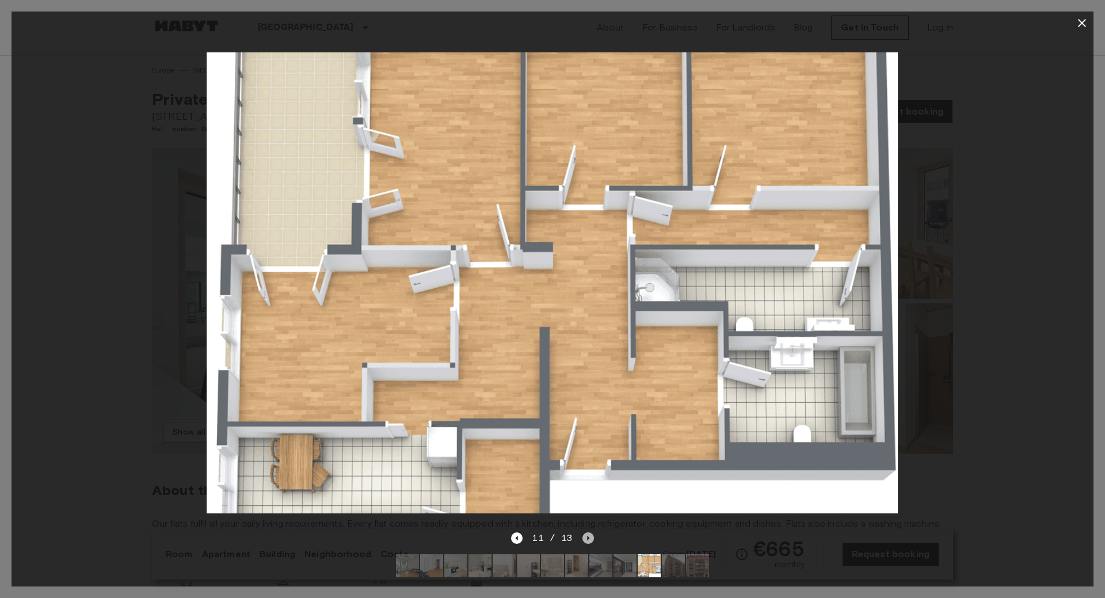
click at [587, 538] on icon "Next image" at bounding box center [588, 538] width 2 height 5
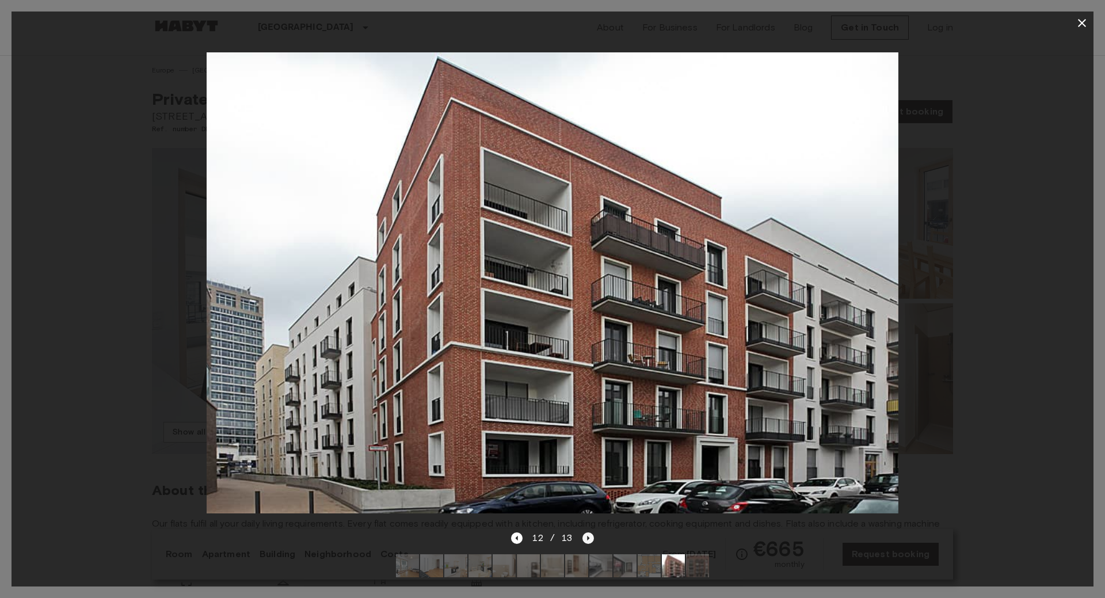
click at [587, 538] on icon "Next image" at bounding box center [588, 538] width 2 height 5
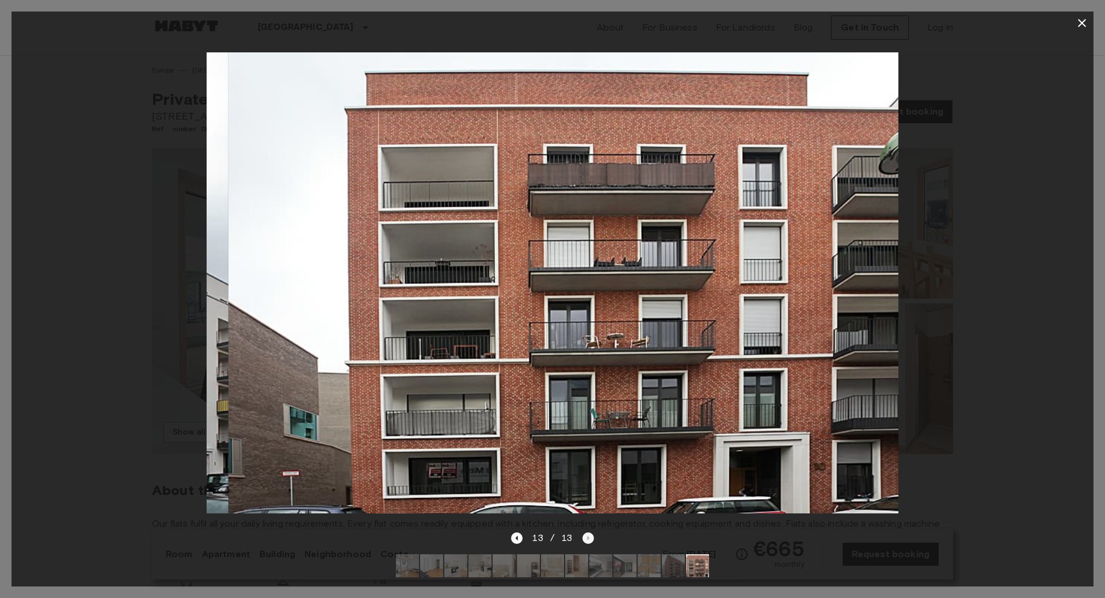
click at [587, 538] on div "13 / 13" at bounding box center [552, 538] width 82 height 14
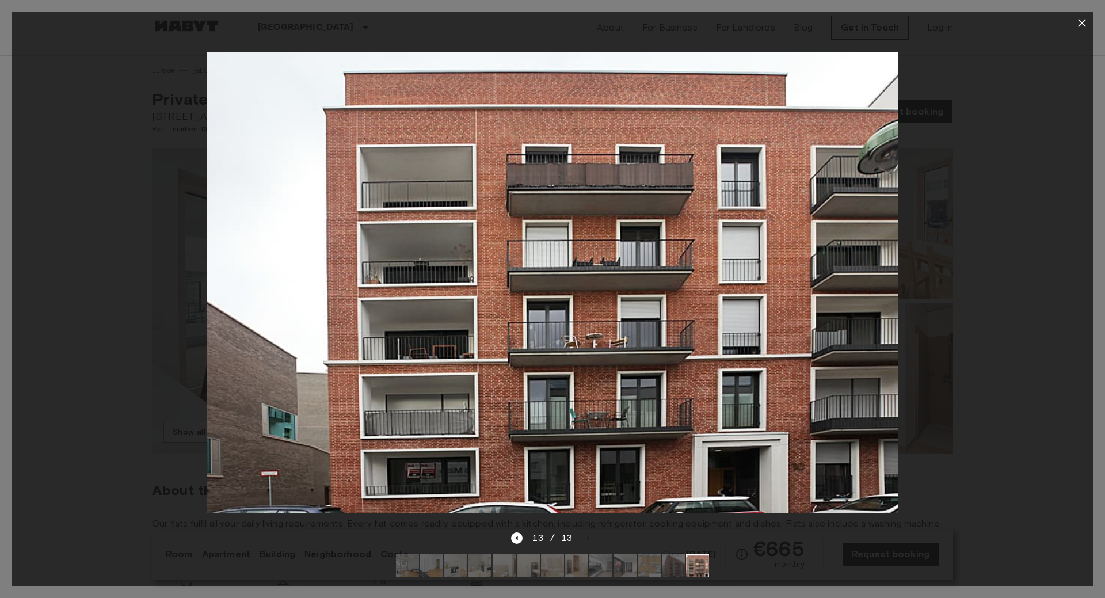
click at [1072, 22] on button "button" at bounding box center [1081, 23] width 23 height 23
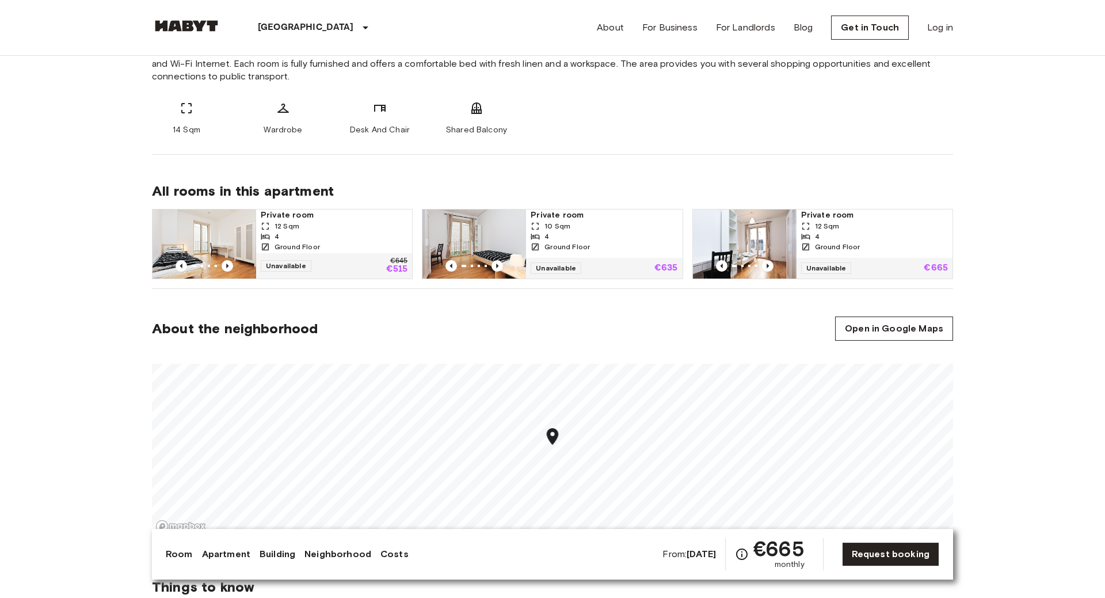
scroll to position [528, 0]
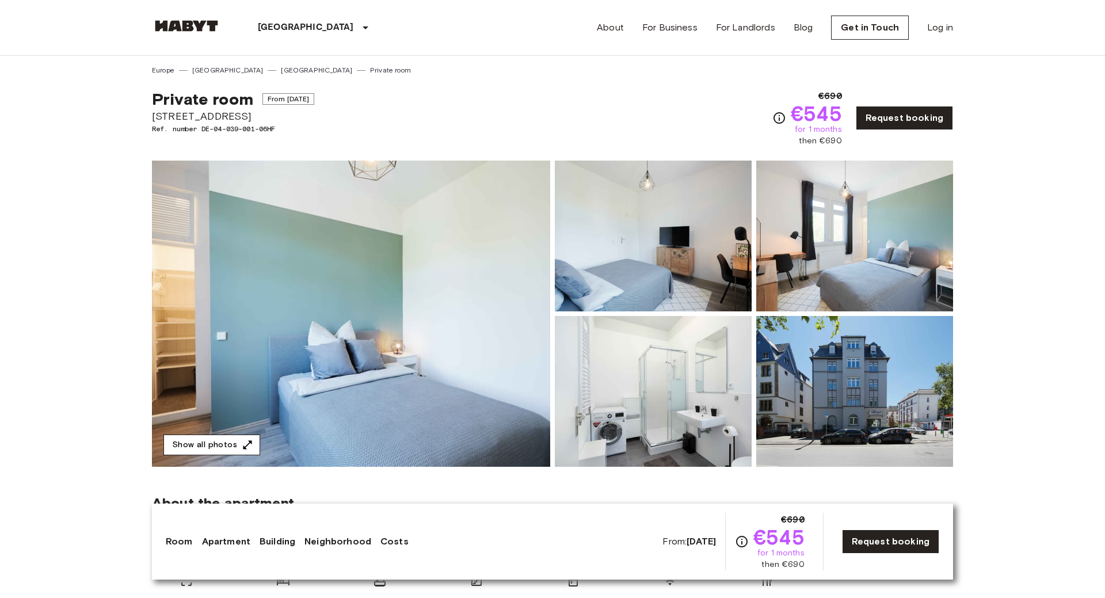
click at [220, 449] on button "Show all photos" at bounding box center [211, 444] width 97 height 21
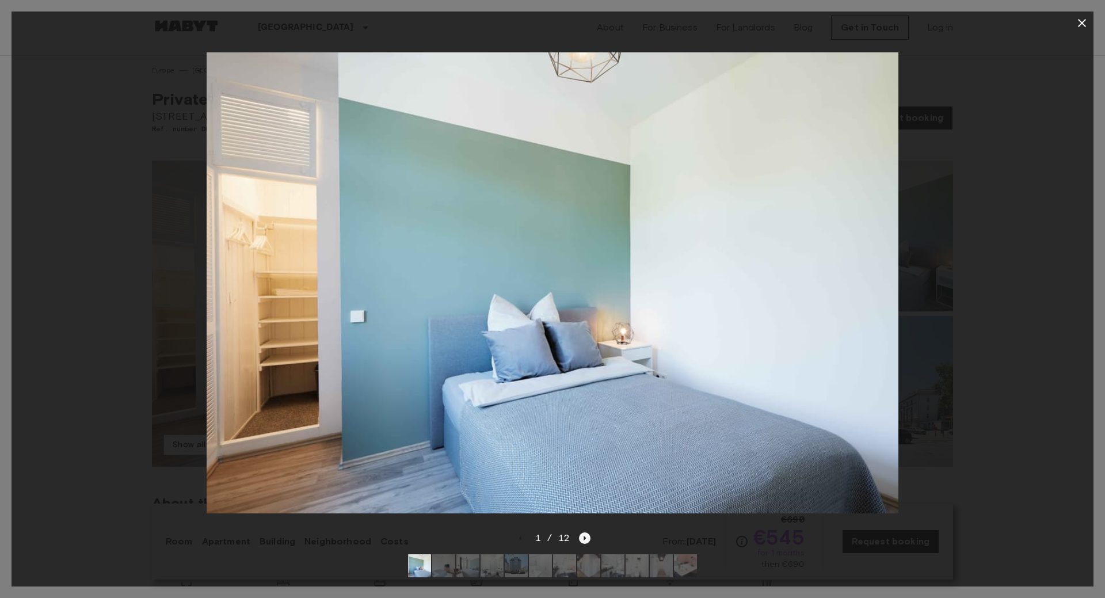
click at [582, 537] on icon "Next image" at bounding box center [585, 538] width 12 height 12
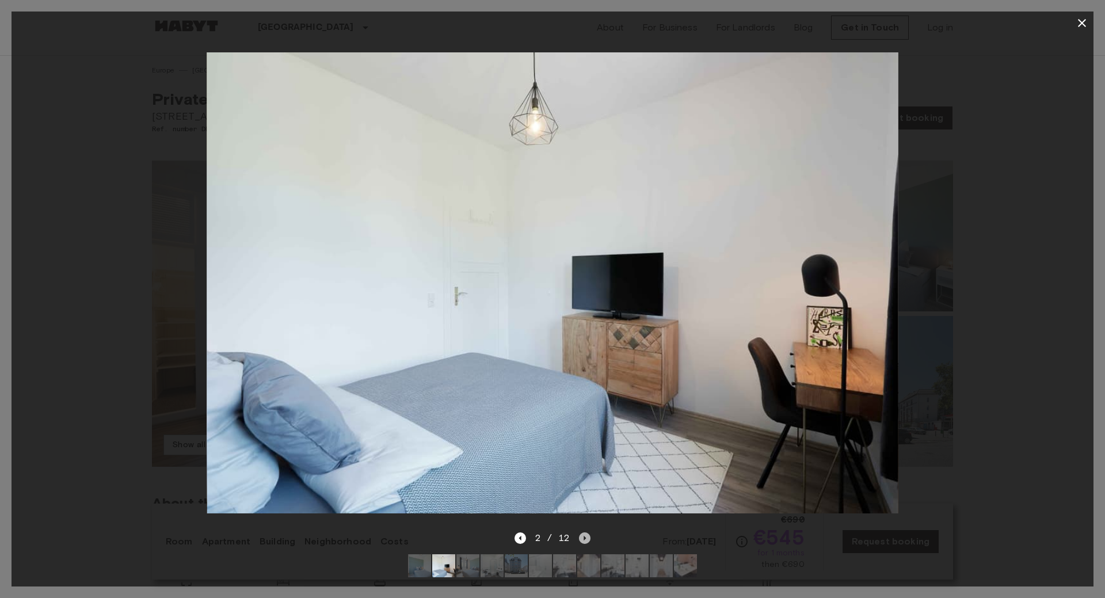
click at [582, 537] on icon "Next image" at bounding box center [585, 538] width 12 height 12
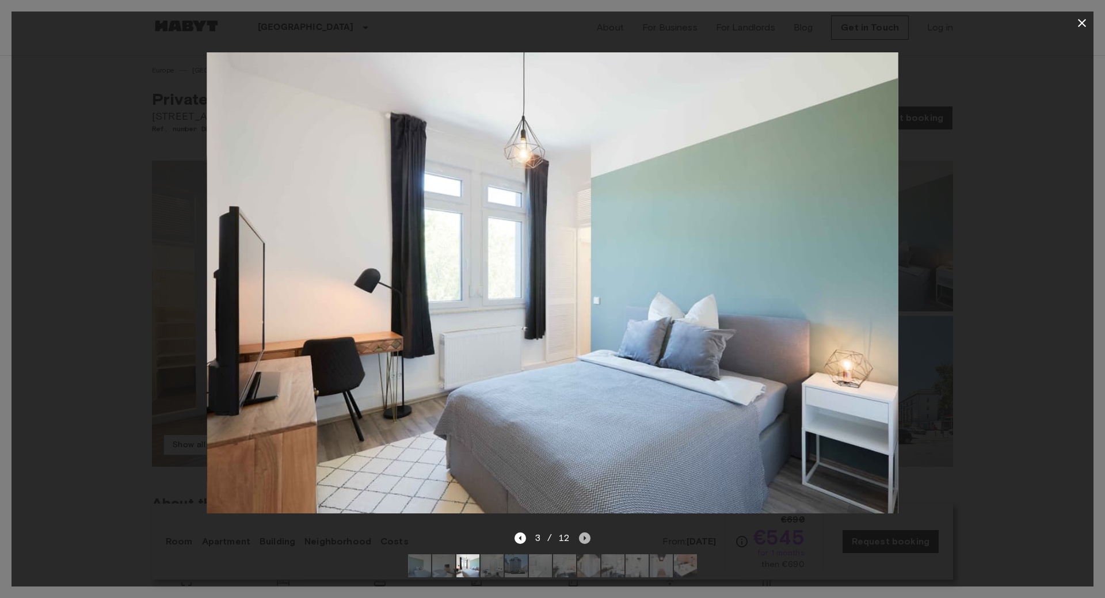
click at [582, 537] on icon "Next image" at bounding box center [585, 538] width 12 height 12
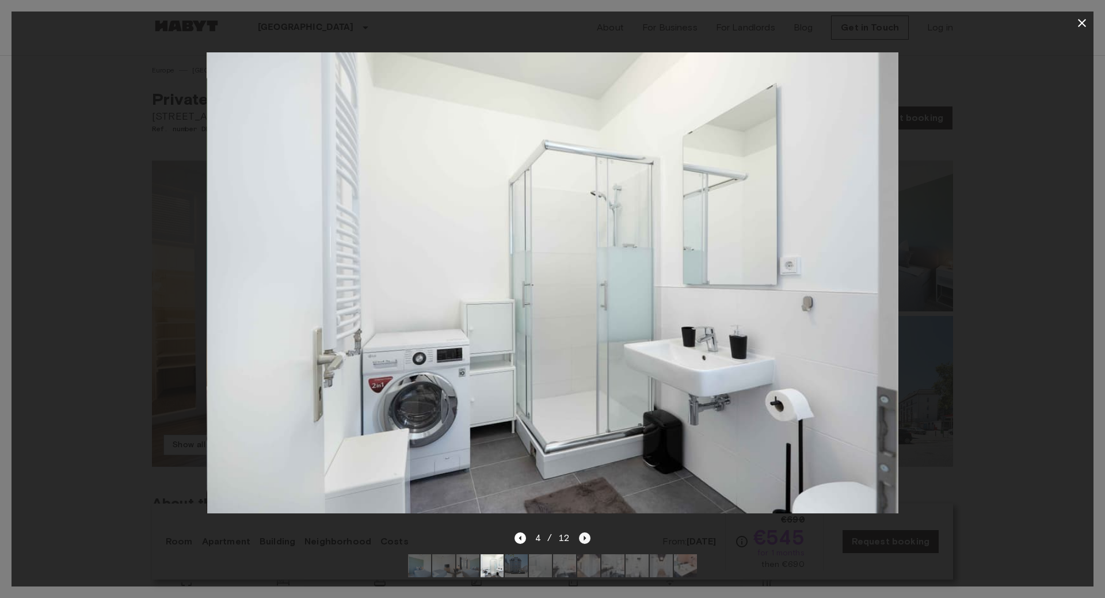
click at [582, 537] on icon "Next image" at bounding box center [585, 538] width 12 height 12
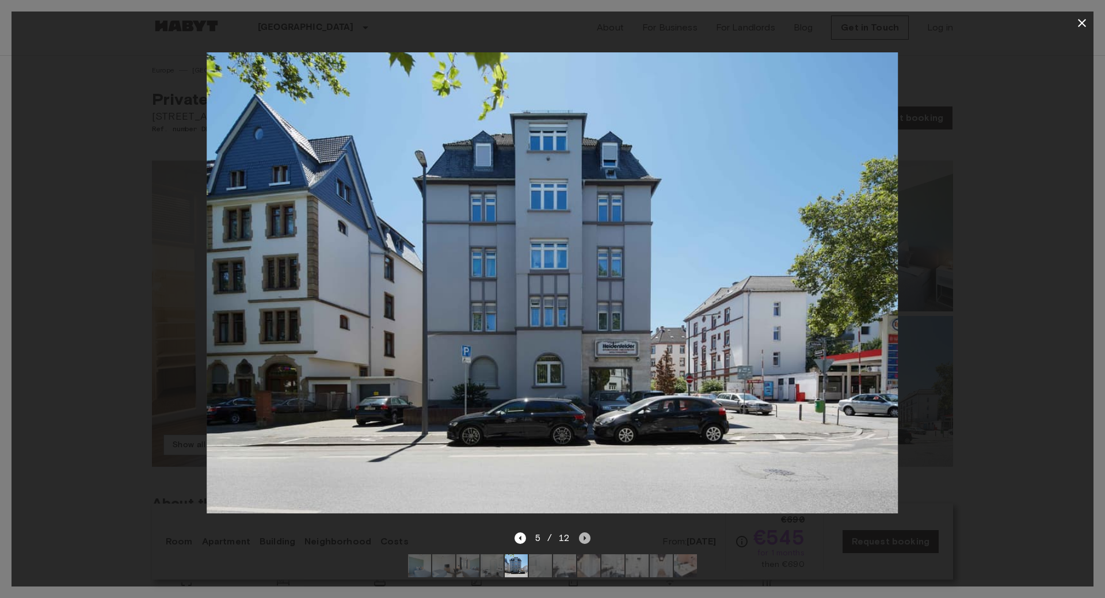
click at [582, 537] on icon "Next image" at bounding box center [585, 538] width 12 height 12
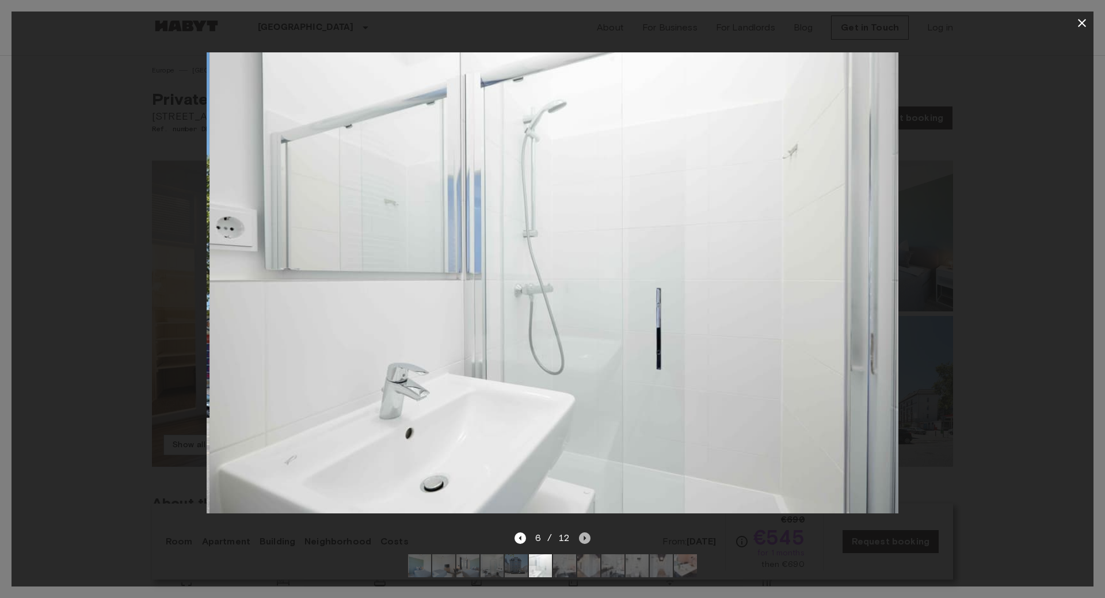
click at [582, 537] on icon "Next image" at bounding box center [585, 538] width 12 height 12
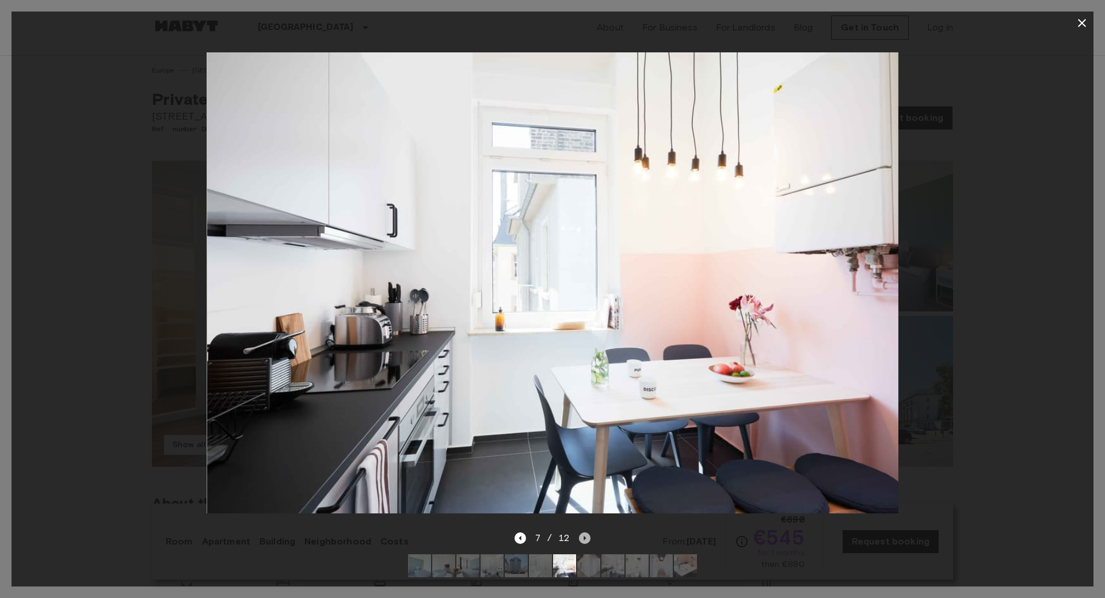
click at [582, 537] on icon "Next image" at bounding box center [585, 538] width 12 height 12
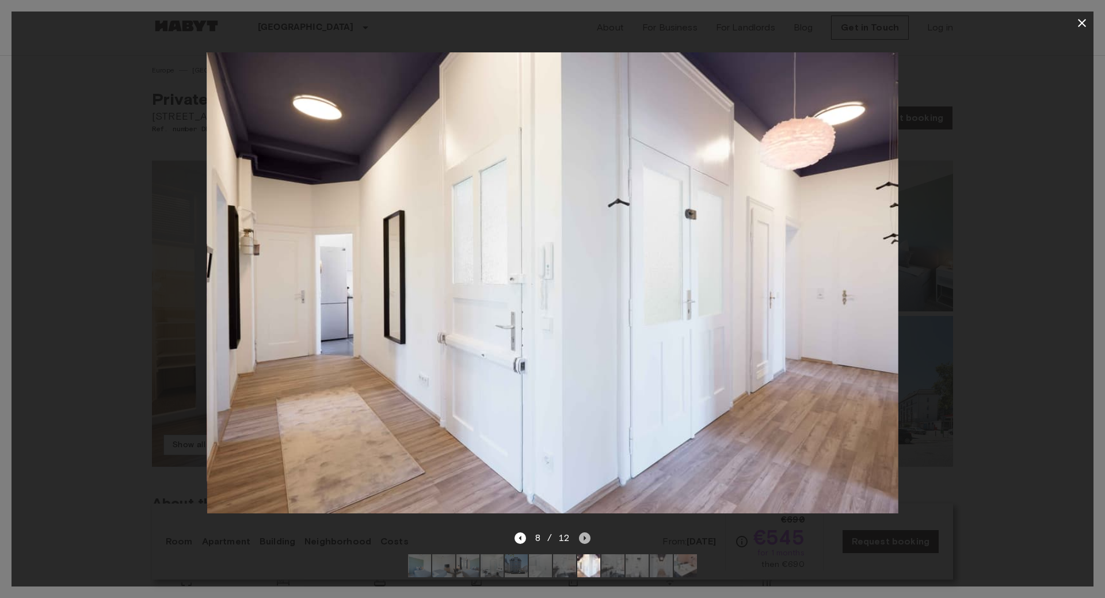
click at [582, 537] on icon "Next image" at bounding box center [585, 538] width 12 height 12
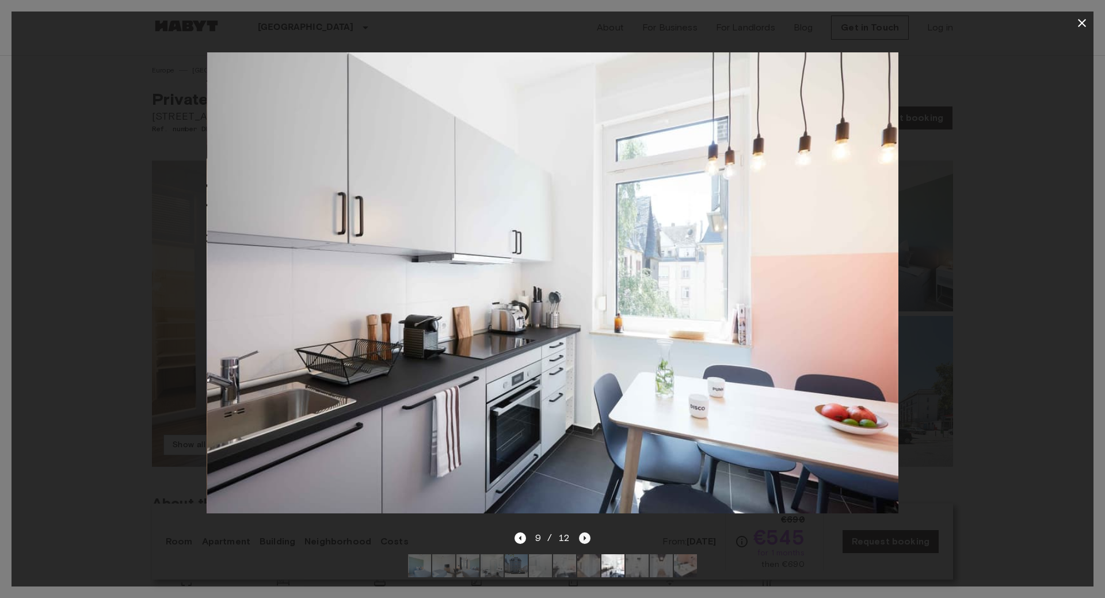
click at [582, 537] on icon "Next image" at bounding box center [585, 538] width 12 height 12
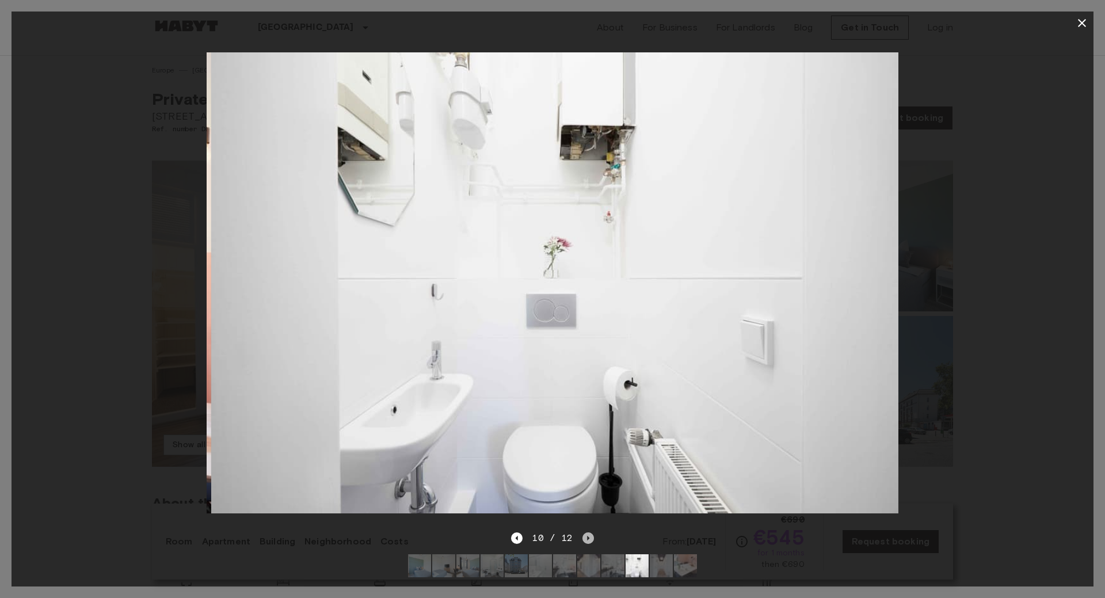
click at [582, 537] on icon "Next image" at bounding box center [588, 538] width 12 height 12
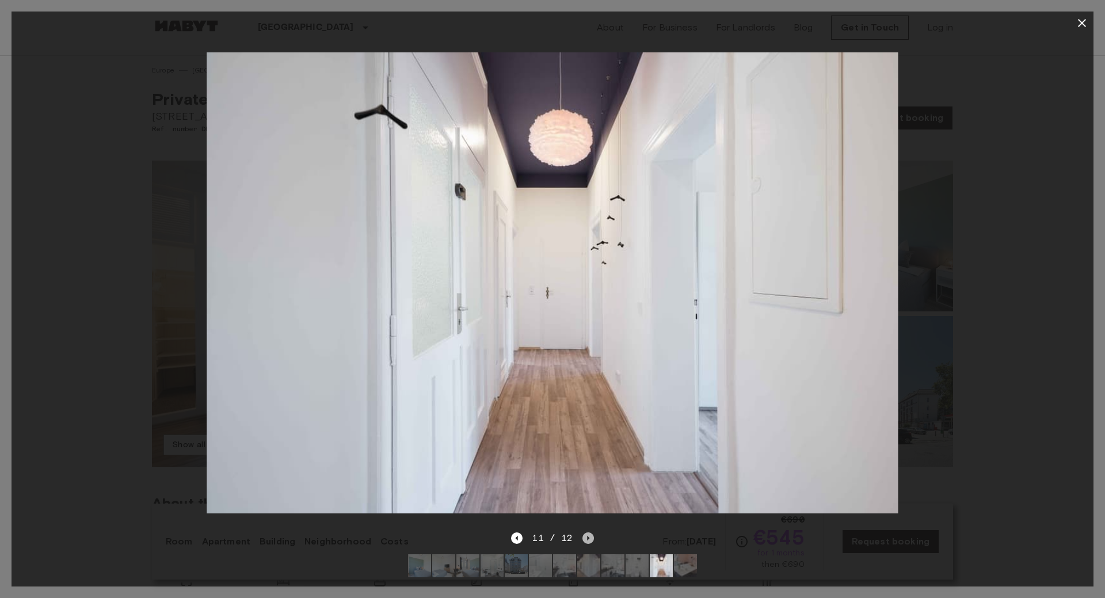
click at [582, 537] on icon "Next image" at bounding box center [588, 538] width 12 height 12
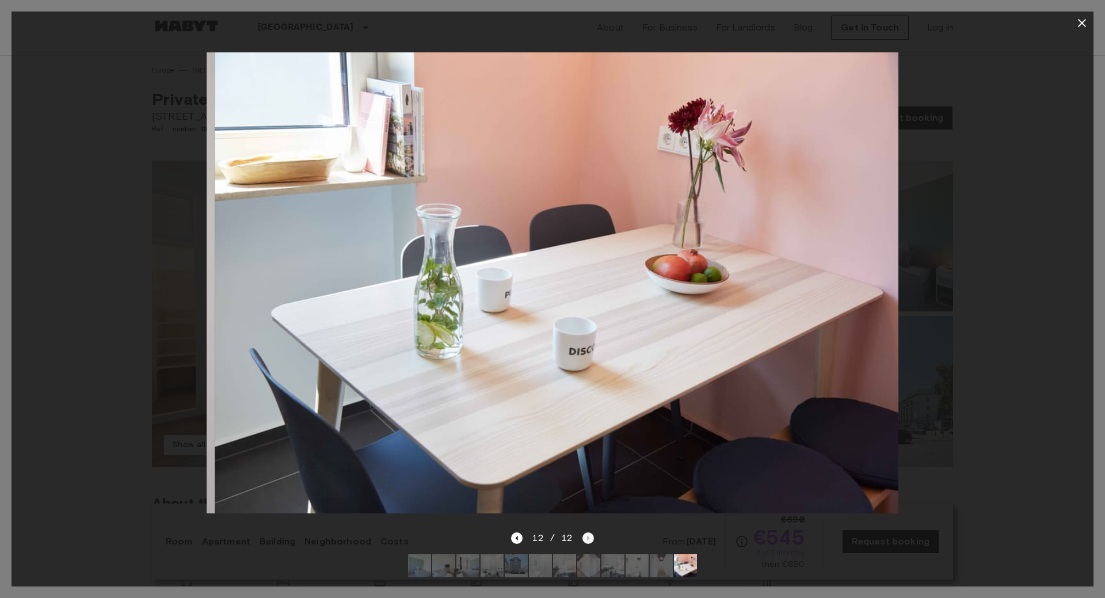
click at [582, 537] on div "12 / 12" at bounding box center [552, 538] width 82 height 14
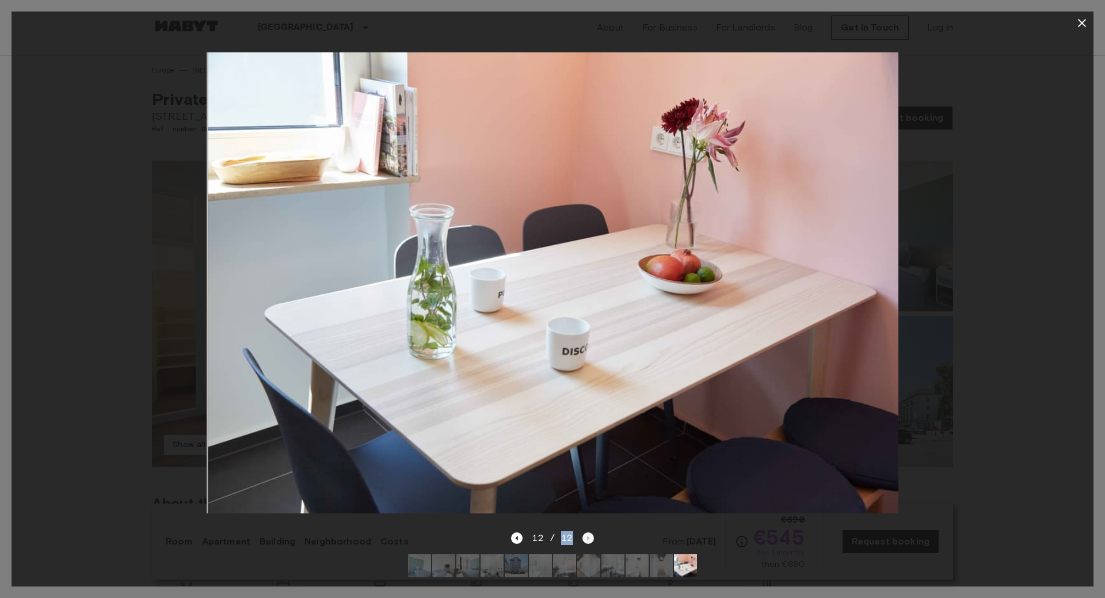
click at [582, 537] on div "12 / 12" at bounding box center [552, 538] width 82 height 14
click at [1079, 22] on icon "button" at bounding box center [1082, 23] width 14 height 14
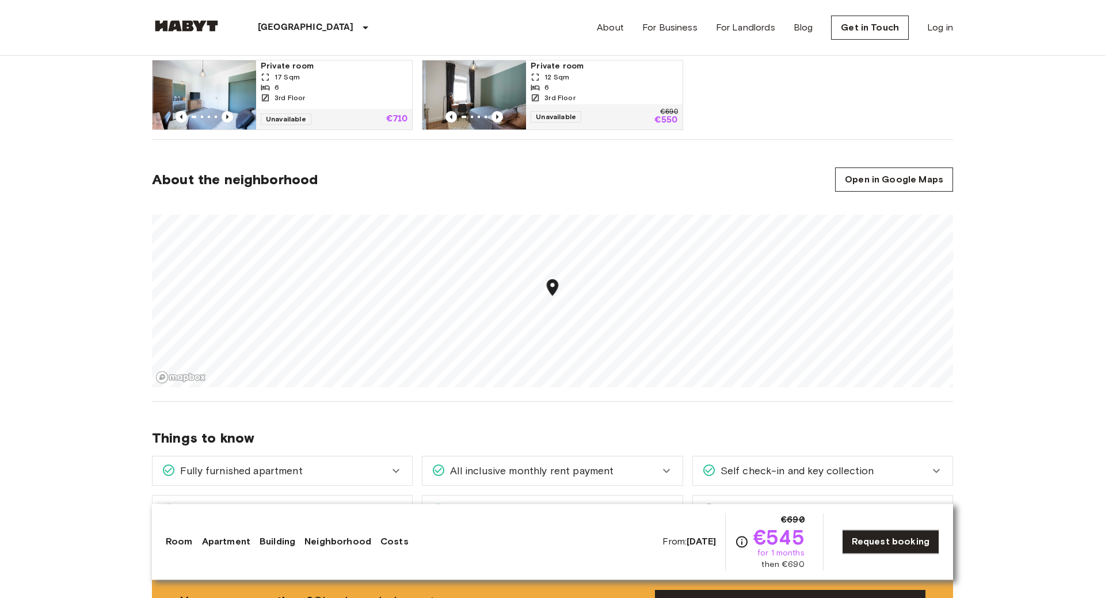
scroll to position [704, 0]
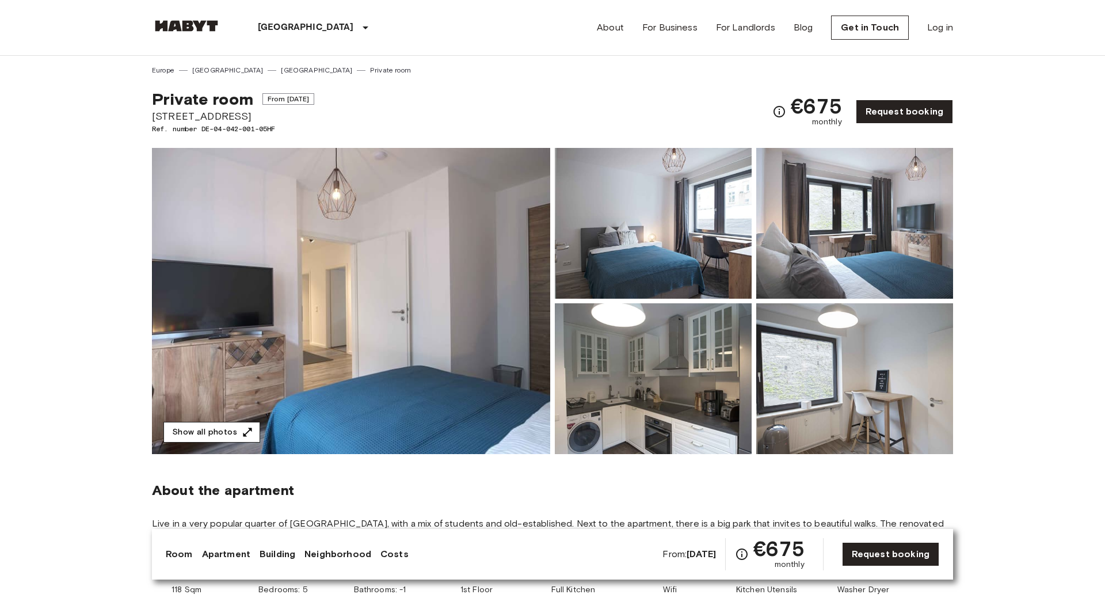
click at [230, 434] on button "Show all photos" at bounding box center [211, 432] width 97 height 21
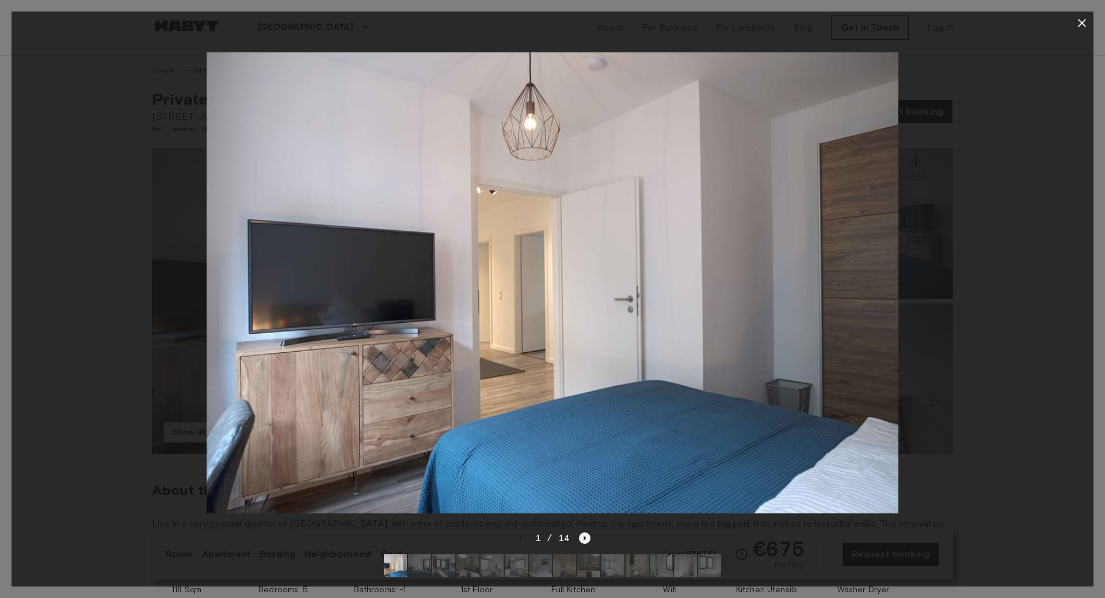
click at [581, 538] on icon "Next image" at bounding box center [585, 538] width 12 height 12
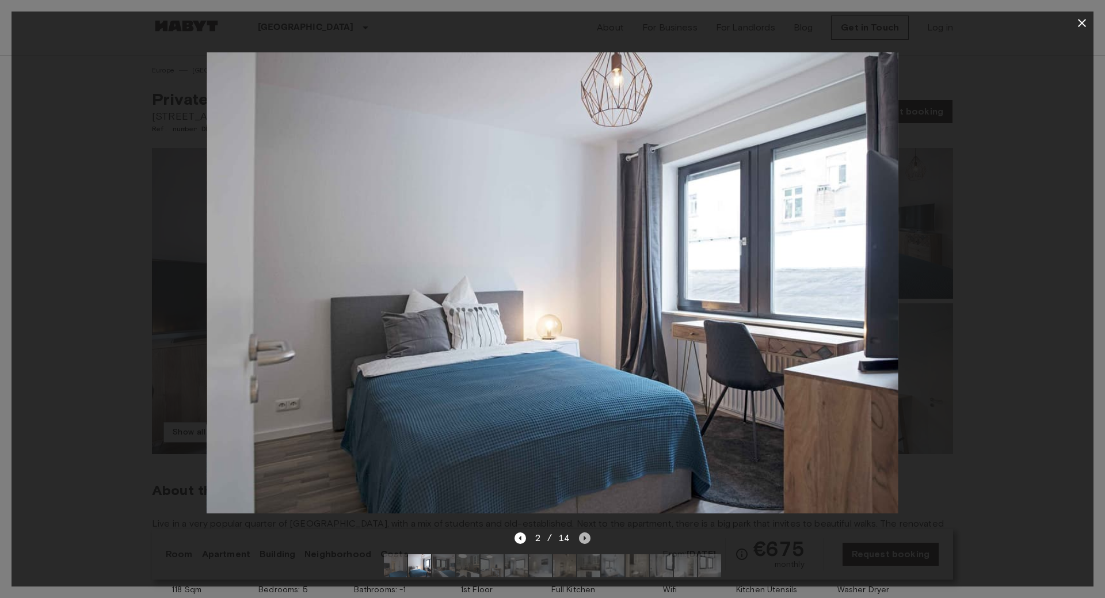
click at [581, 538] on icon "Next image" at bounding box center [585, 538] width 12 height 12
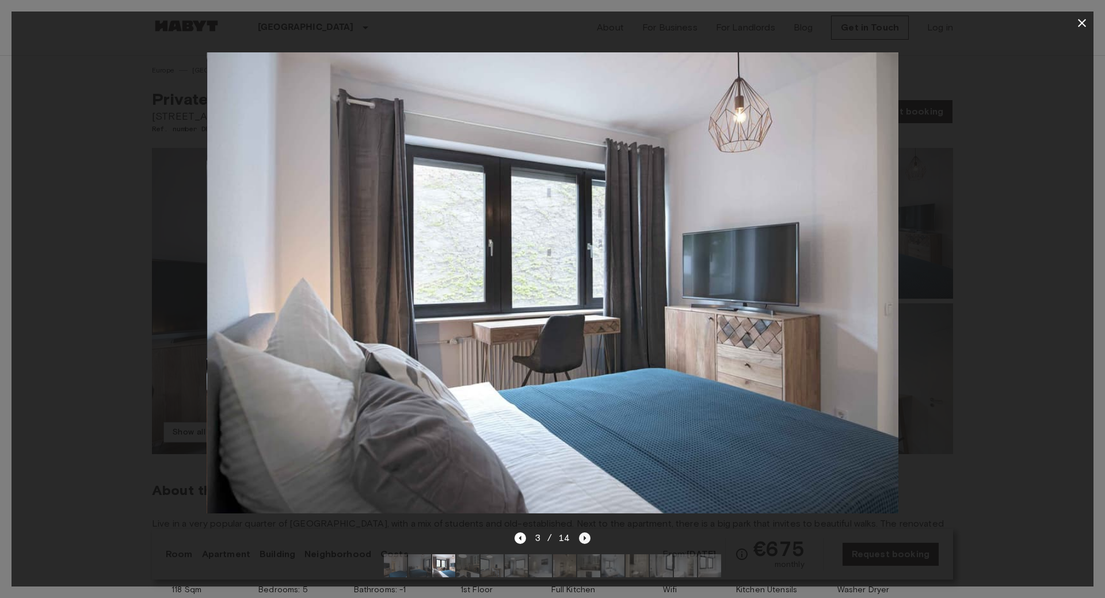
click at [581, 538] on icon "Next image" at bounding box center [585, 538] width 12 height 12
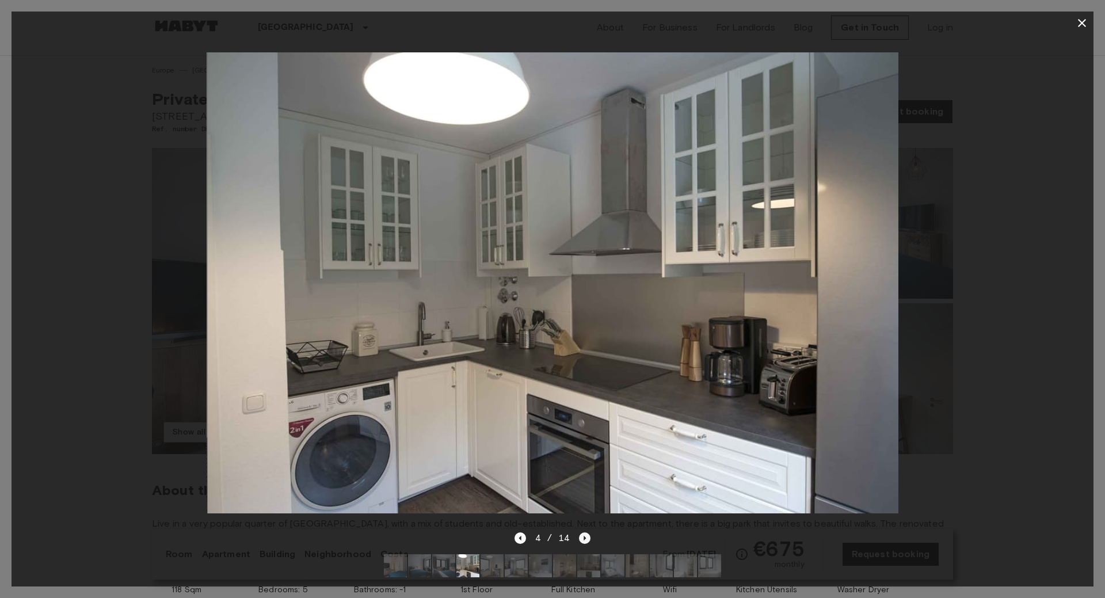
click at [581, 538] on icon "Next image" at bounding box center [585, 538] width 12 height 12
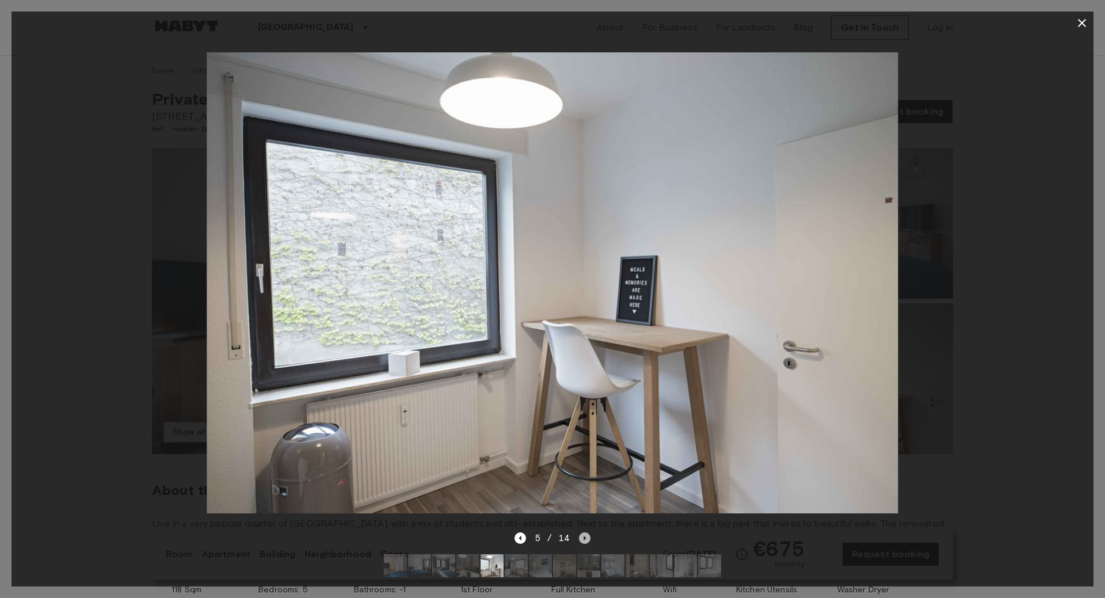
click at [581, 538] on icon "Next image" at bounding box center [585, 538] width 12 height 12
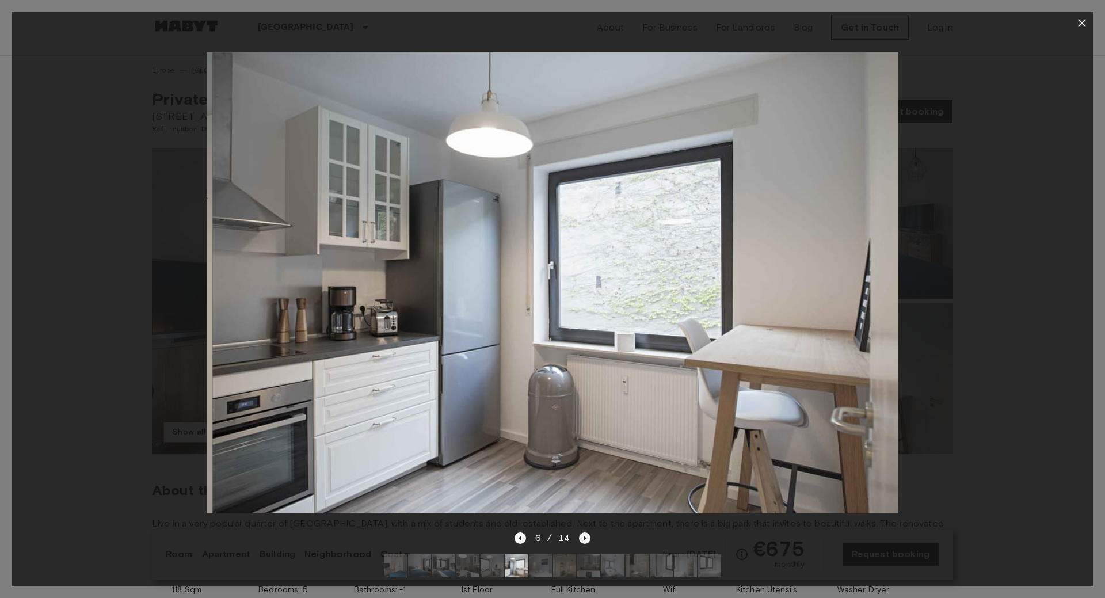
click at [581, 538] on icon "Next image" at bounding box center [585, 538] width 12 height 12
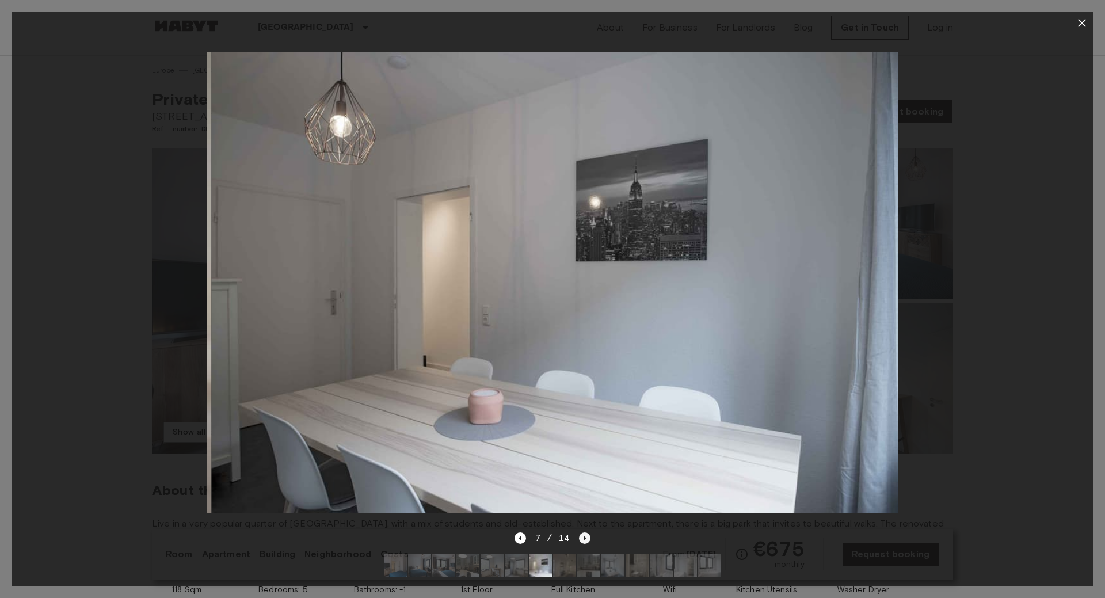
click at [581, 538] on icon "Next image" at bounding box center [585, 538] width 12 height 12
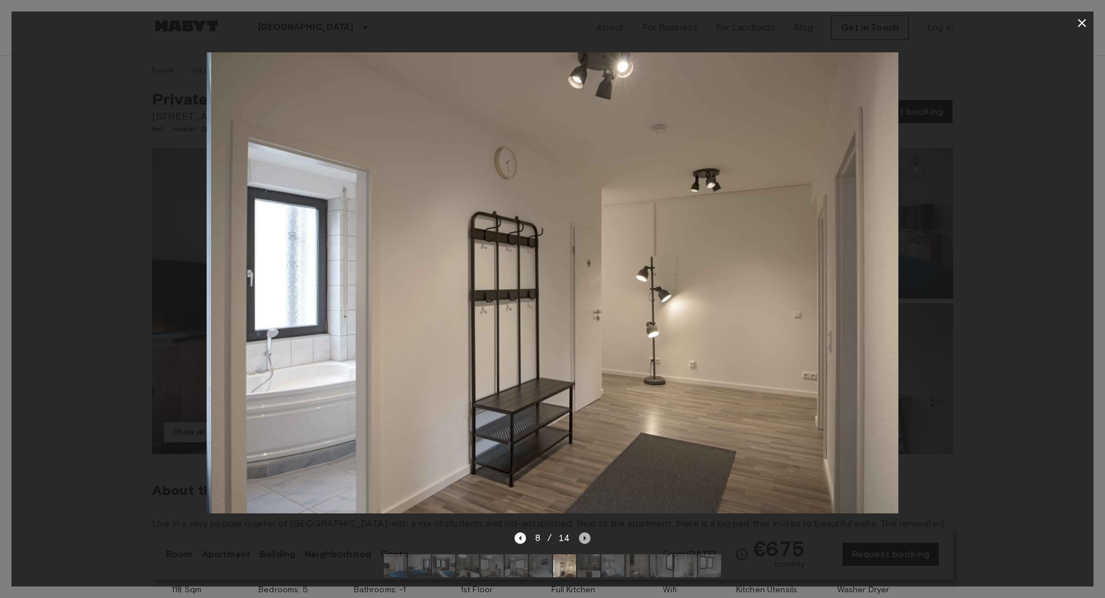
click at [581, 538] on icon "Next image" at bounding box center [585, 538] width 12 height 12
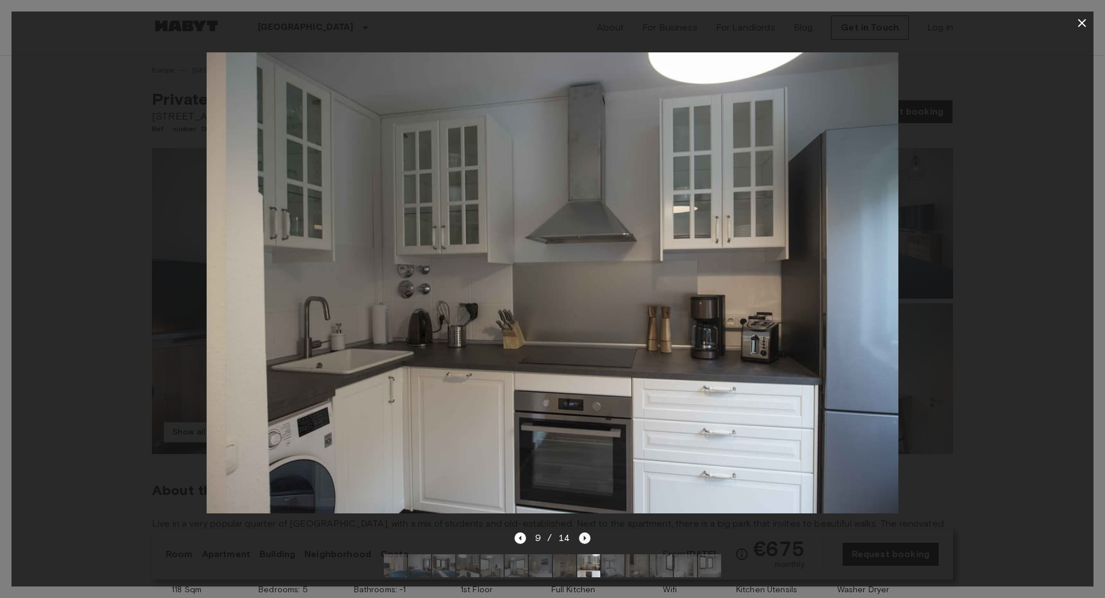
click at [581, 538] on icon "Next image" at bounding box center [585, 538] width 12 height 12
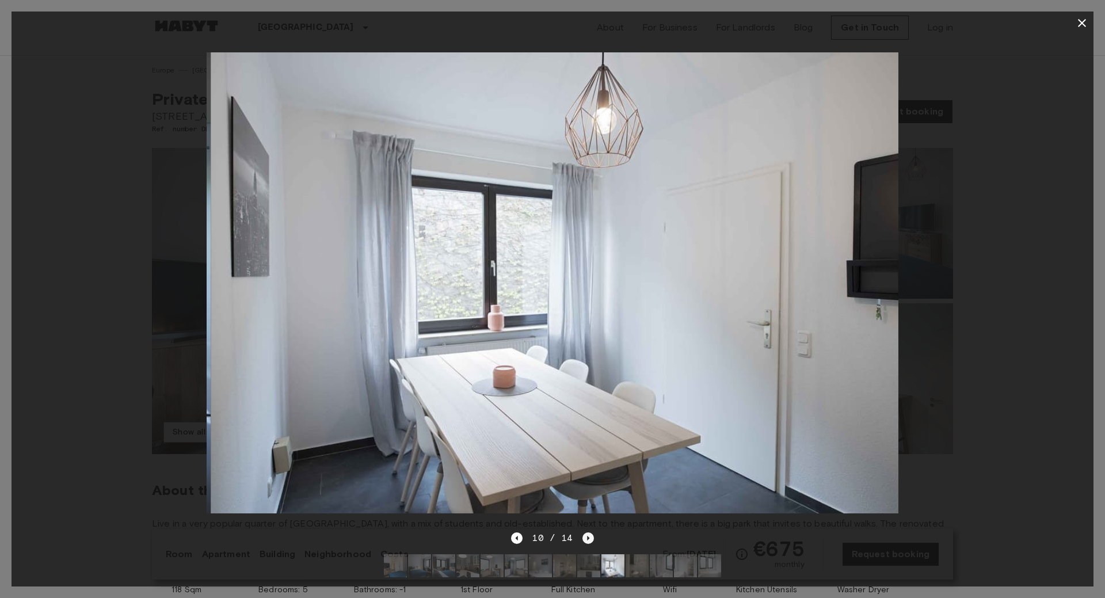
click at [581, 538] on div "10 / 14" at bounding box center [552, 538] width 82 height 14
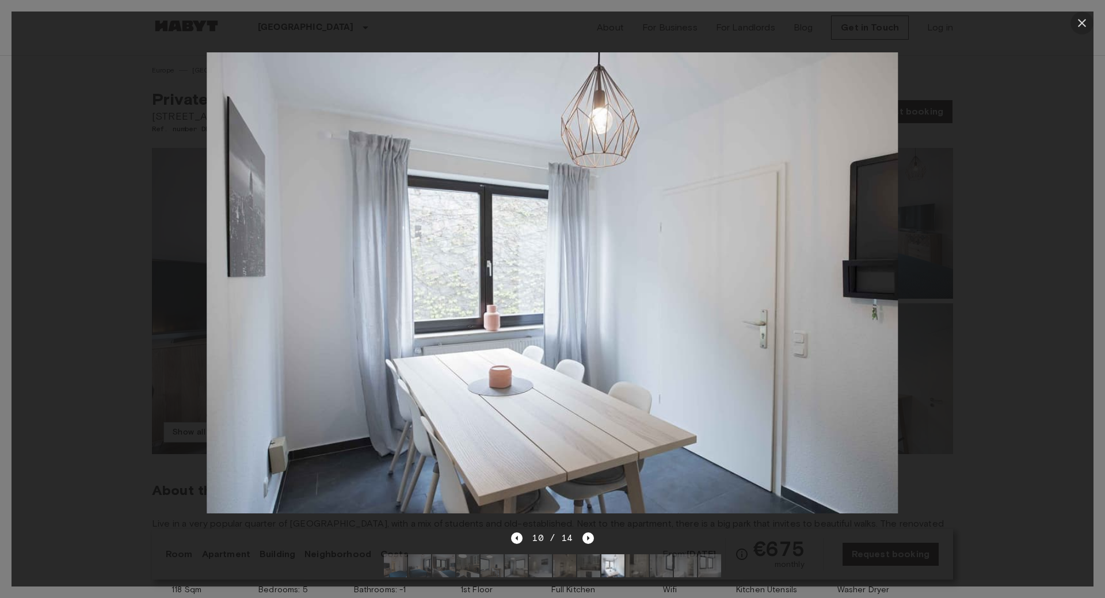
click at [1079, 22] on icon "button" at bounding box center [1082, 23] width 14 height 14
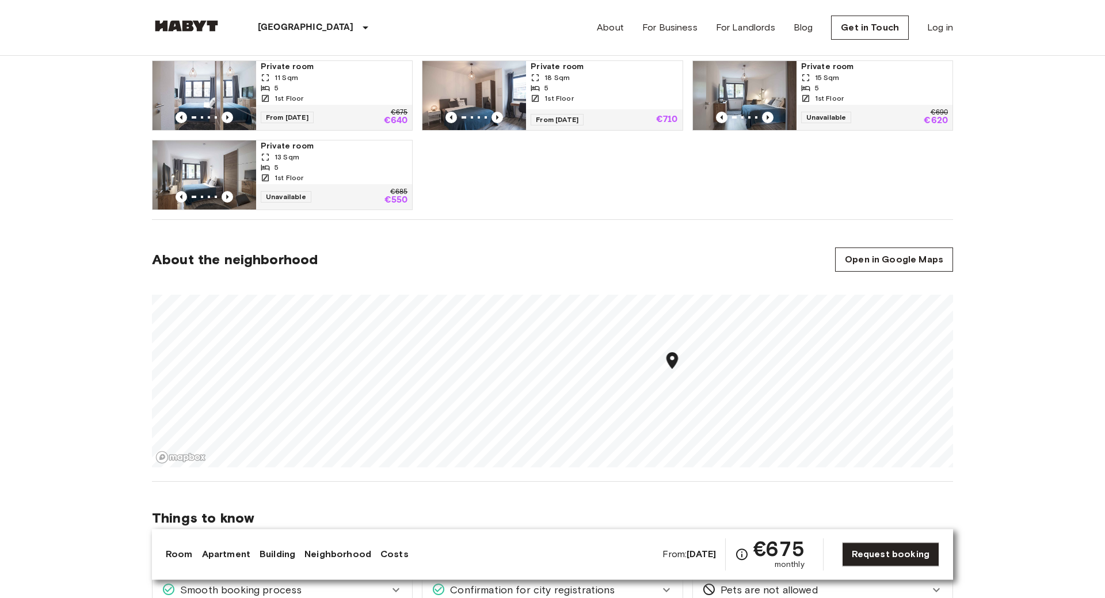
scroll to position [587, 0]
